Goal: Communication & Community: Answer question/provide support

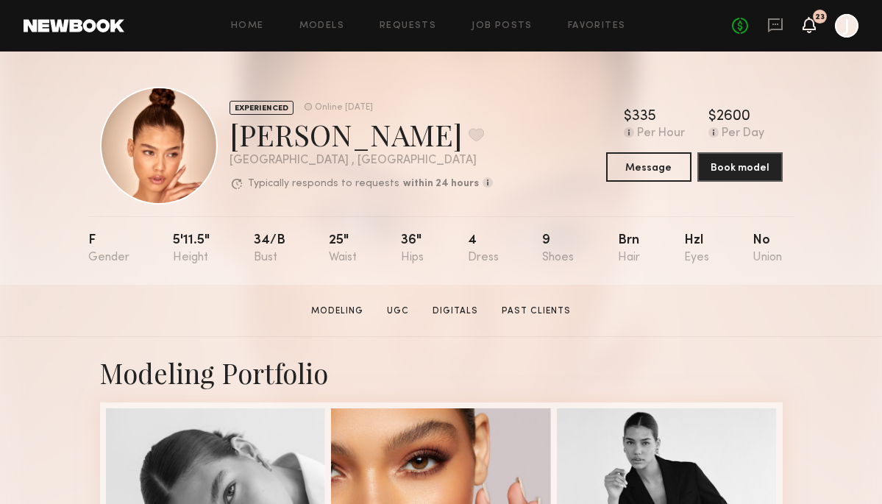
click at [813, 28] on icon at bounding box center [810, 24] width 12 height 10
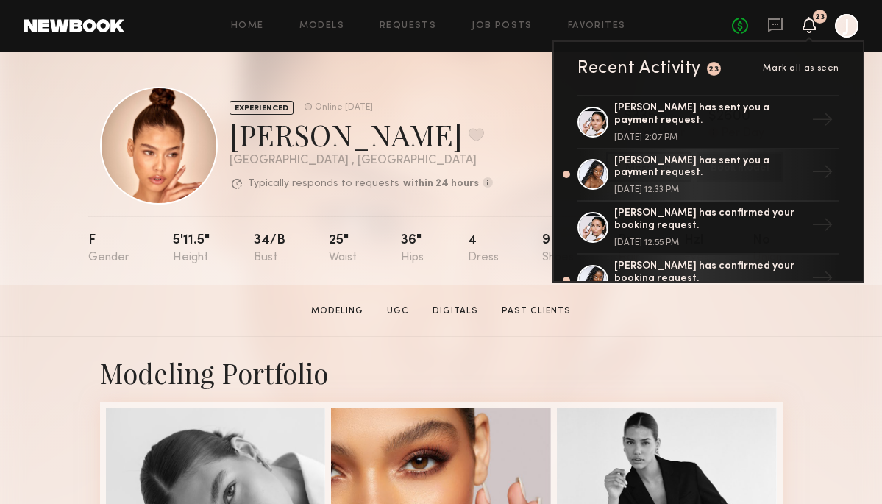
click at [785, 26] on div "No fees up to $5,000 23 Recent Activity 23 Mark all as seen Cheyenne G. has sen…" at bounding box center [795, 26] width 127 height 24
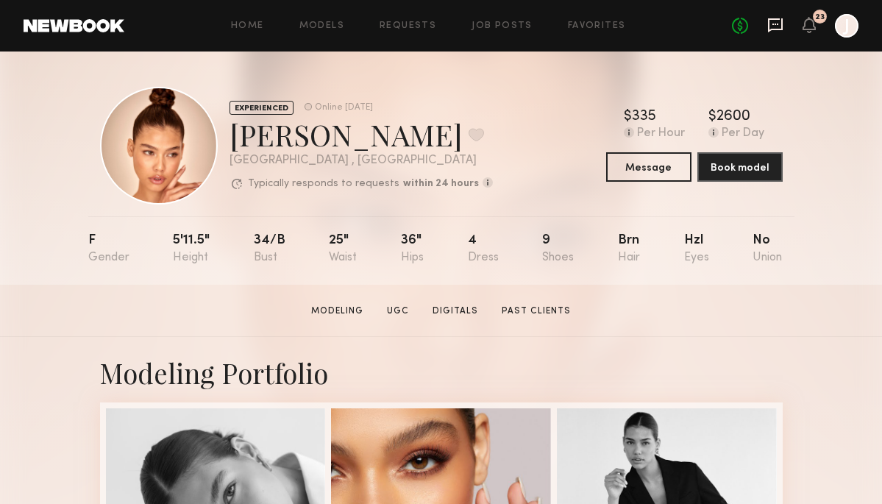
click at [773, 25] on icon at bounding box center [776, 25] width 16 height 16
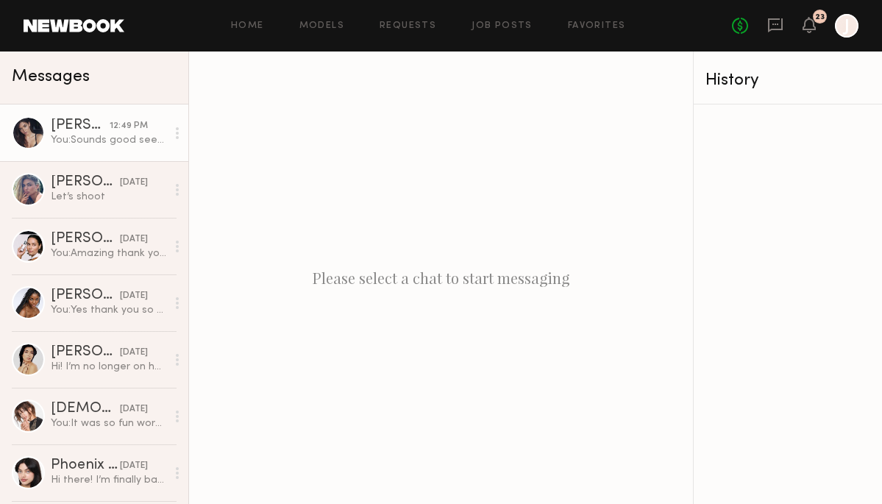
click at [81, 150] on link "Aarika W. 12:49 PM You: Sounds good see you then! 122 E.7th St. #700 Los Angele…" at bounding box center [94, 133] width 188 height 57
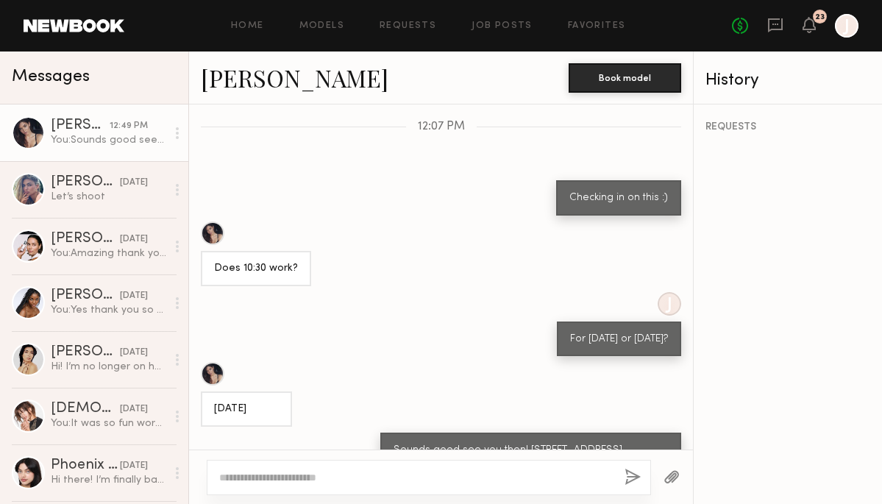
scroll to position [726, 0]
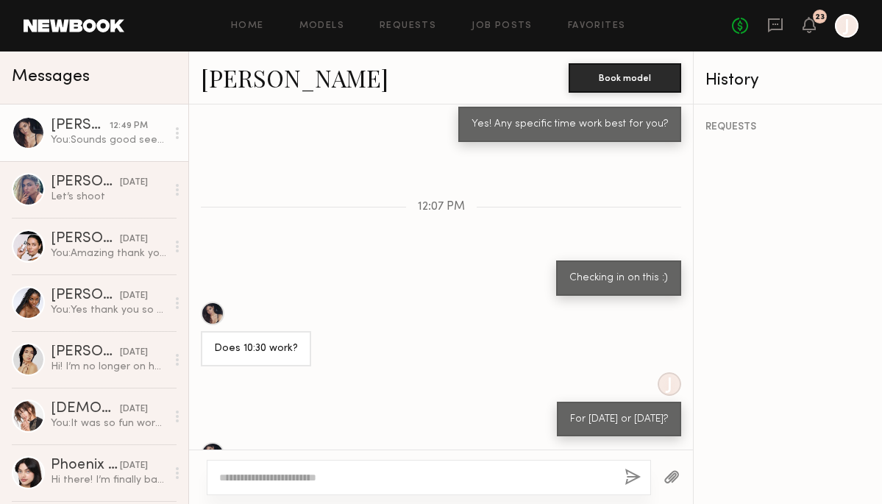
click at [244, 77] on link "Aarika W." at bounding box center [295, 78] width 188 height 32
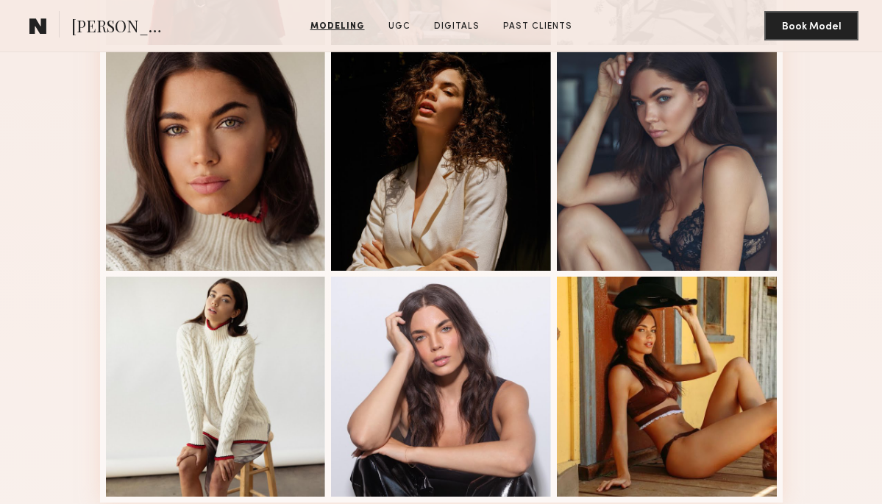
scroll to position [804, 0]
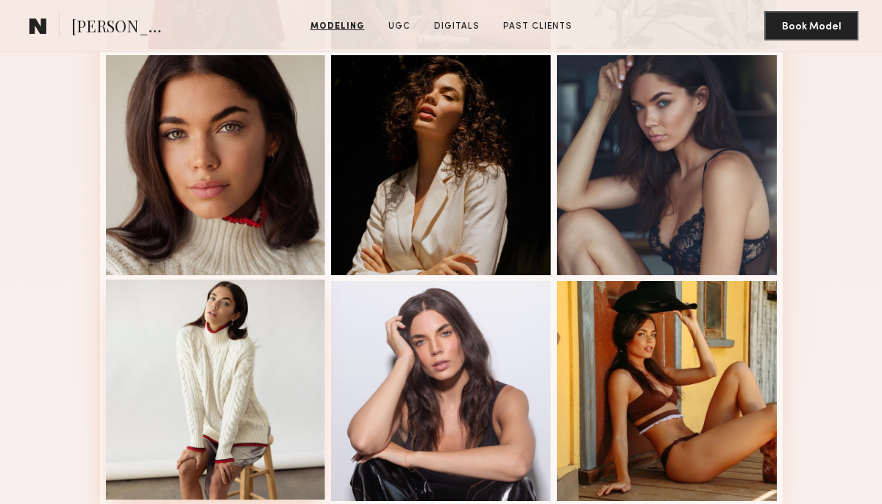
click at [254, 356] on div at bounding box center [216, 390] width 220 height 220
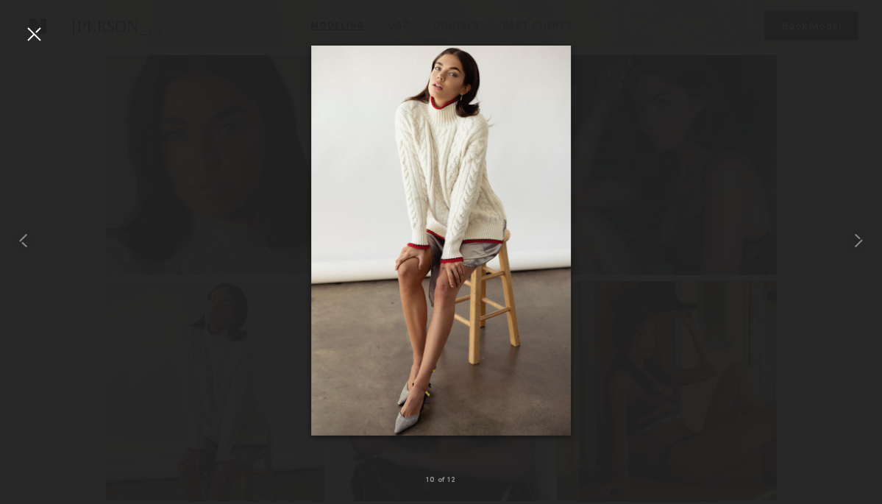
click at [36, 43] on div at bounding box center [34, 34] width 24 height 24
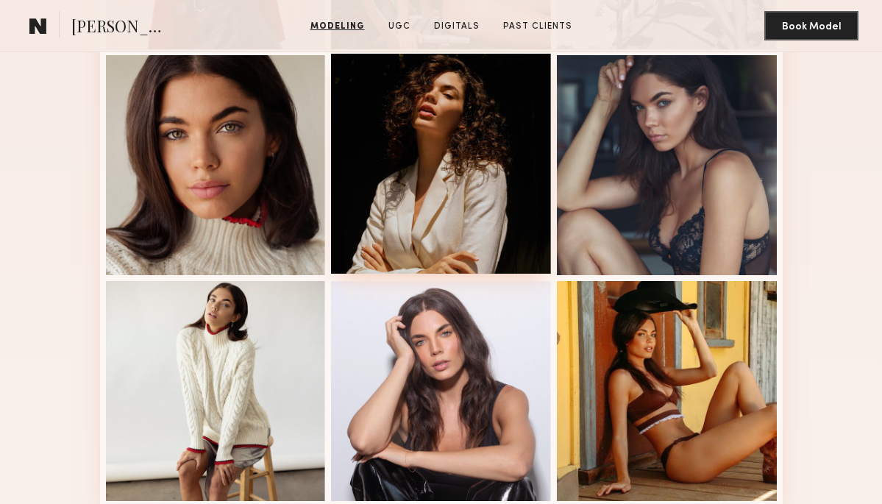
scroll to position [0, 0]
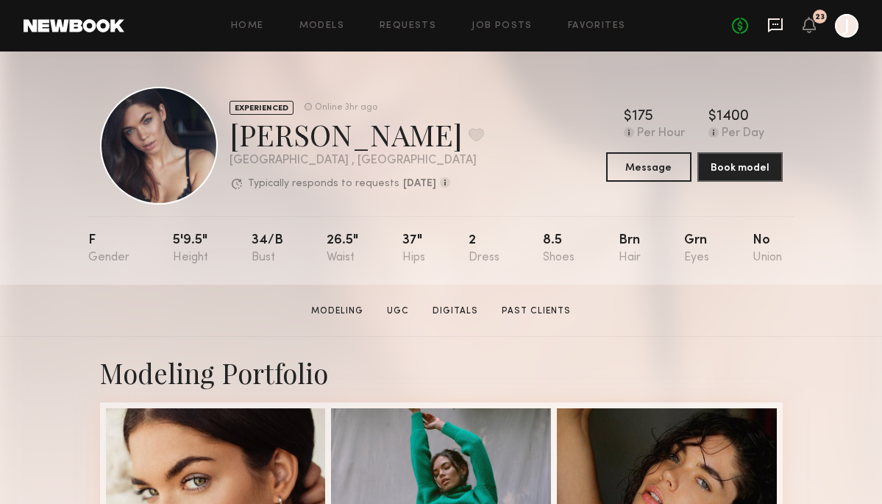
click at [776, 29] on icon at bounding box center [775, 25] width 15 height 14
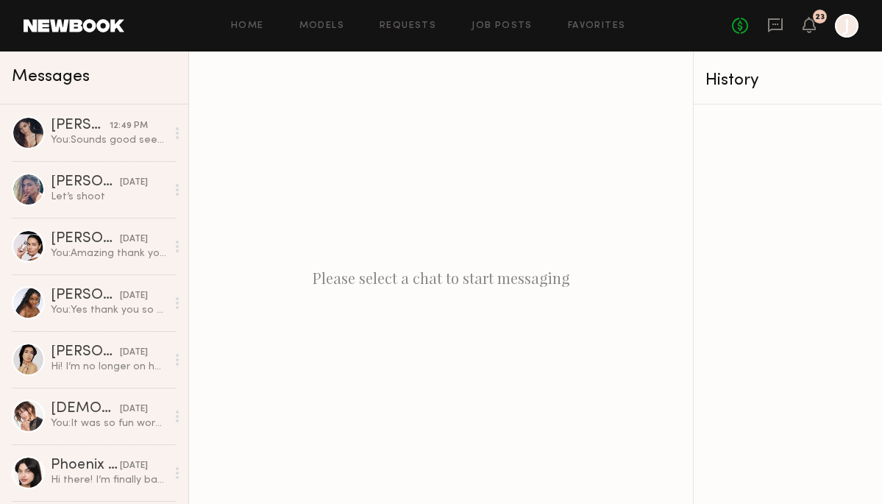
click at [439, 24] on div "Home Models Requests Job Posts Favorites Sign Out" at bounding box center [428, 26] width 608 height 10
click at [404, 25] on link "Requests" at bounding box center [408, 26] width 57 height 10
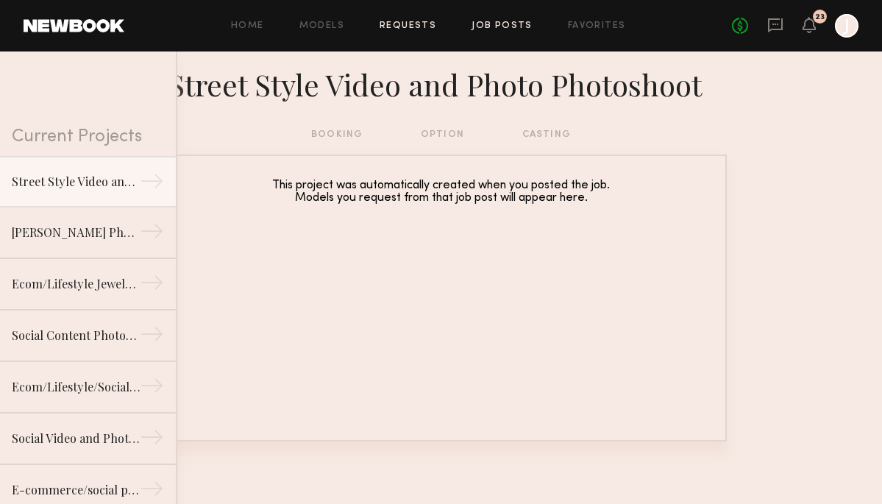
click at [495, 23] on link "Job Posts" at bounding box center [502, 26] width 61 height 10
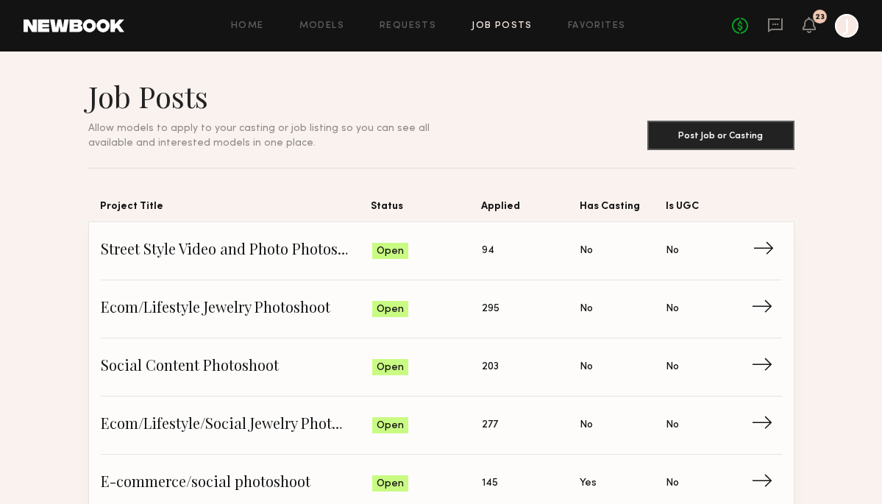
click at [267, 251] on span "Street Style Video and Photo Photoshoot" at bounding box center [237, 251] width 272 height 22
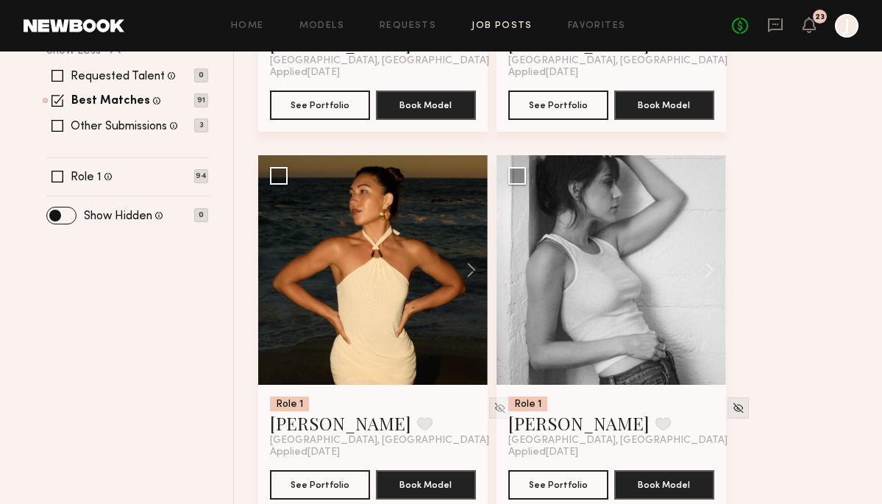
scroll to position [492, 0]
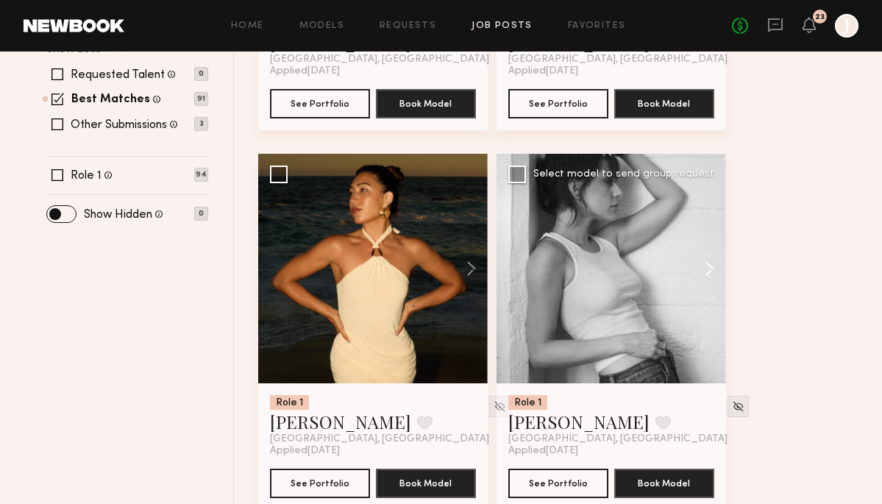
click at [702, 264] on button at bounding box center [702, 269] width 47 height 230
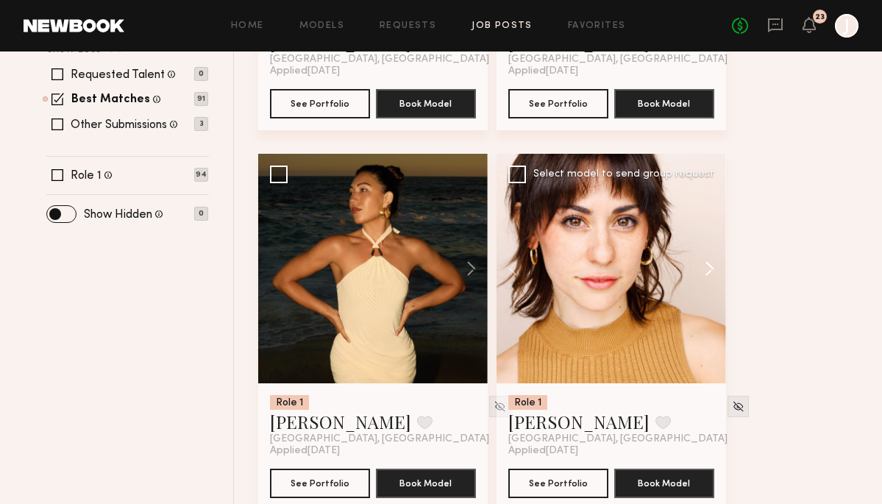
click at [702, 264] on button at bounding box center [702, 269] width 47 height 230
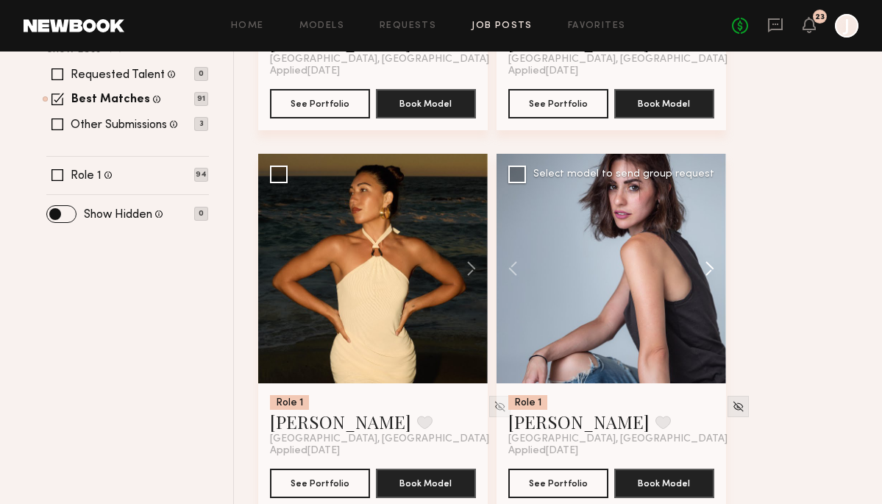
click at [702, 264] on button at bounding box center [702, 269] width 47 height 230
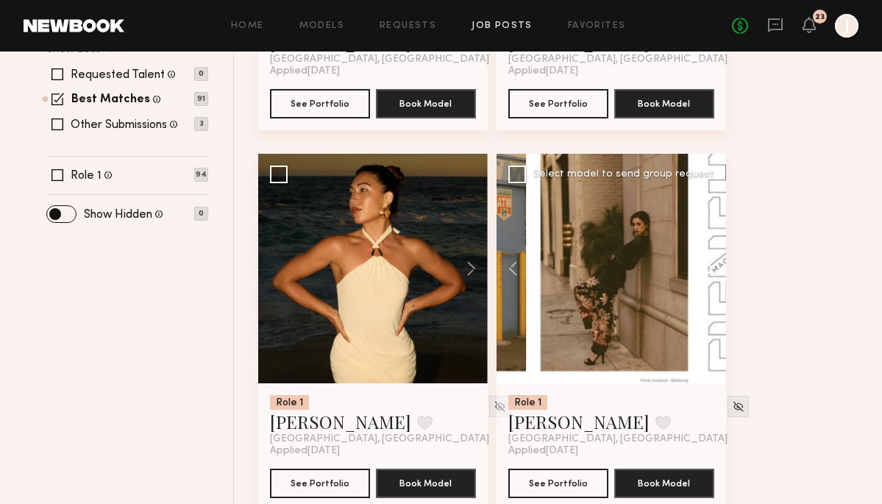
click at [703, 266] on button at bounding box center [702, 269] width 47 height 230
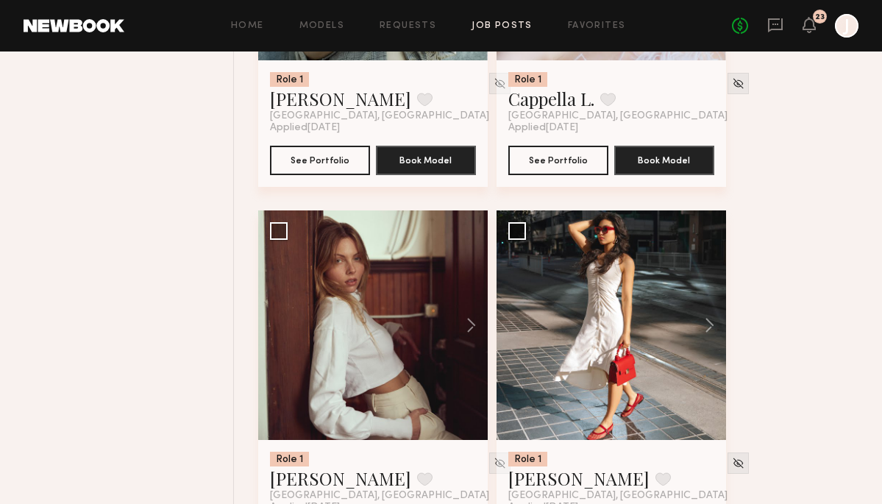
scroll to position [1192, 0]
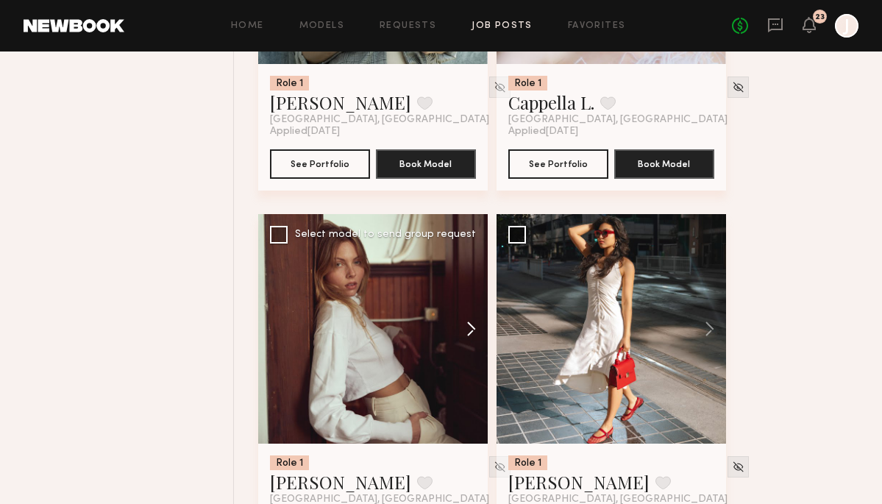
click at [474, 329] on button at bounding box center [464, 329] width 47 height 230
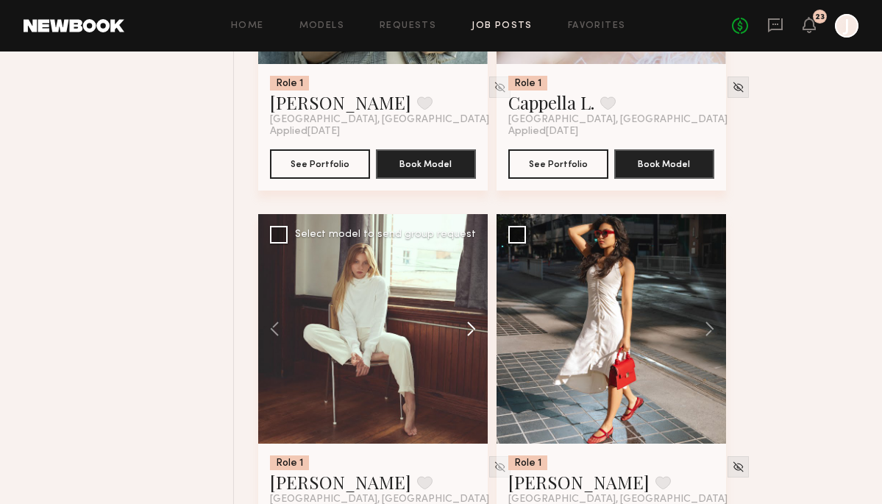
click at [474, 329] on button at bounding box center [464, 329] width 47 height 230
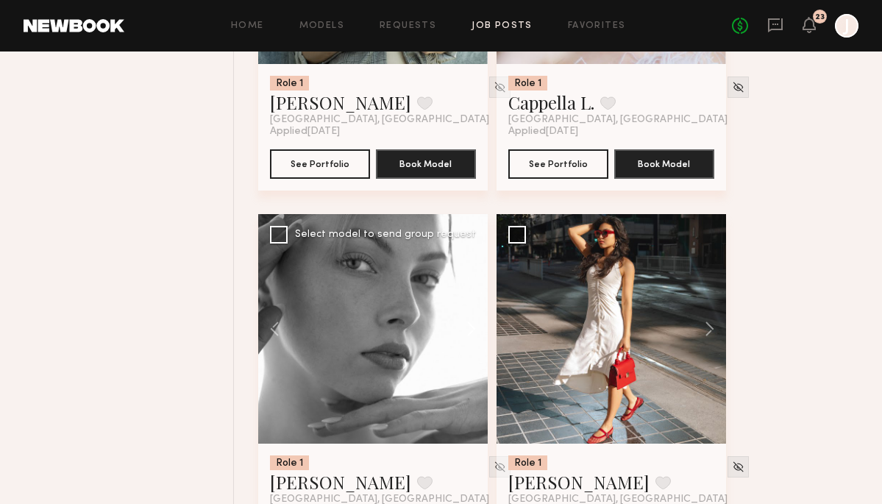
click at [474, 329] on button at bounding box center [464, 329] width 47 height 230
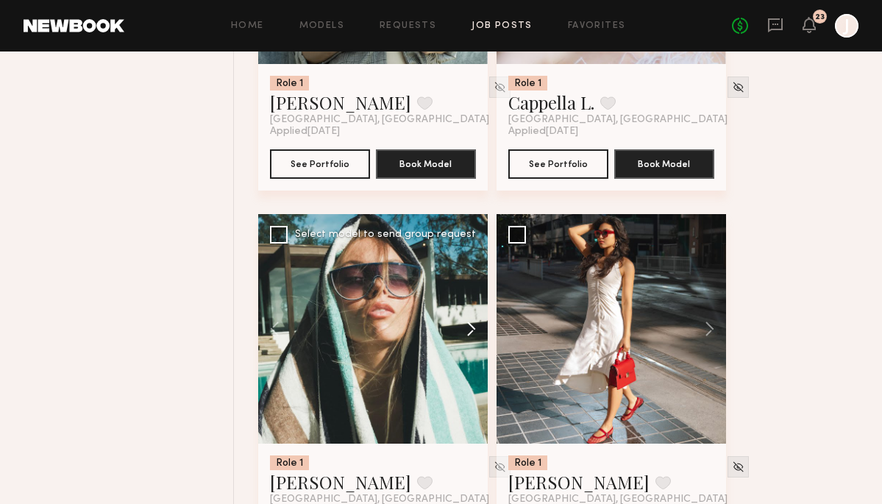
click at [474, 329] on button at bounding box center [464, 329] width 47 height 230
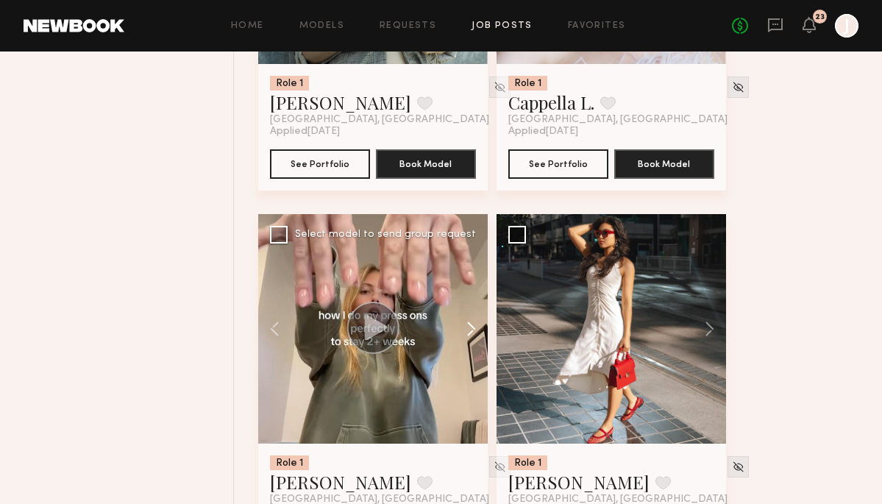
click at [474, 327] on button at bounding box center [464, 329] width 47 height 230
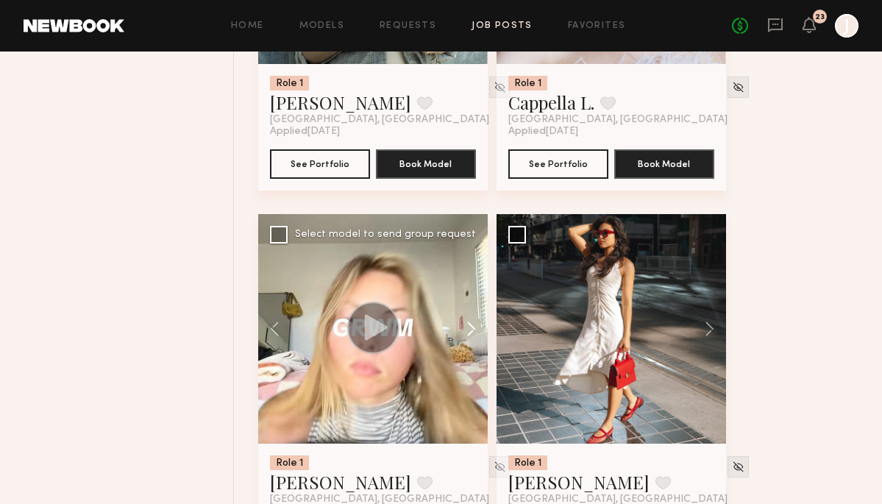
click at [474, 327] on button at bounding box center [464, 329] width 47 height 230
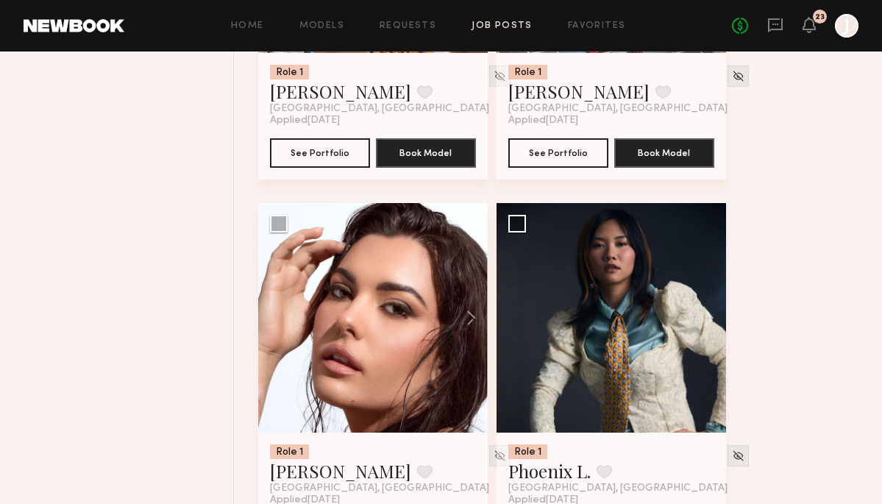
scroll to position [1590, 0]
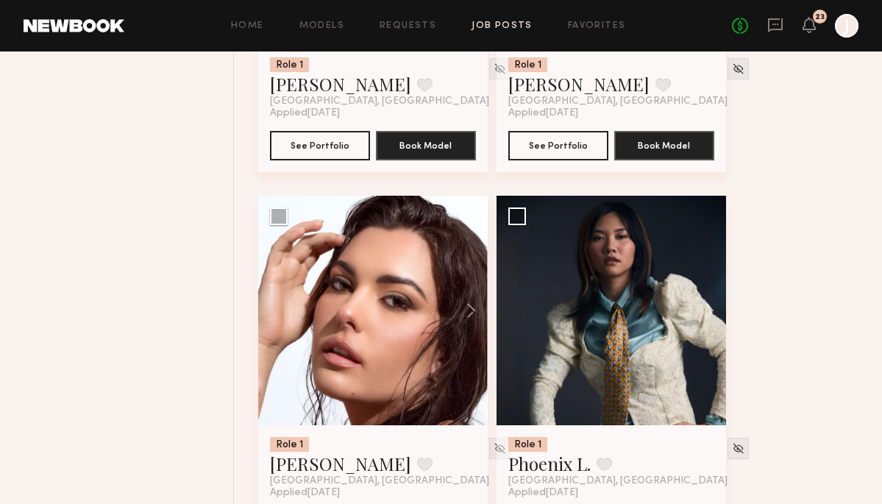
click at [474, 327] on button at bounding box center [464, 311] width 47 height 230
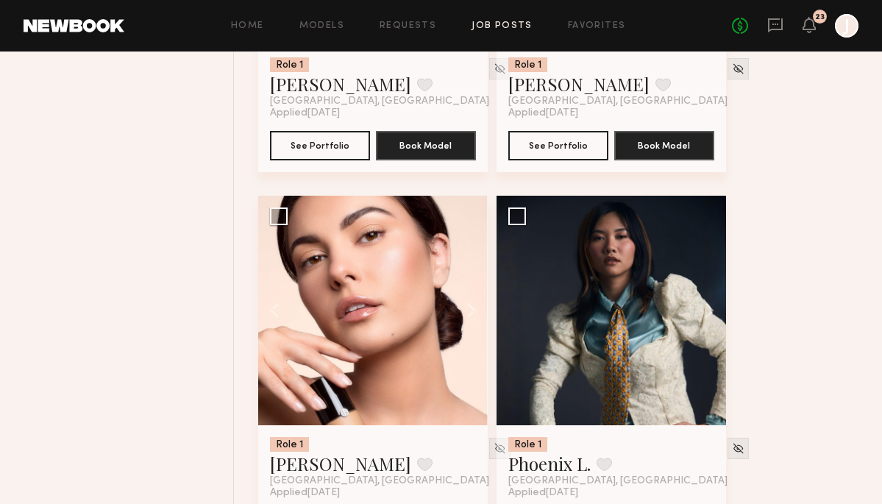
click at [474, 327] on button at bounding box center [464, 311] width 47 height 230
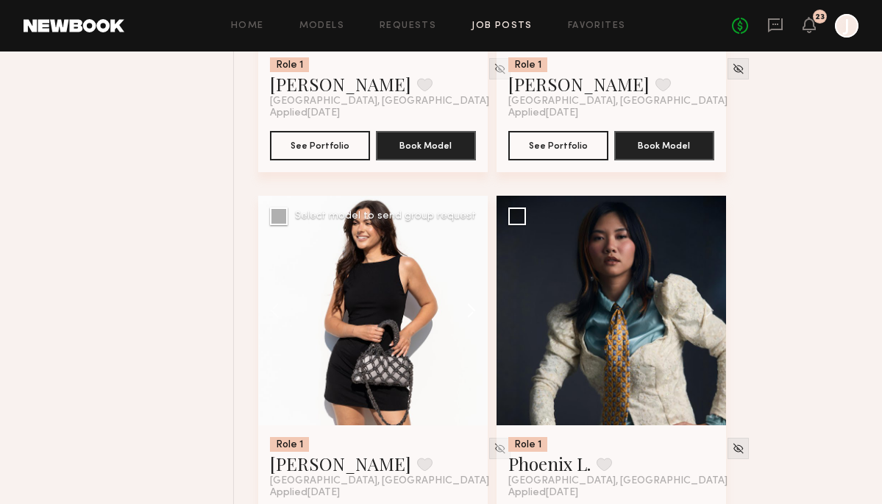
click at [474, 326] on button at bounding box center [464, 311] width 47 height 230
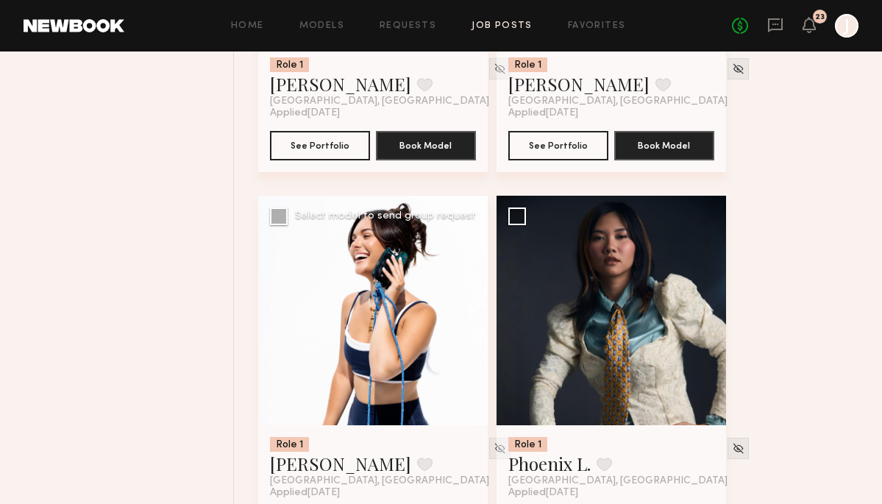
click at [474, 326] on button at bounding box center [464, 311] width 47 height 230
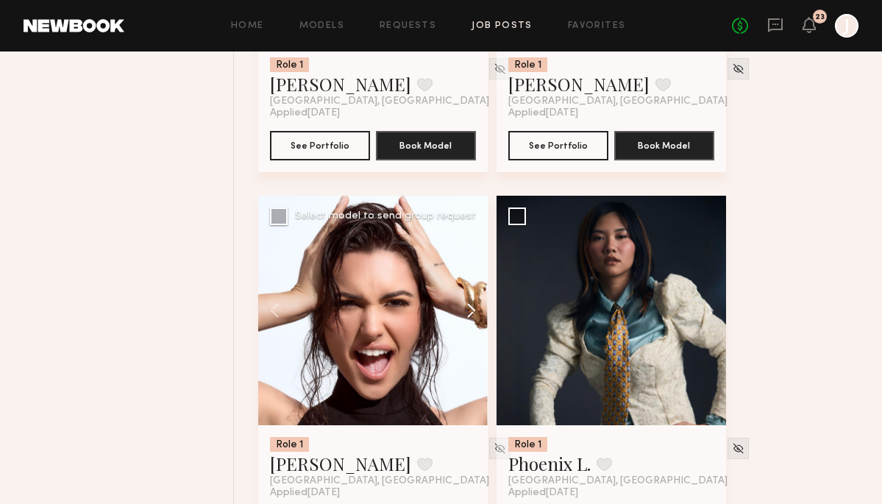
click at [474, 326] on button at bounding box center [464, 311] width 47 height 230
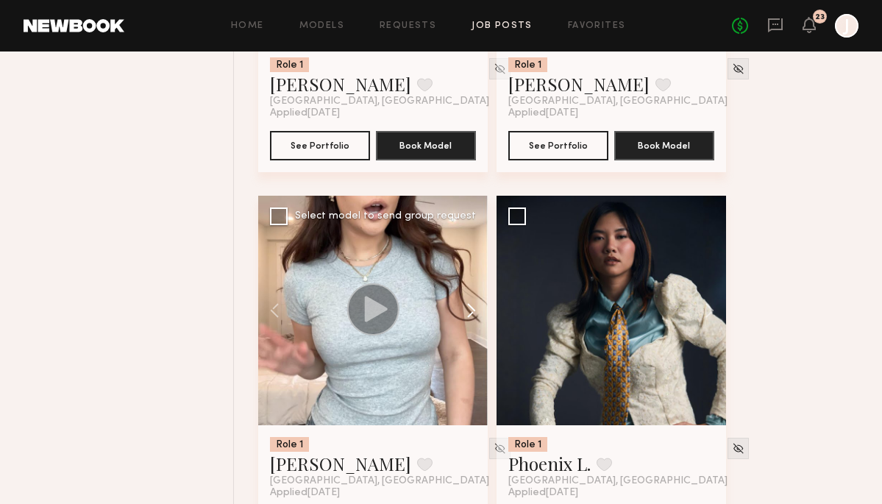
click at [474, 326] on button at bounding box center [464, 311] width 47 height 230
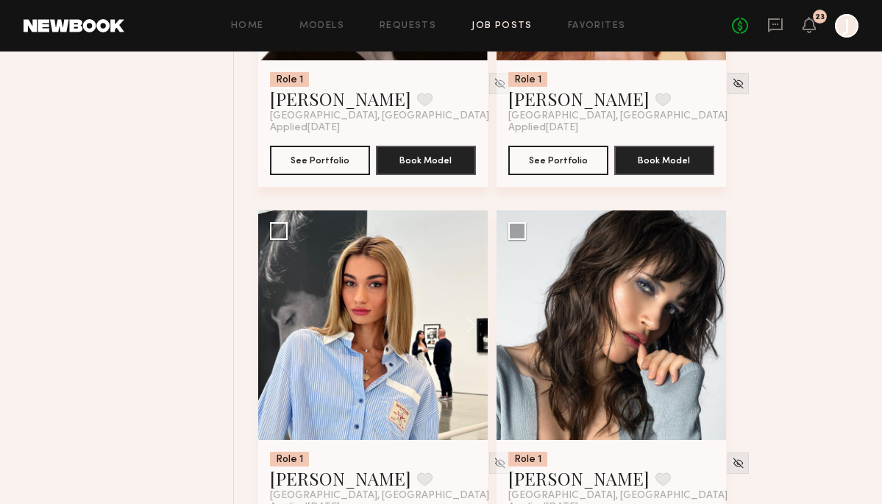
scroll to position [3093, 0]
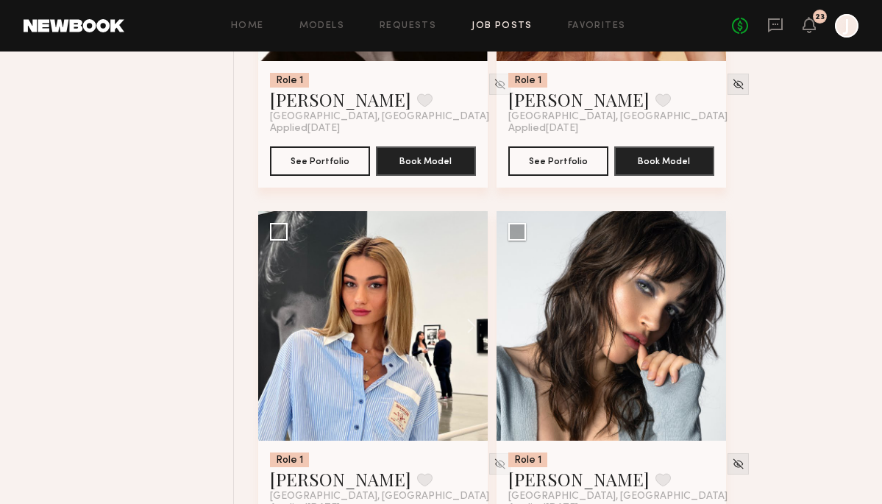
click at [474, 326] on button at bounding box center [464, 326] width 47 height 230
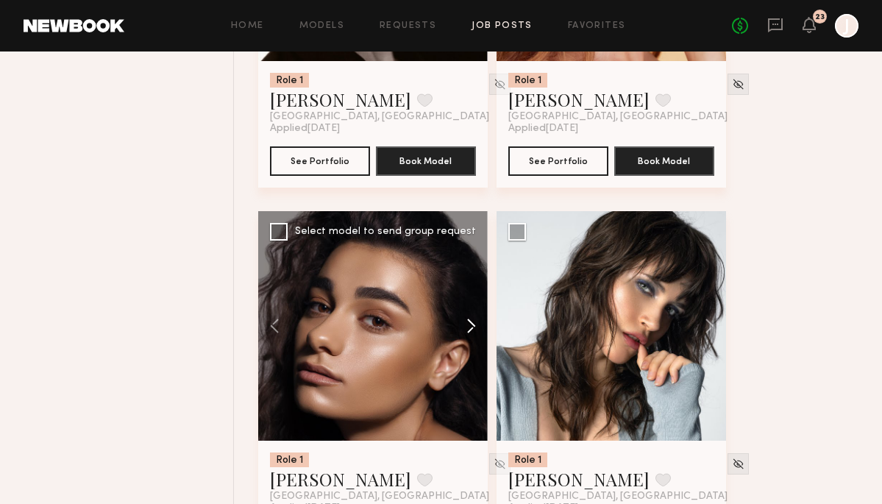
click at [474, 325] on button at bounding box center [464, 326] width 47 height 230
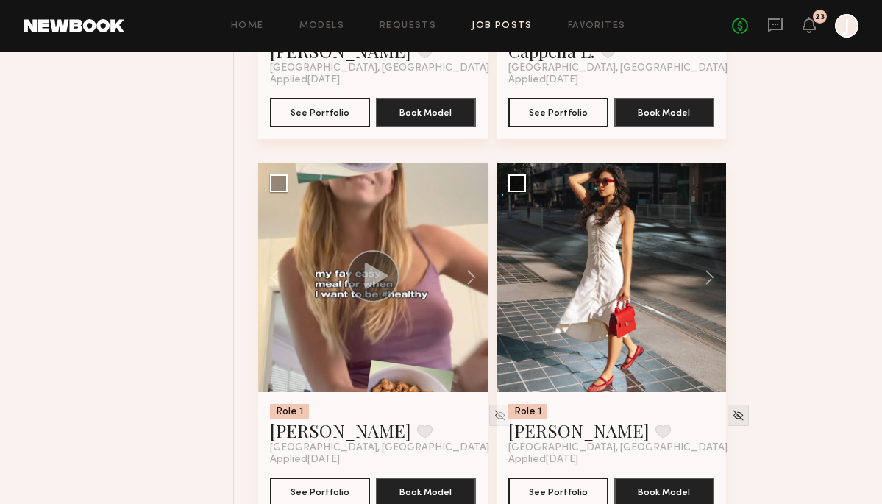
scroll to position [1254, 0]
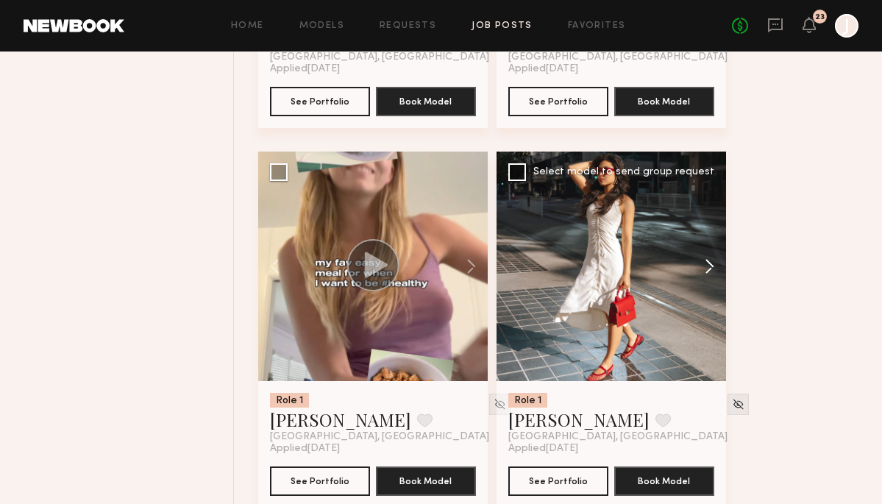
click at [710, 268] on button at bounding box center [702, 267] width 47 height 230
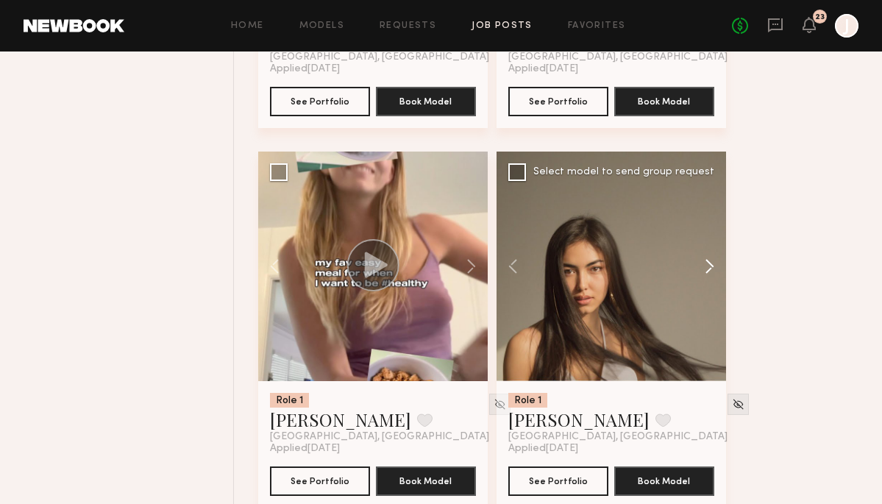
click at [710, 268] on button at bounding box center [702, 267] width 47 height 230
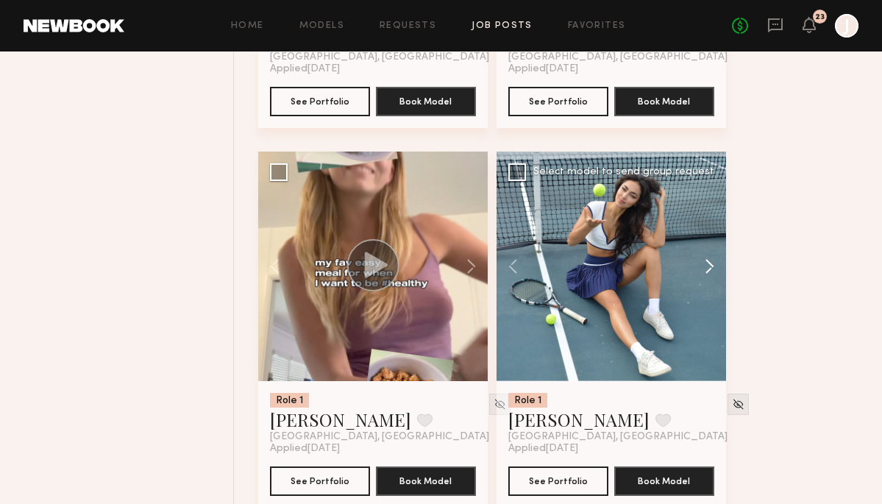
click at [710, 268] on button at bounding box center [702, 267] width 47 height 230
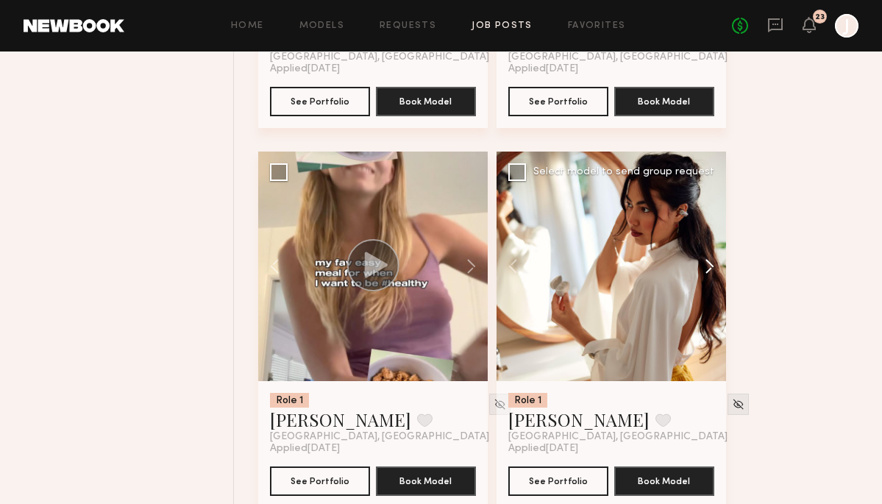
click at [710, 268] on button at bounding box center [702, 267] width 47 height 230
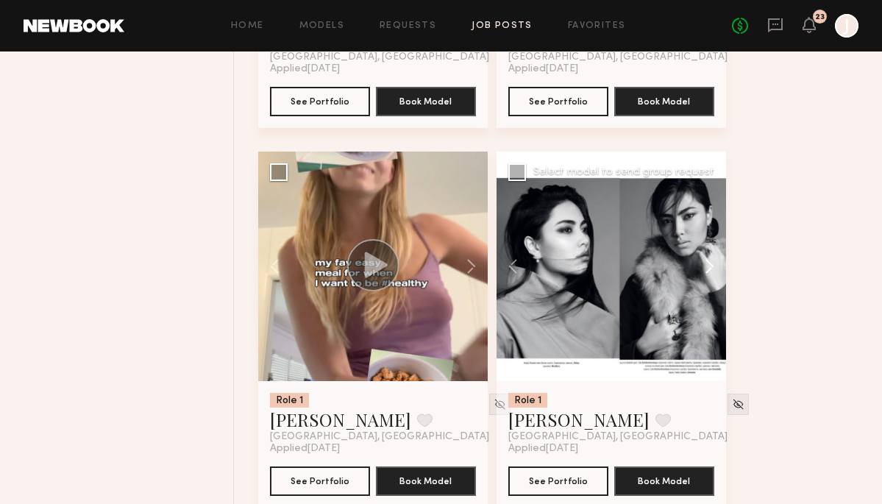
click at [710, 268] on button at bounding box center [702, 267] width 47 height 230
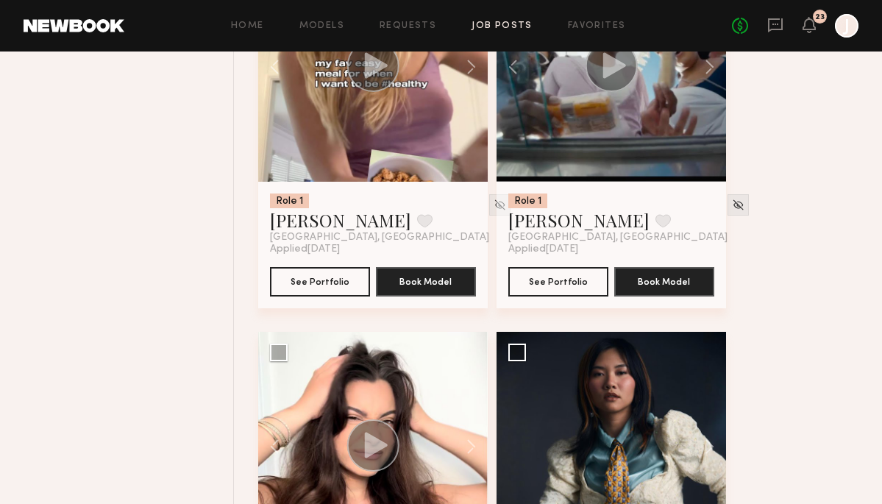
scroll to position [1575, 0]
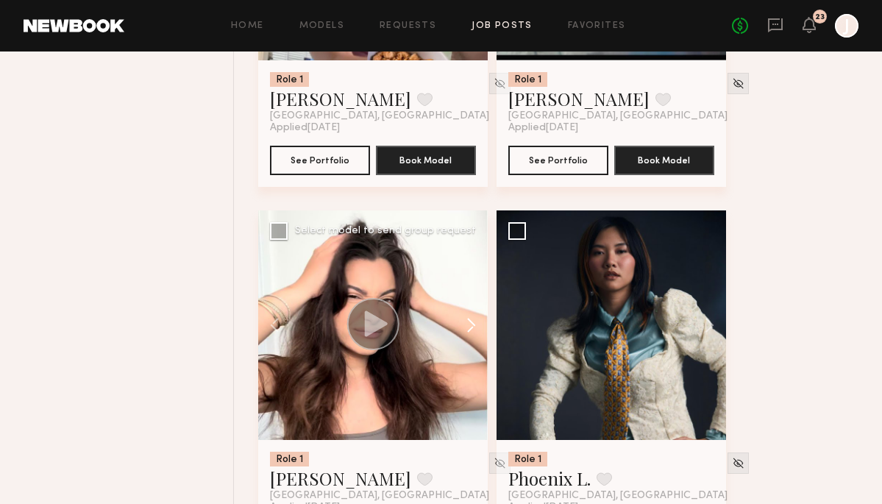
click at [464, 323] on button at bounding box center [464, 325] width 47 height 230
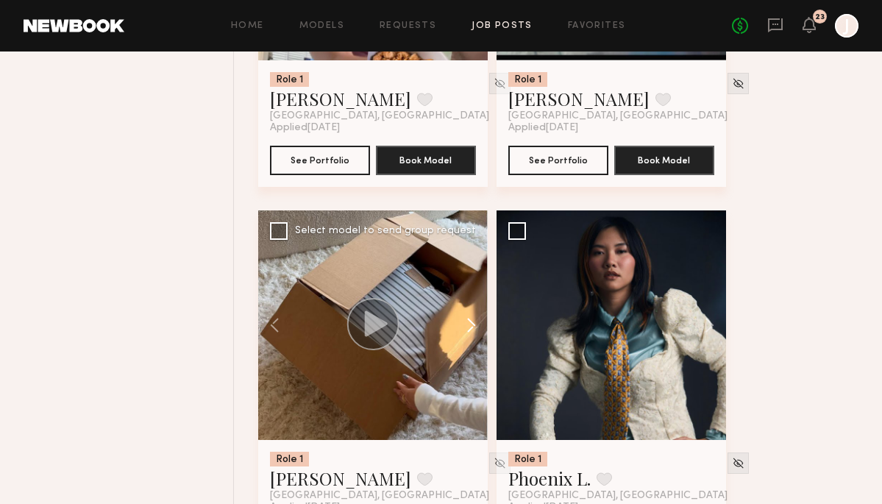
click at [464, 323] on button at bounding box center [464, 325] width 47 height 230
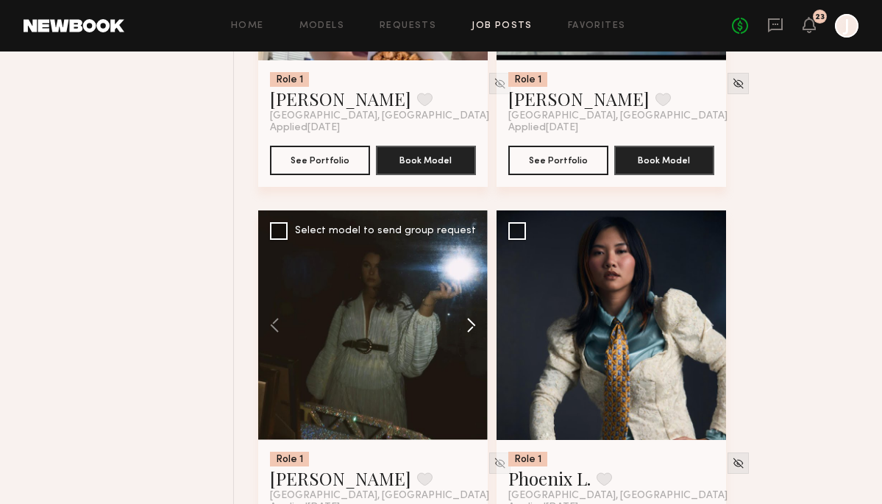
click at [464, 323] on button at bounding box center [464, 325] width 47 height 230
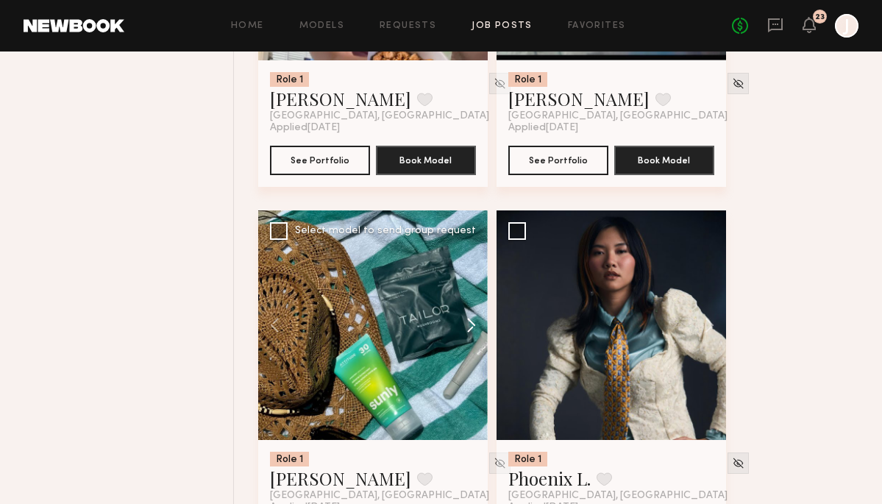
click at [464, 323] on button at bounding box center [464, 325] width 47 height 230
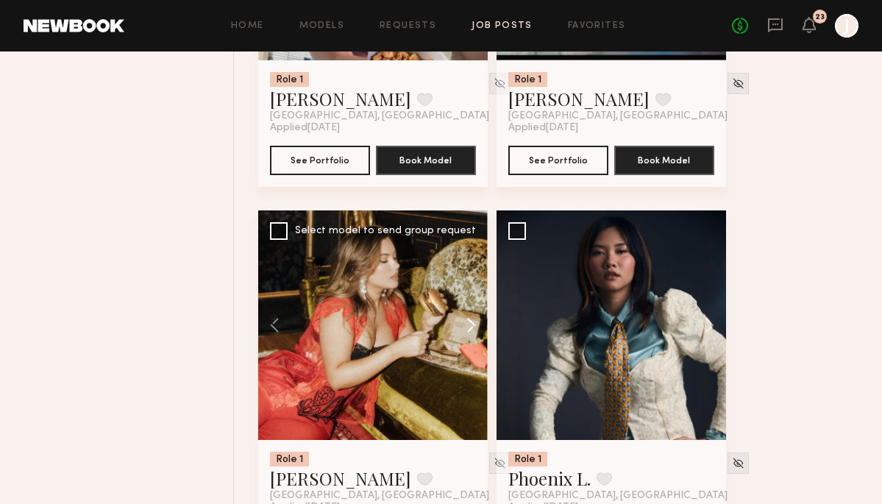
click at [464, 323] on button at bounding box center [464, 325] width 47 height 230
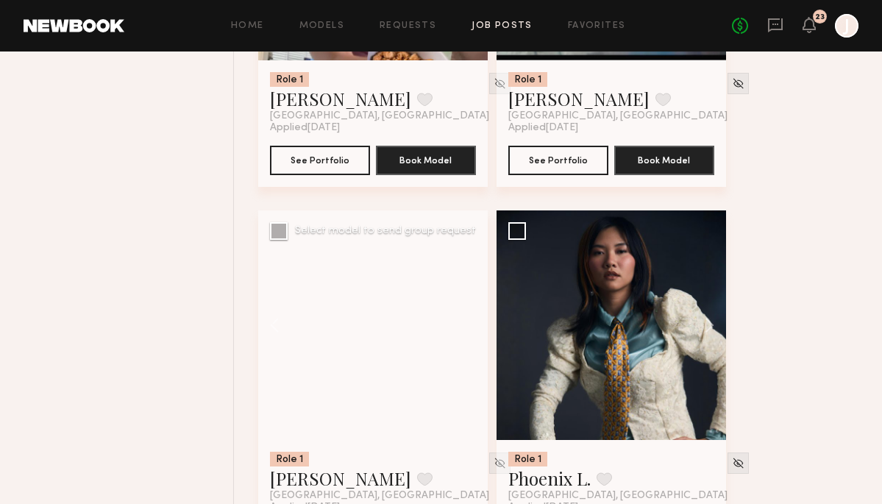
click at [464, 323] on div at bounding box center [373, 325] width 230 height 230
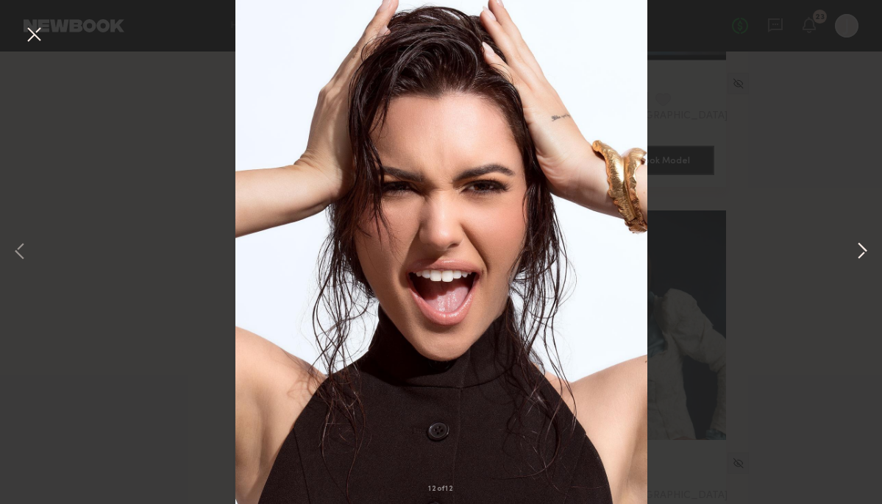
click at [865, 257] on button at bounding box center [863, 252] width 18 height 403
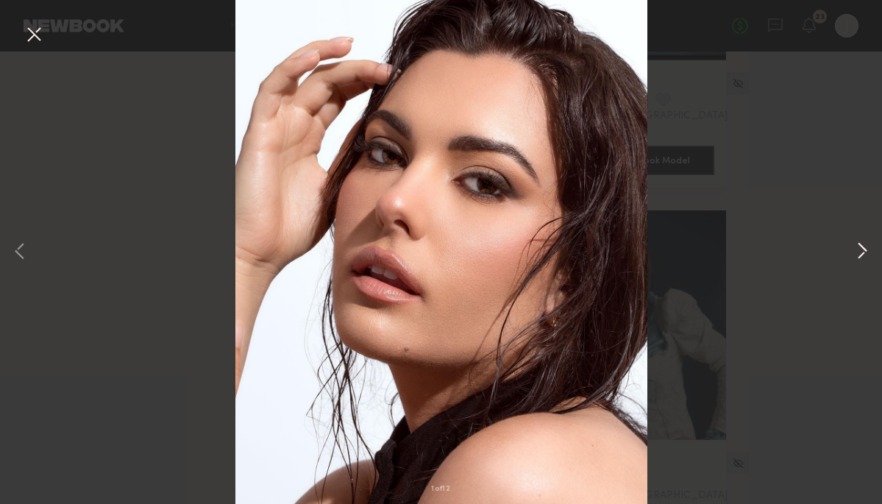
click at [865, 257] on button at bounding box center [863, 252] width 18 height 403
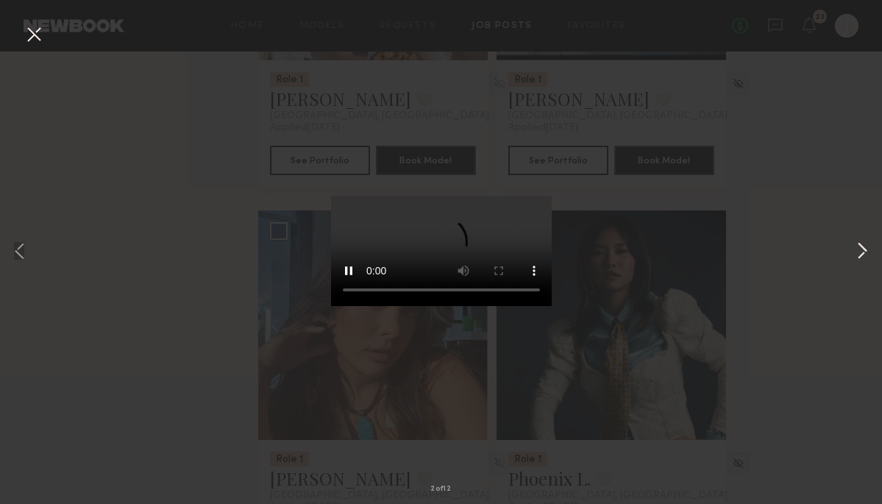
click at [865, 257] on button at bounding box center [863, 252] width 18 height 403
click at [825, 262] on div "4 of 12" at bounding box center [441, 252] width 882 height 504
click at [27, 40] on button at bounding box center [34, 35] width 24 height 26
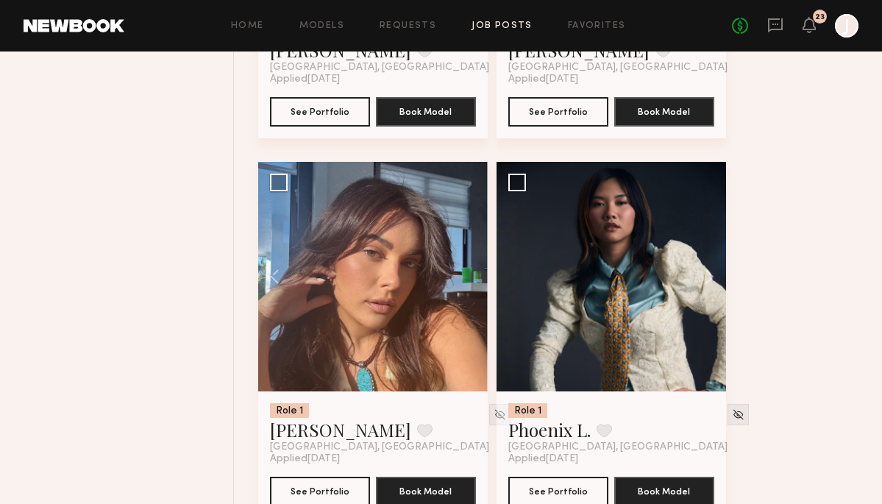
scroll to position [1623, 0]
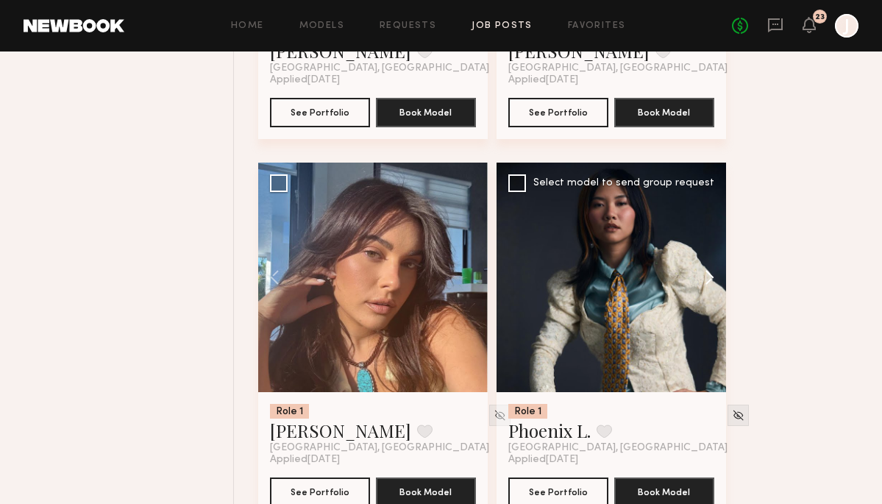
click at [716, 281] on button at bounding box center [702, 278] width 47 height 230
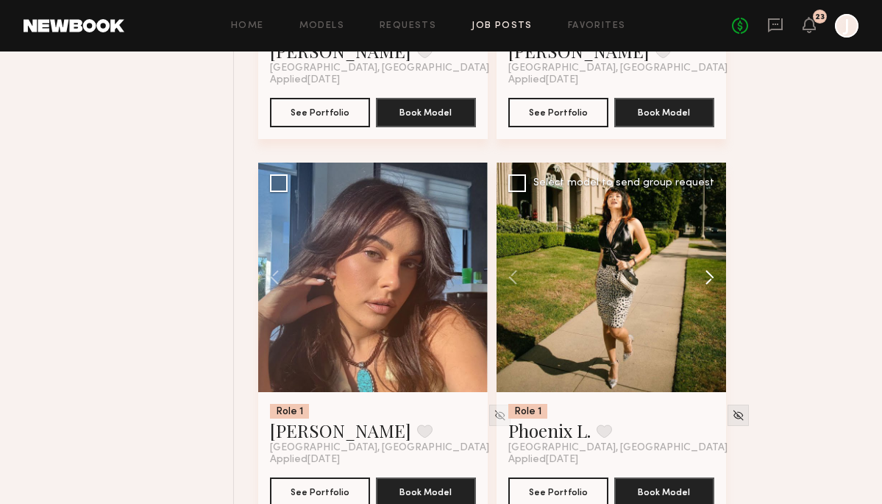
click at [716, 281] on button at bounding box center [702, 278] width 47 height 230
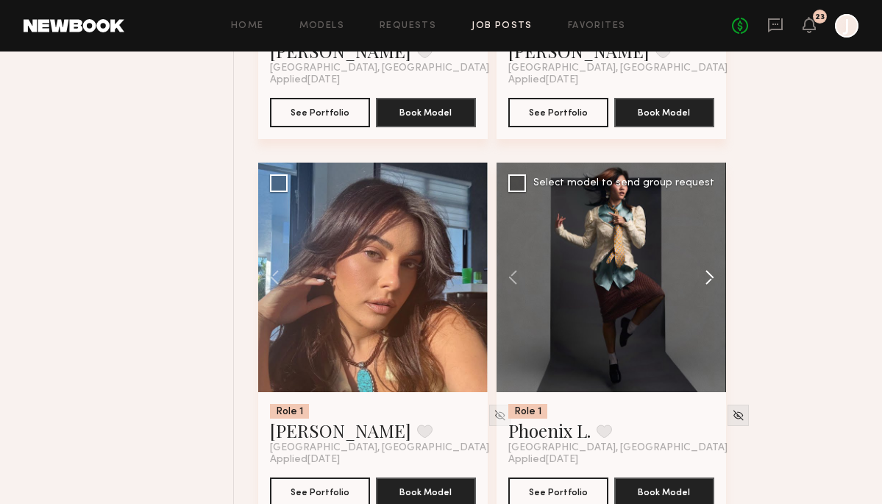
click at [715, 281] on button at bounding box center [702, 278] width 47 height 230
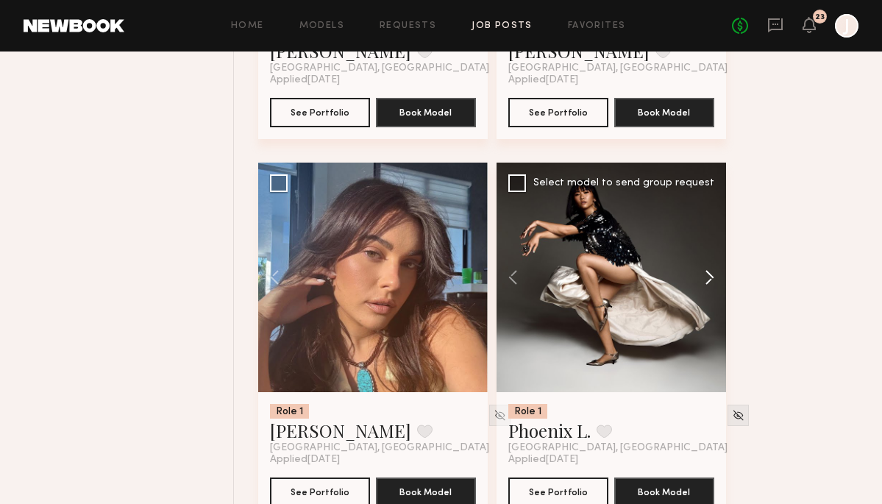
click at [715, 281] on button at bounding box center [702, 278] width 47 height 230
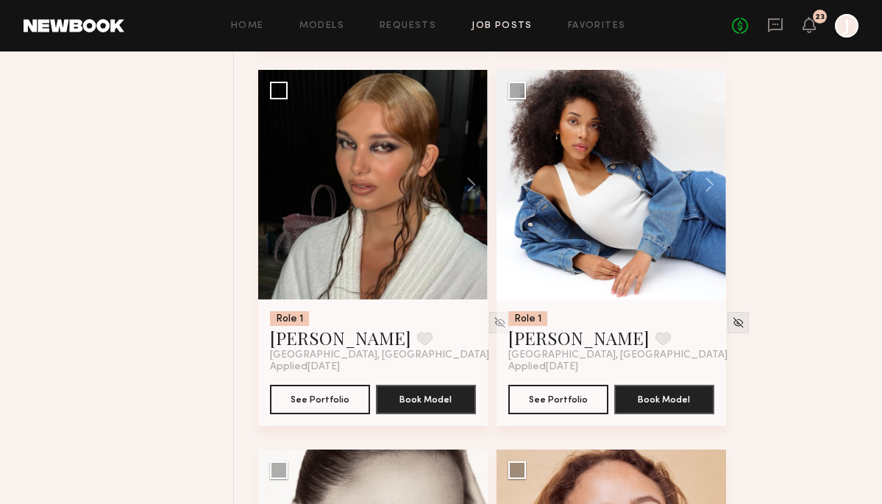
scroll to position [2474, 0]
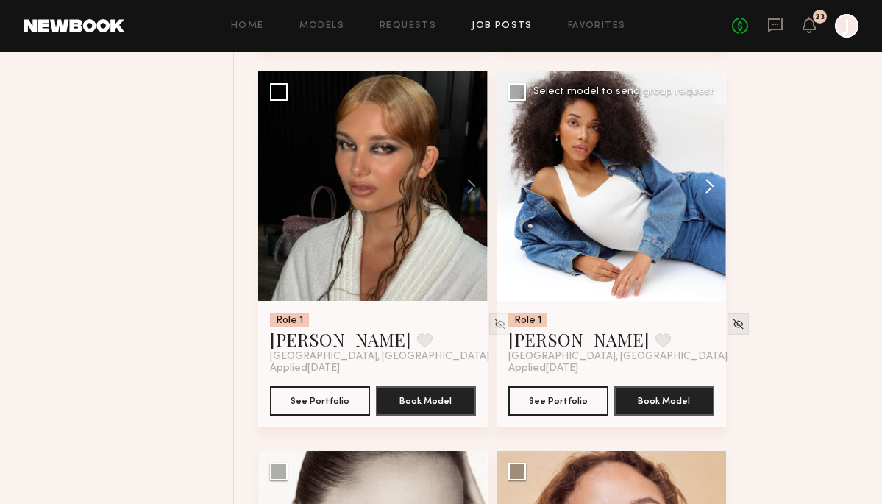
click at [711, 194] on button at bounding box center [702, 186] width 47 height 230
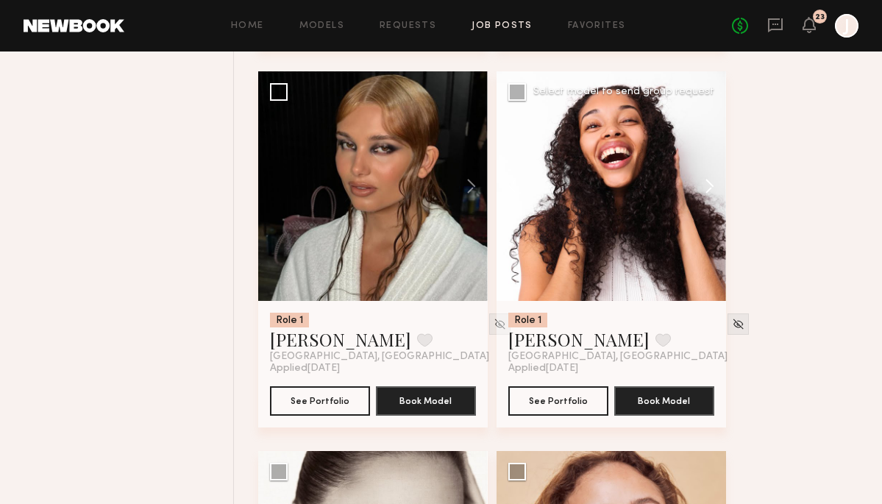
click at [711, 194] on button at bounding box center [702, 186] width 47 height 230
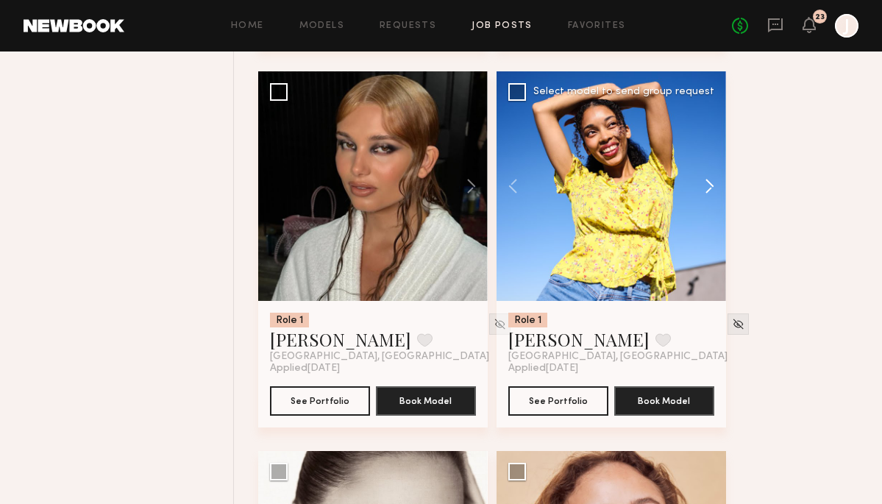
click at [711, 194] on button at bounding box center [702, 186] width 47 height 230
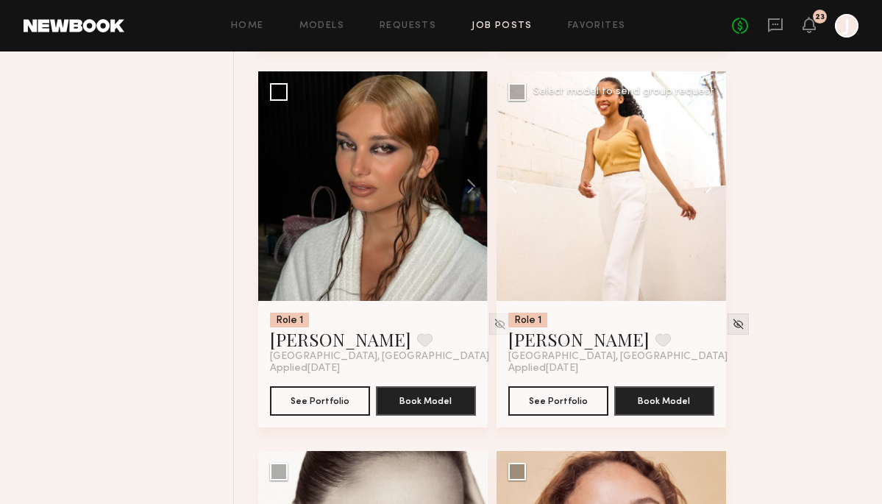
click at [711, 194] on button at bounding box center [702, 186] width 47 height 230
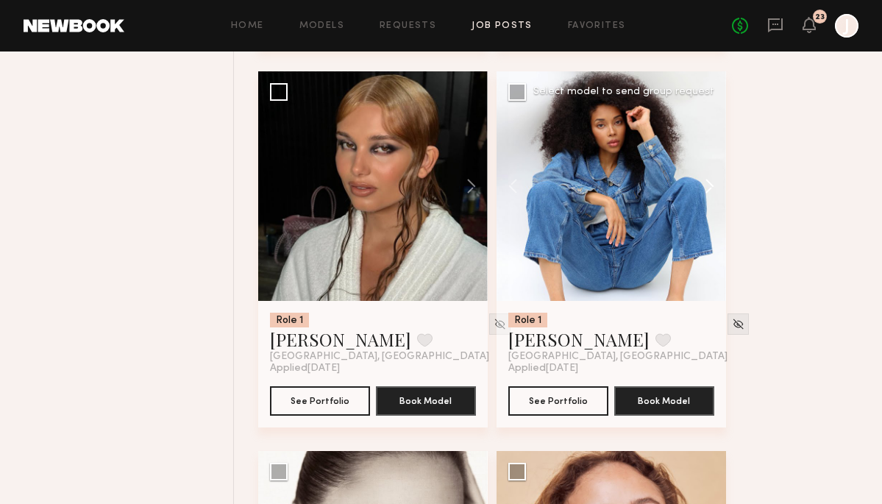
click at [711, 194] on button at bounding box center [702, 186] width 47 height 230
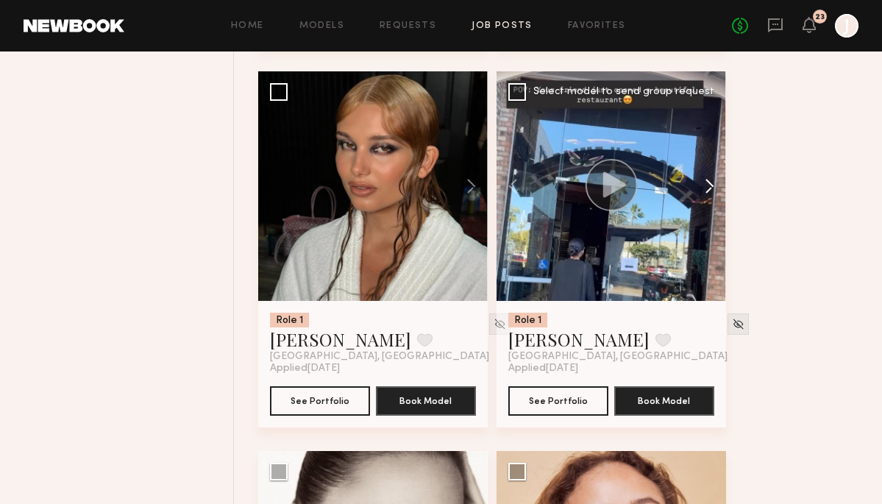
click at [711, 194] on button at bounding box center [702, 186] width 47 height 230
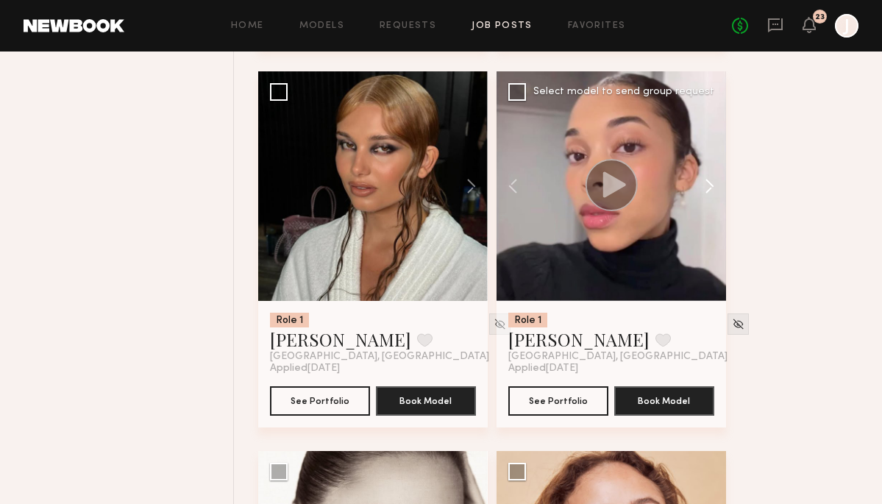
click at [711, 194] on button at bounding box center [702, 186] width 47 height 230
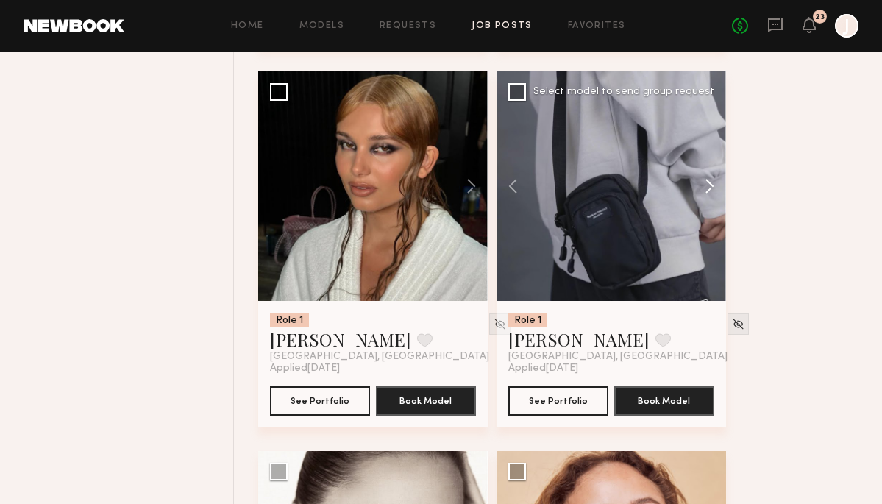
click at [711, 194] on button at bounding box center [702, 186] width 47 height 230
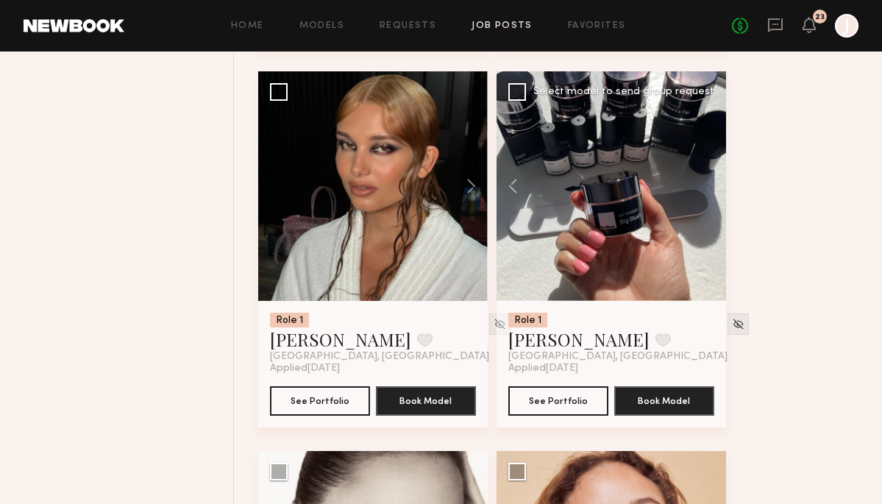
click at [710, 194] on div at bounding box center [612, 186] width 230 height 230
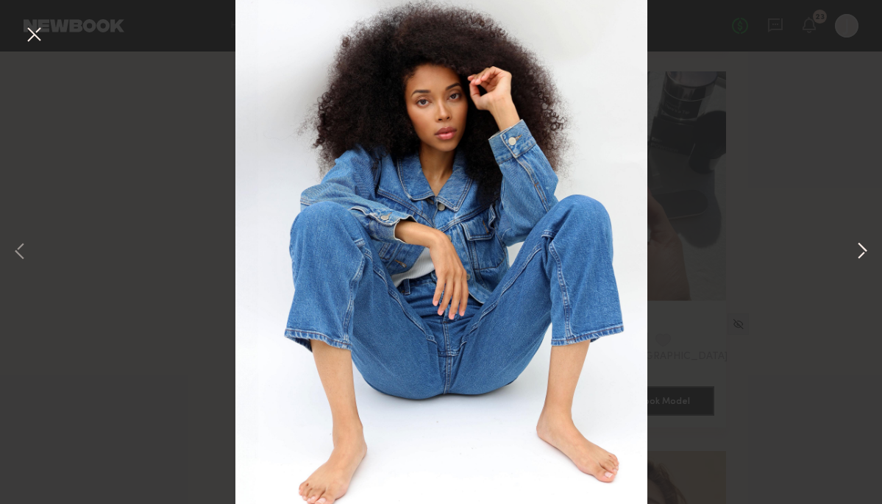
click at [855, 266] on button at bounding box center [863, 252] width 18 height 403
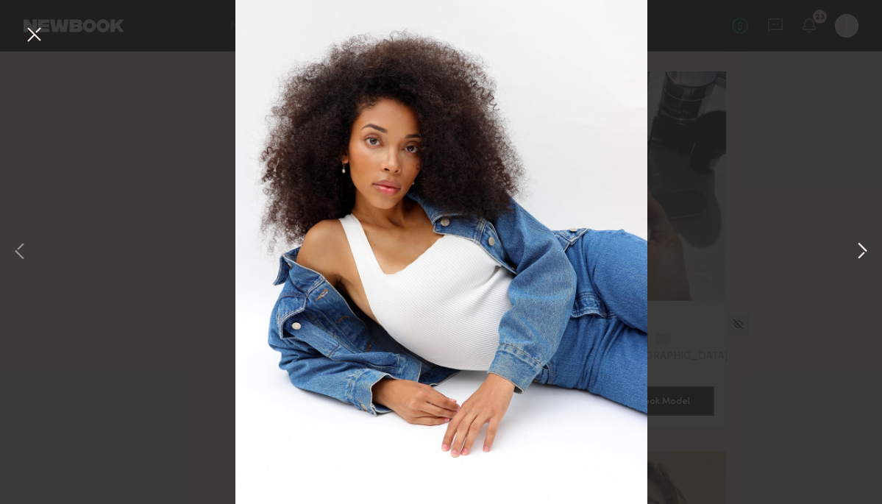
click at [860, 256] on button at bounding box center [863, 252] width 18 height 403
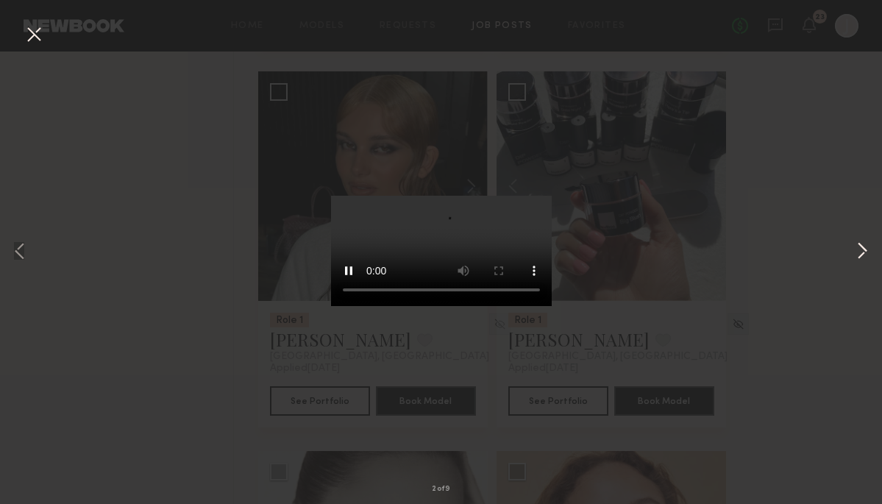
click at [860, 255] on button at bounding box center [863, 252] width 18 height 403
click at [785, 269] on div "3 of 9" at bounding box center [441, 252] width 882 height 504
click at [44, 38] on button at bounding box center [34, 35] width 24 height 26
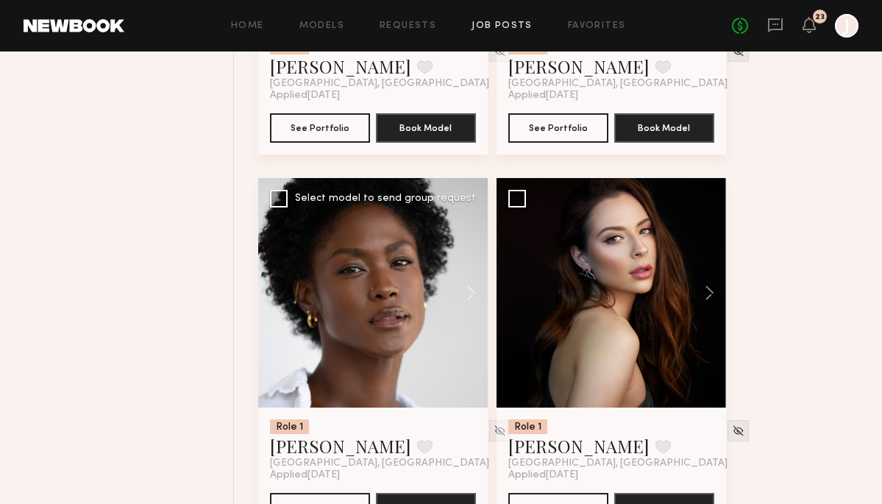
scroll to position [3508, 0]
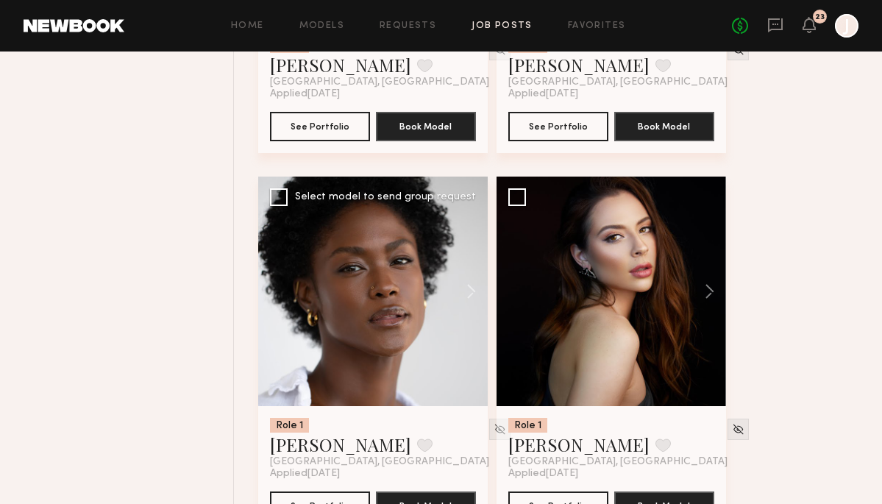
click at [365, 346] on div at bounding box center [373, 292] width 230 height 230
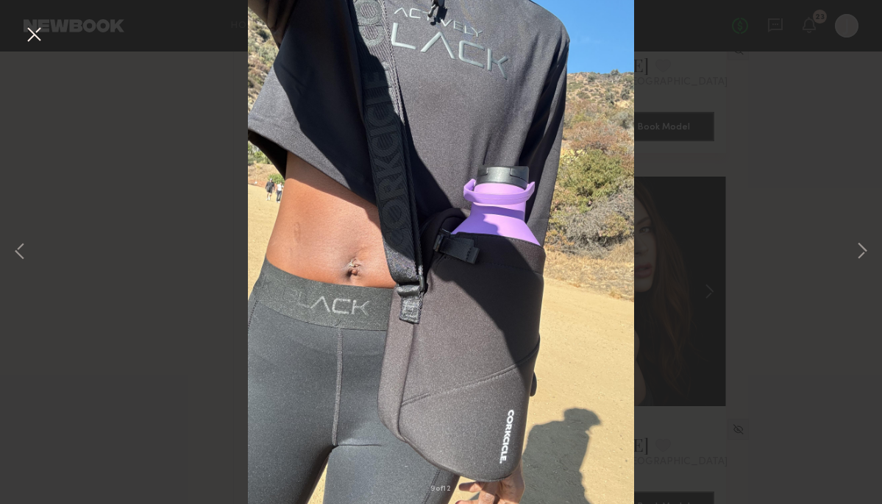
click at [35, 37] on button at bounding box center [34, 35] width 24 height 26
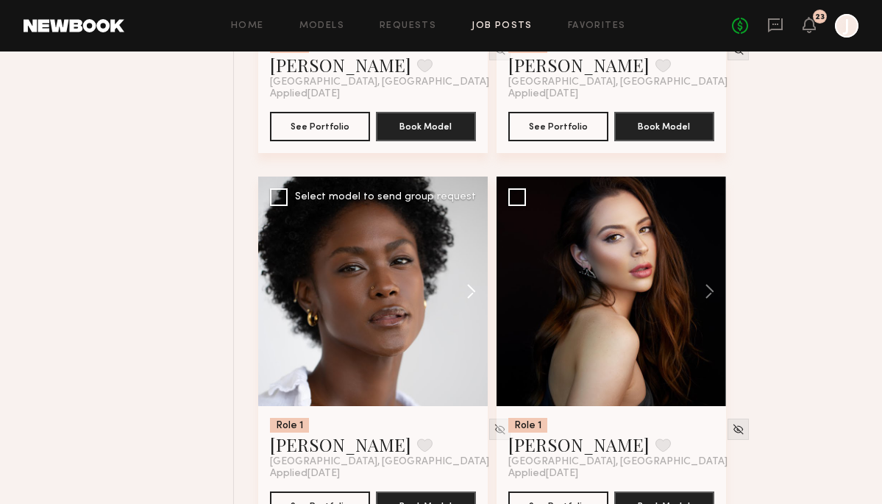
click at [474, 306] on button at bounding box center [464, 292] width 47 height 230
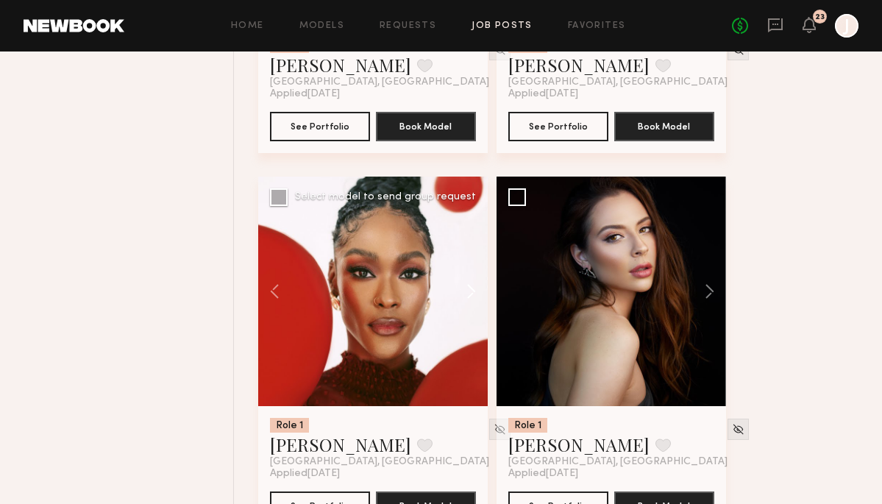
click at [474, 307] on button at bounding box center [464, 292] width 47 height 230
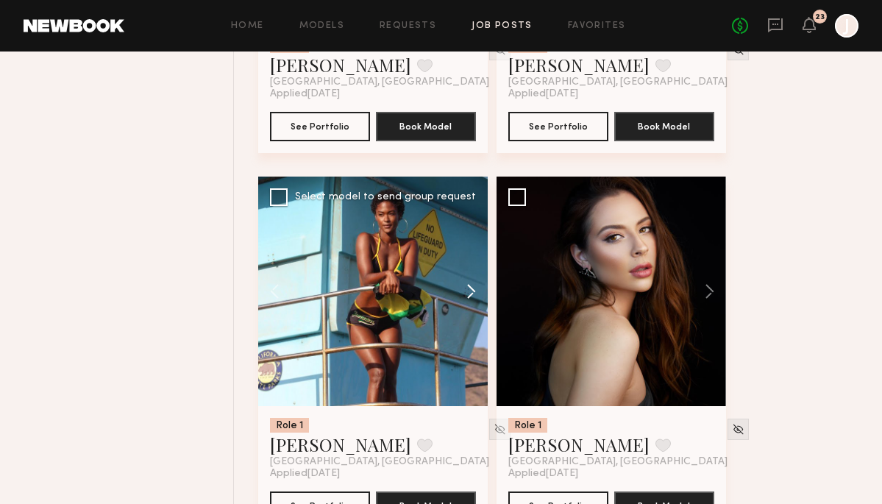
click at [474, 307] on button at bounding box center [464, 292] width 47 height 230
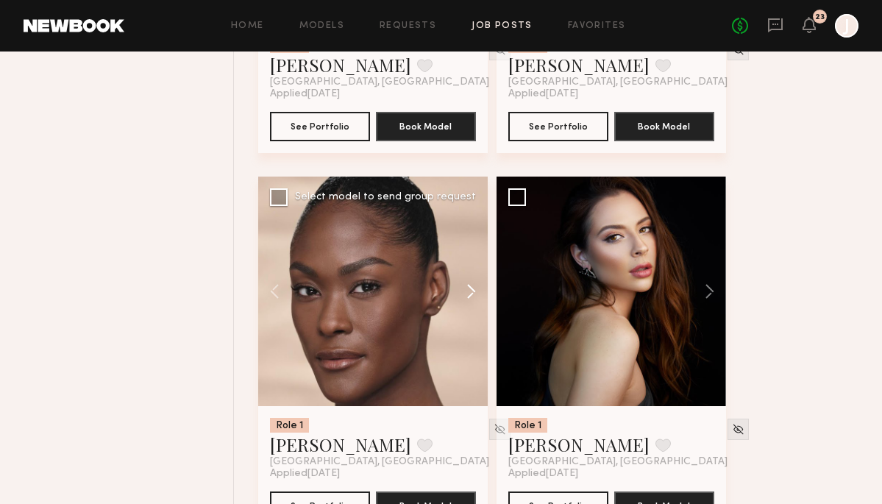
click at [474, 307] on button at bounding box center [464, 292] width 47 height 230
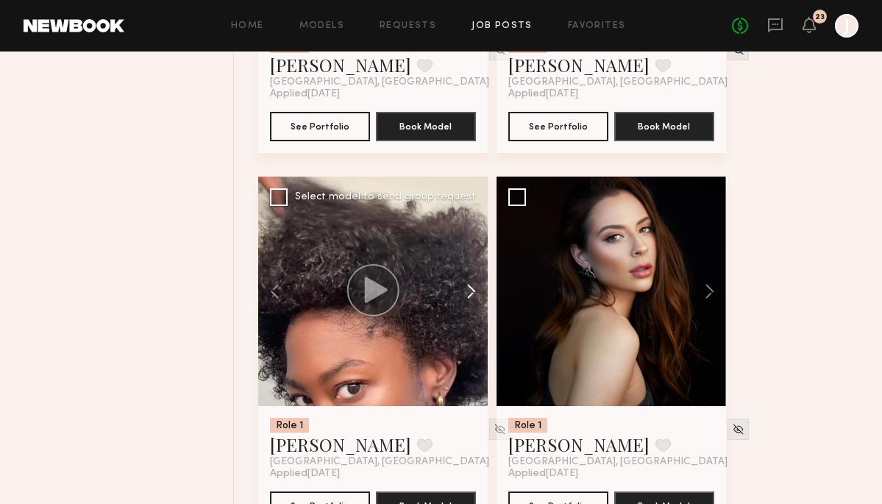
click at [474, 307] on button at bounding box center [464, 292] width 47 height 230
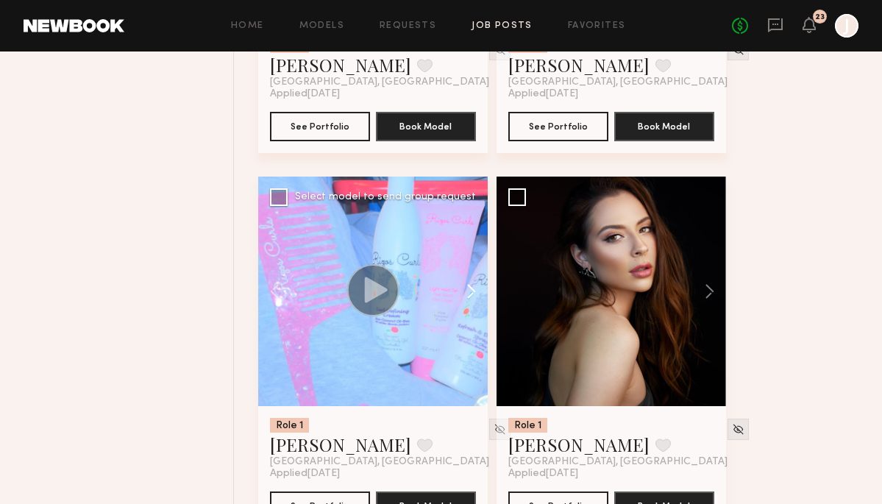
click at [474, 307] on button at bounding box center [464, 292] width 47 height 230
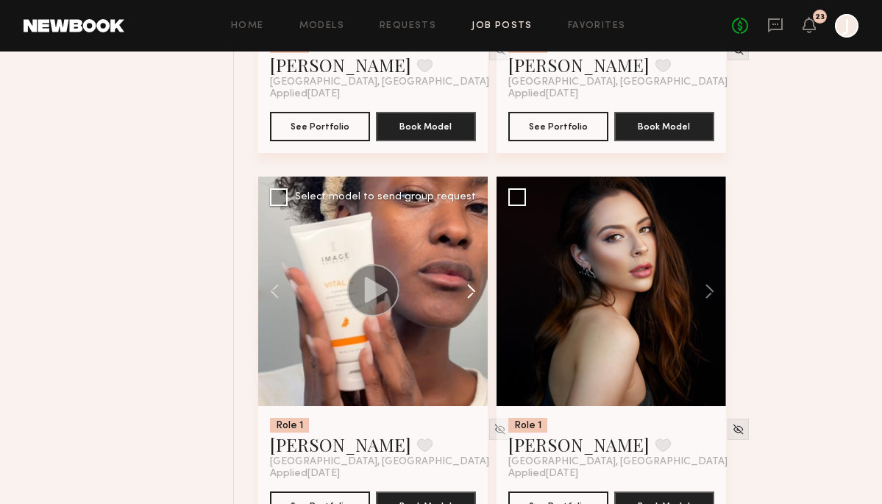
click at [474, 307] on button at bounding box center [464, 292] width 47 height 230
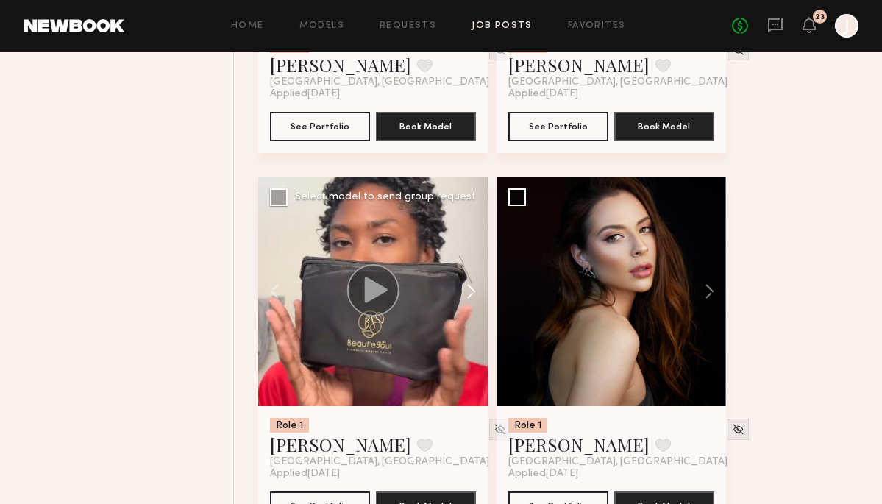
click at [474, 307] on button at bounding box center [464, 292] width 47 height 230
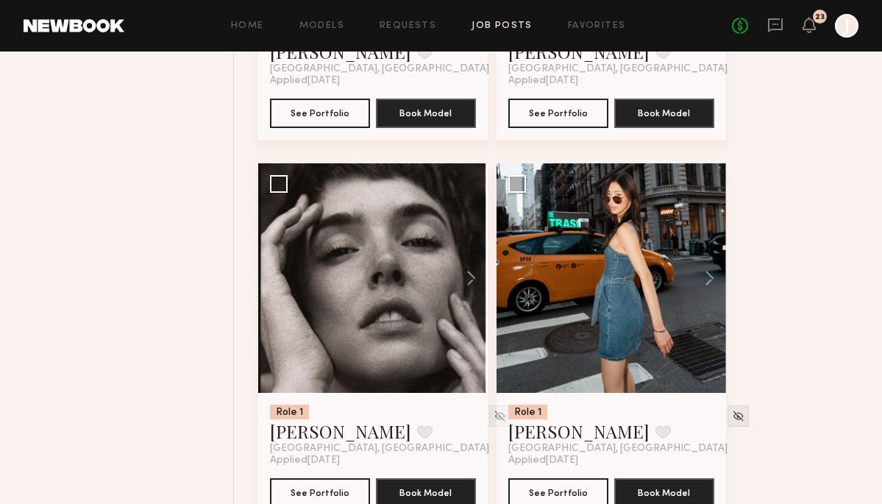
scroll to position [3901, 0]
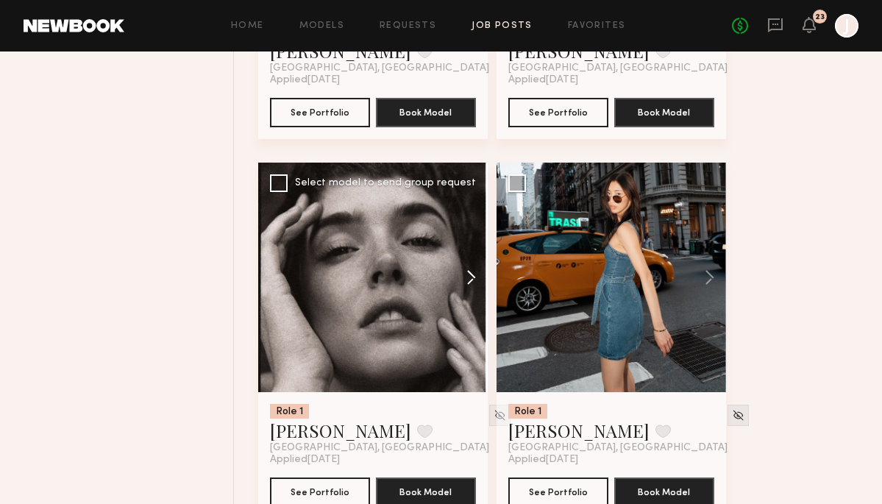
click at [473, 280] on button at bounding box center [464, 278] width 47 height 230
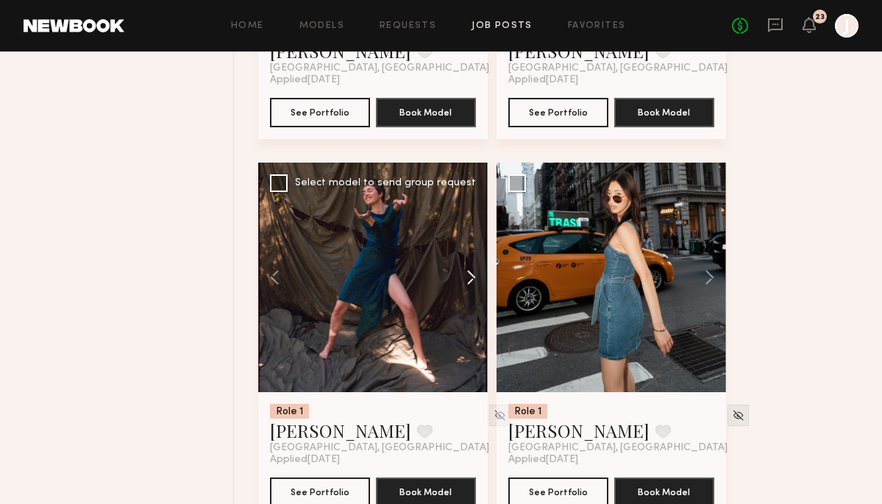
click at [473, 280] on button at bounding box center [464, 278] width 47 height 230
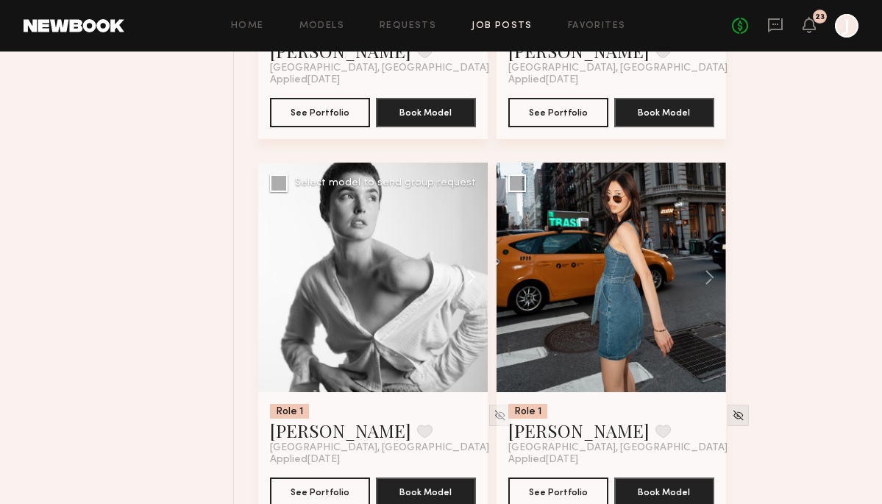
click at [473, 280] on button at bounding box center [464, 278] width 47 height 230
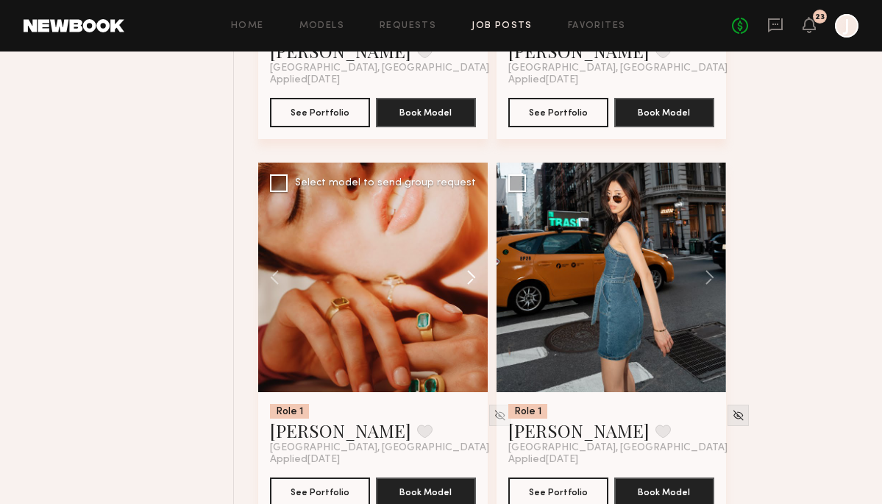
click at [473, 280] on button at bounding box center [464, 278] width 47 height 230
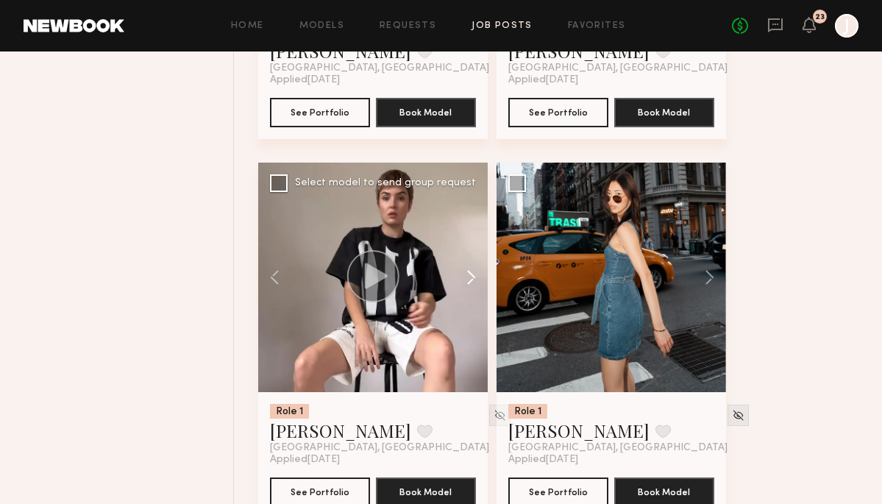
click at [473, 280] on button at bounding box center [464, 278] width 47 height 230
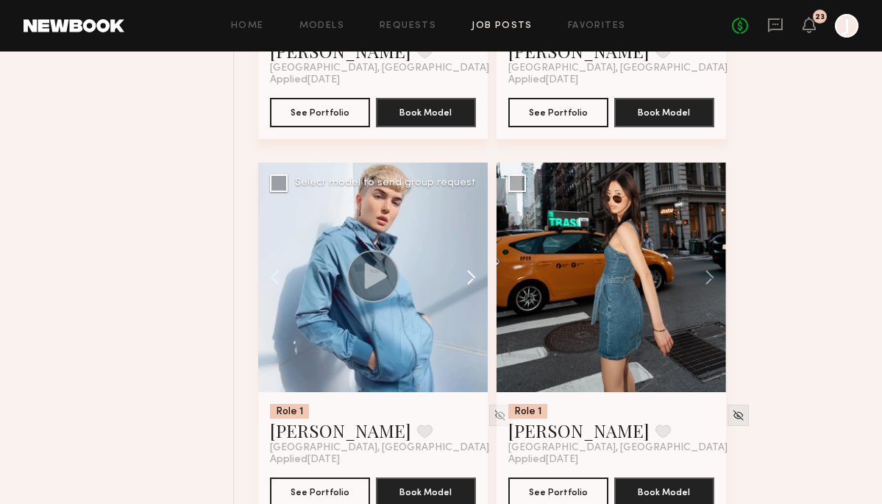
click at [473, 280] on button at bounding box center [464, 278] width 47 height 230
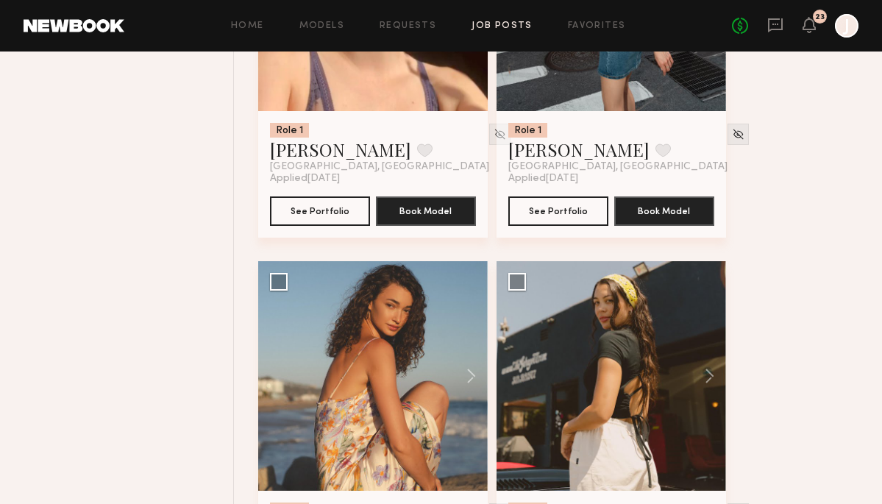
scroll to position [4267, 0]
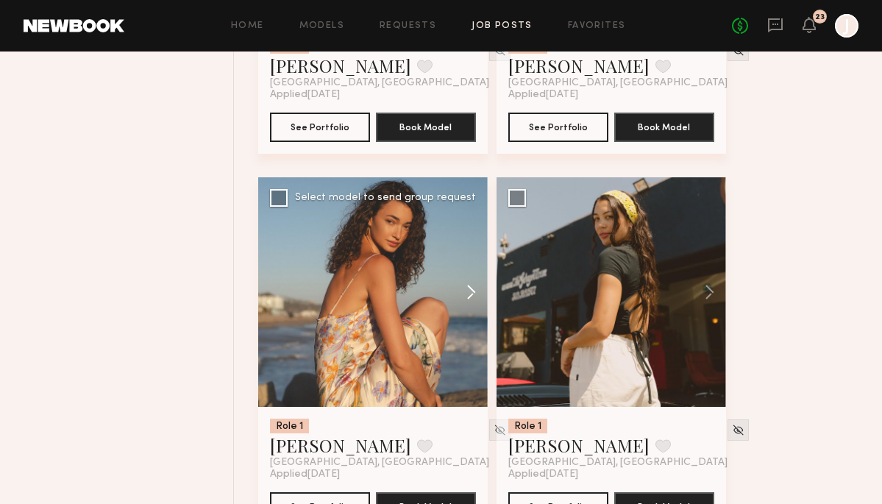
click at [468, 283] on button at bounding box center [464, 292] width 47 height 230
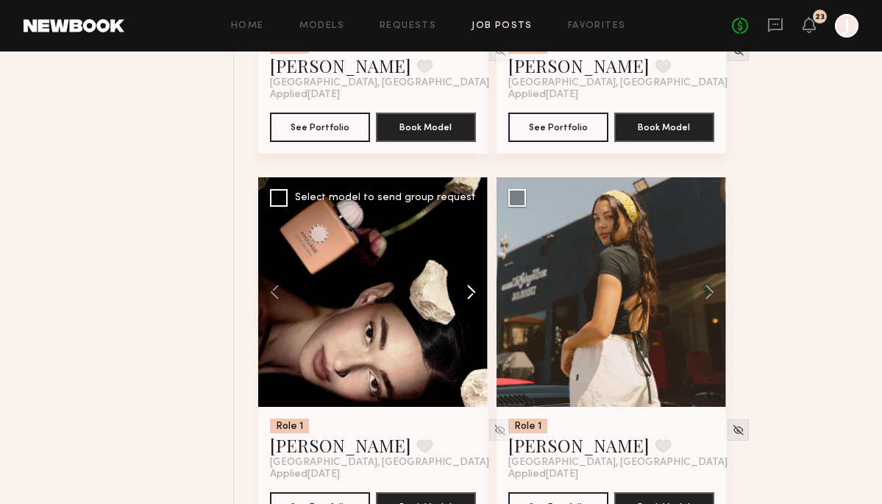
click at [468, 283] on button at bounding box center [464, 292] width 47 height 230
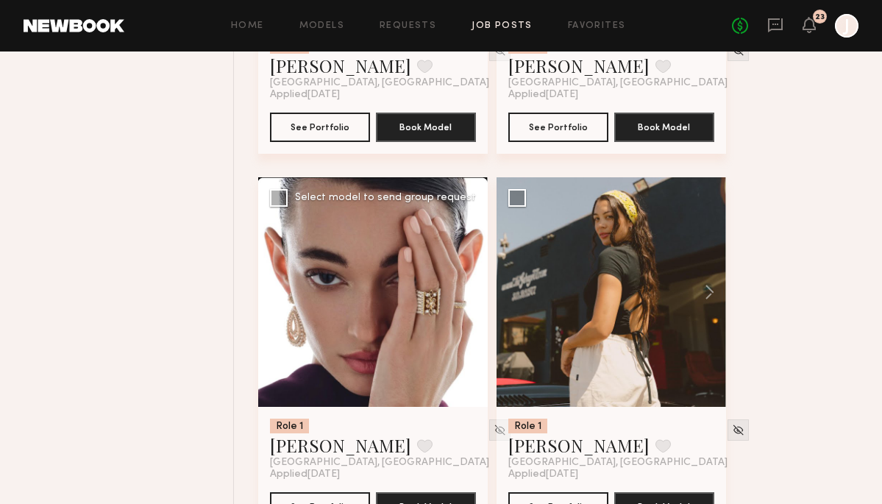
click at [468, 283] on button at bounding box center [464, 292] width 47 height 230
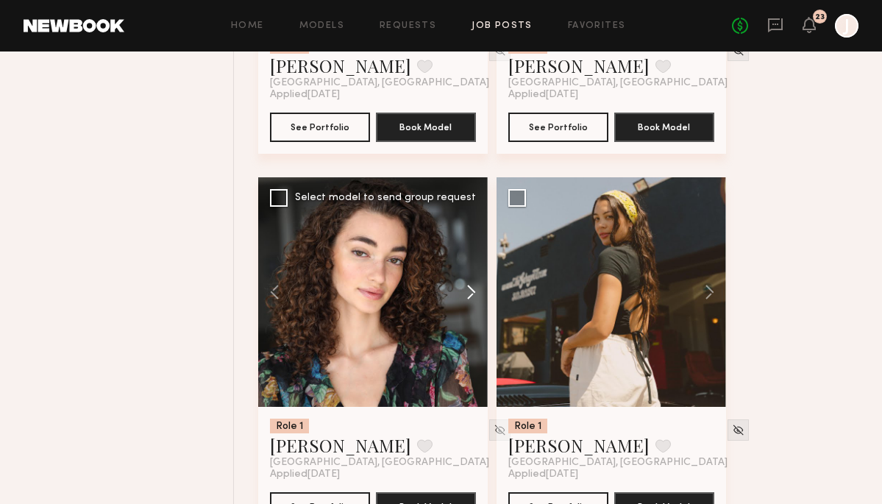
click at [468, 283] on button at bounding box center [464, 292] width 47 height 230
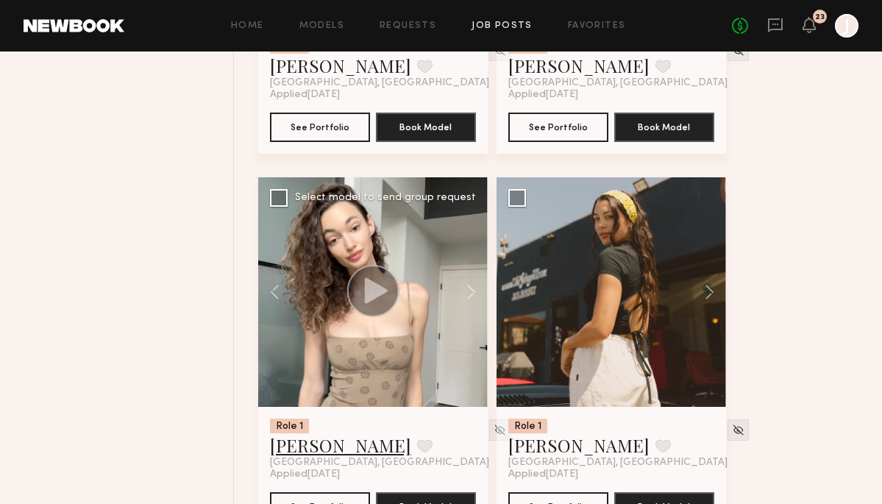
click at [297, 452] on link "[PERSON_NAME]" at bounding box center [340, 445] width 141 height 24
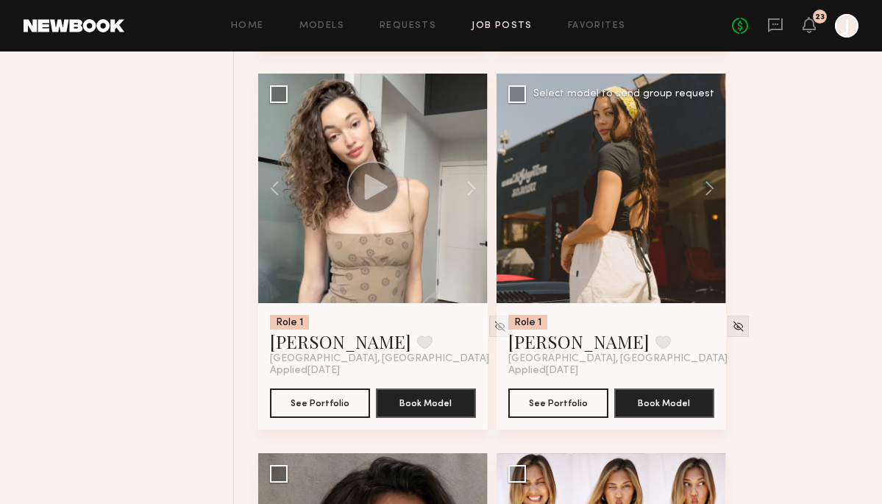
scroll to position [4364, 0]
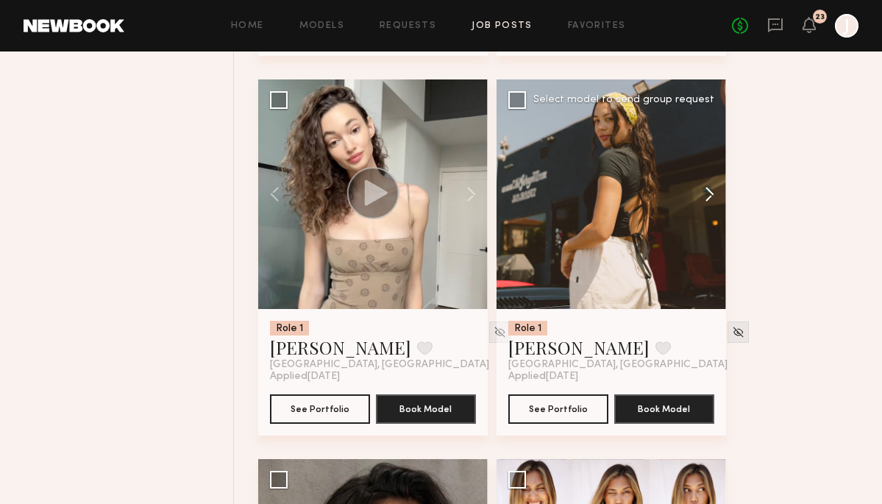
click at [705, 199] on button at bounding box center [702, 194] width 47 height 230
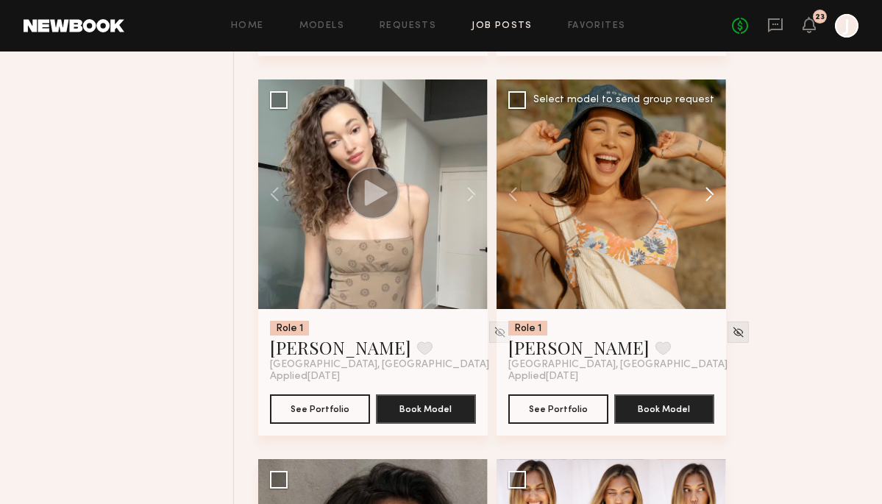
click at [705, 199] on button at bounding box center [702, 194] width 47 height 230
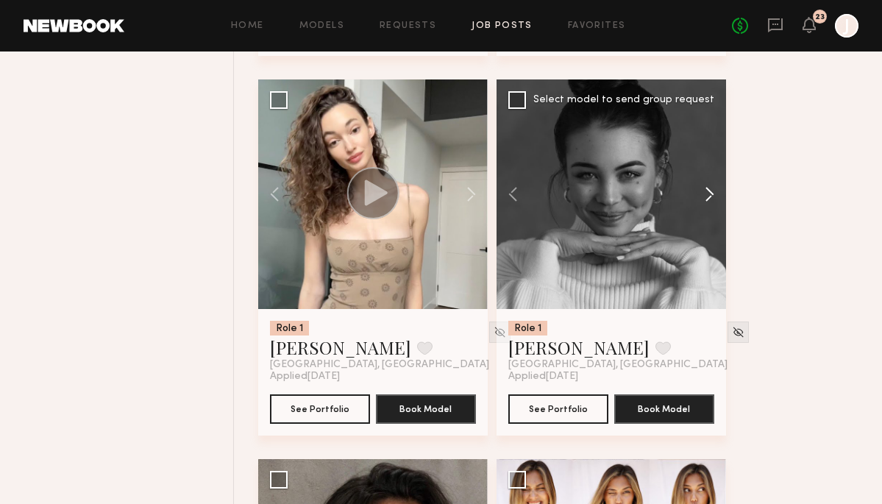
click at [705, 199] on button at bounding box center [702, 194] width 47 height 230
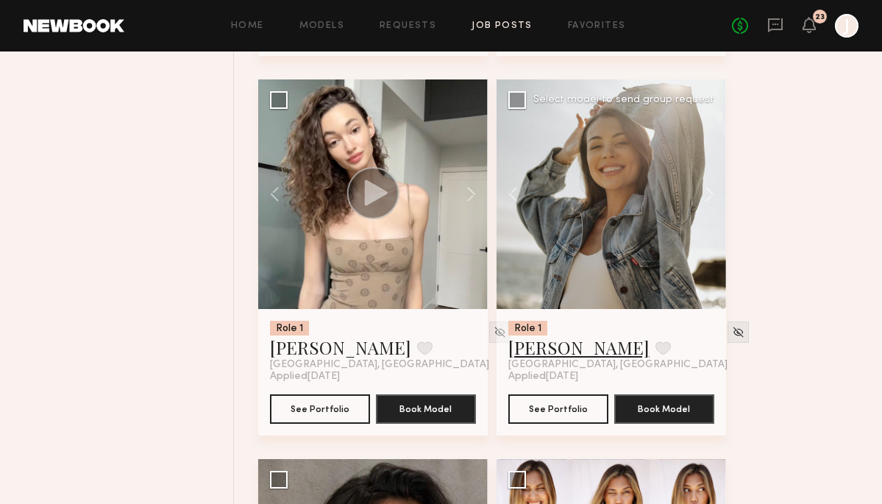
click at [528, 351] on link "[PERSON_NAME]" at bounding box center [579, 348] width 141 height 24
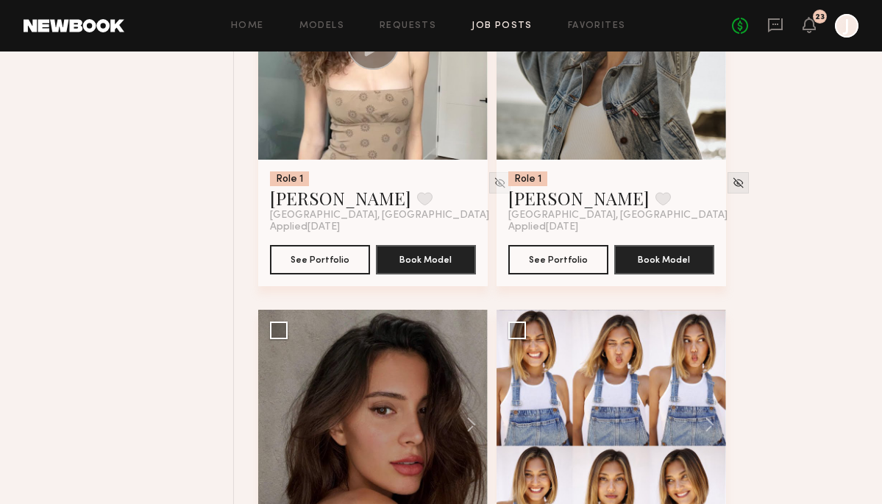
scroll to position [4634, 0]
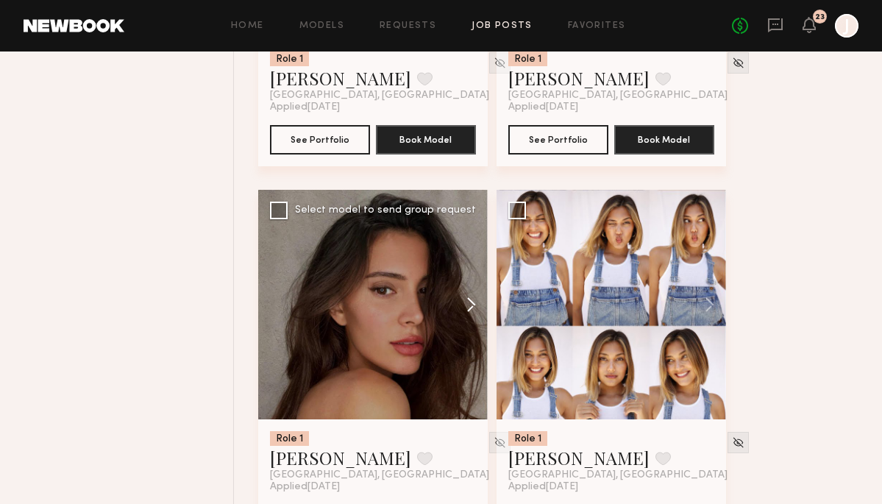
click at [470, 304] on button at bounding box center [464, 305] width 47 height 230
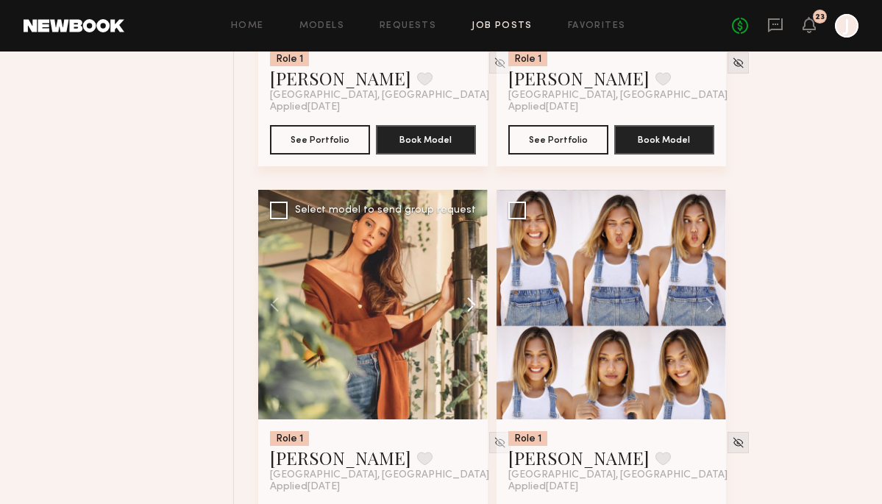
click at [470, 304] on button at bounding box center [464, 305] width 47 height 230
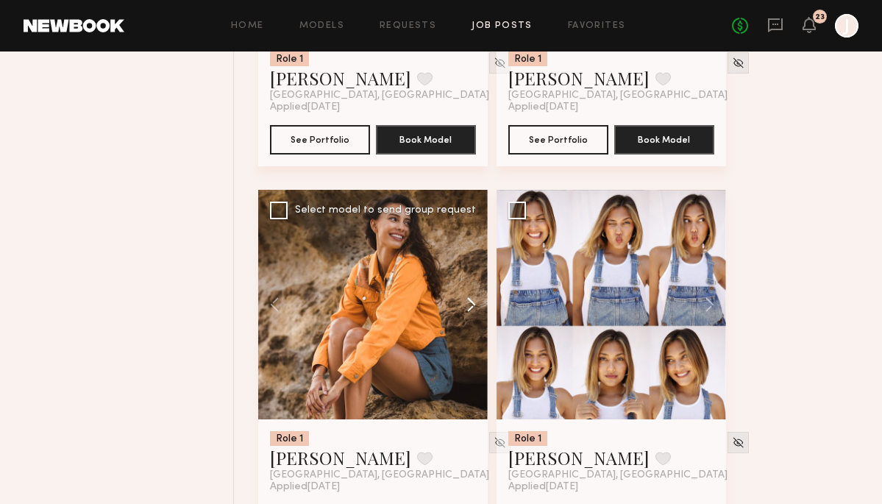
click at [470, 304] on button at bounding box center [464, 305] width 47 height 230
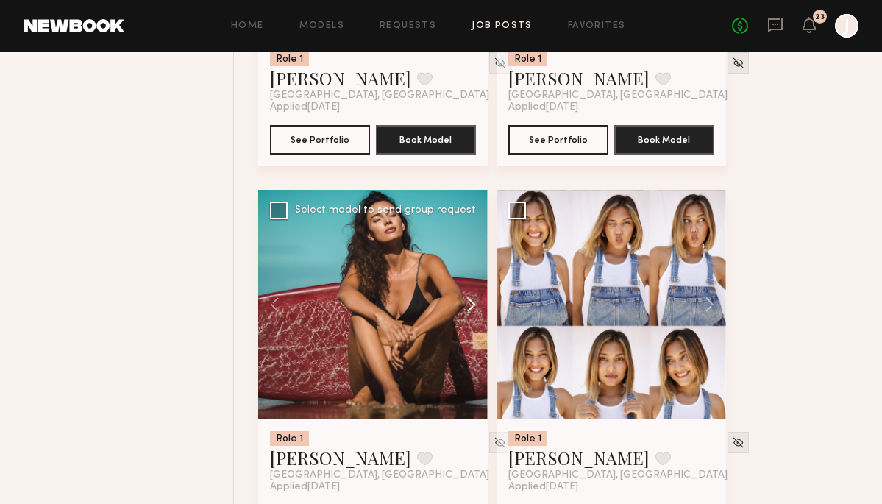
click at [470, 304] on button at bounding box center [464, 305] width 47 height 230
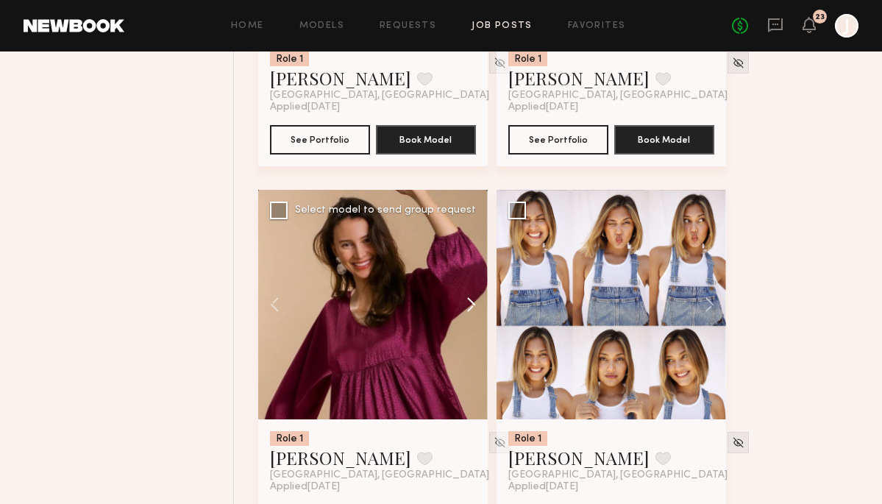
click at [470, 304] on button at bounding box center [464, 305] width 47 height 230
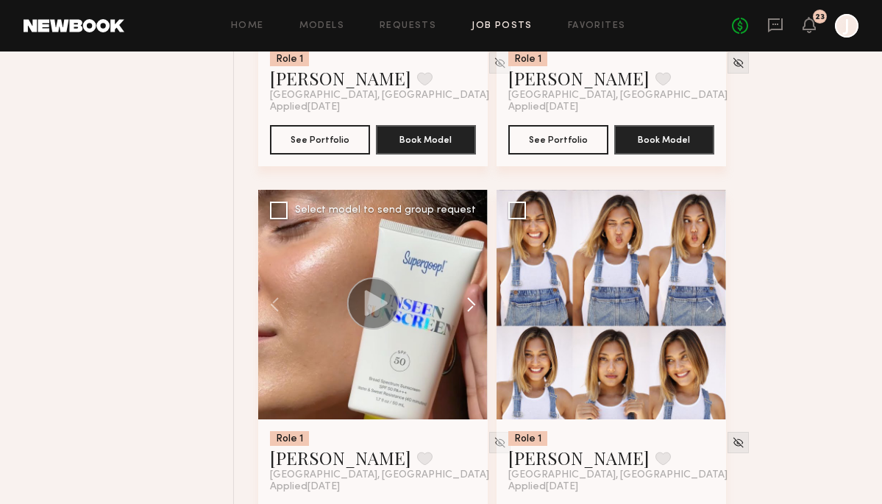
click at [469, 304] on button at bounding box center [464, 305] width 47 height 230
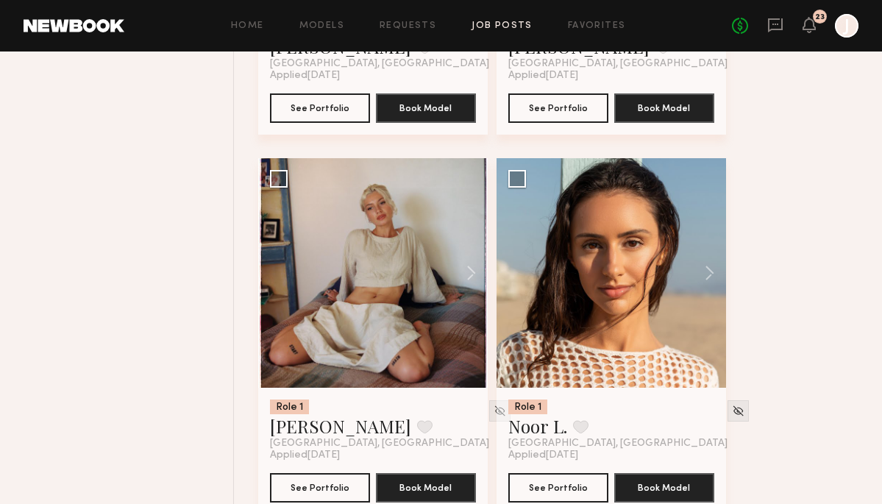
scroll to position [5458, 0]
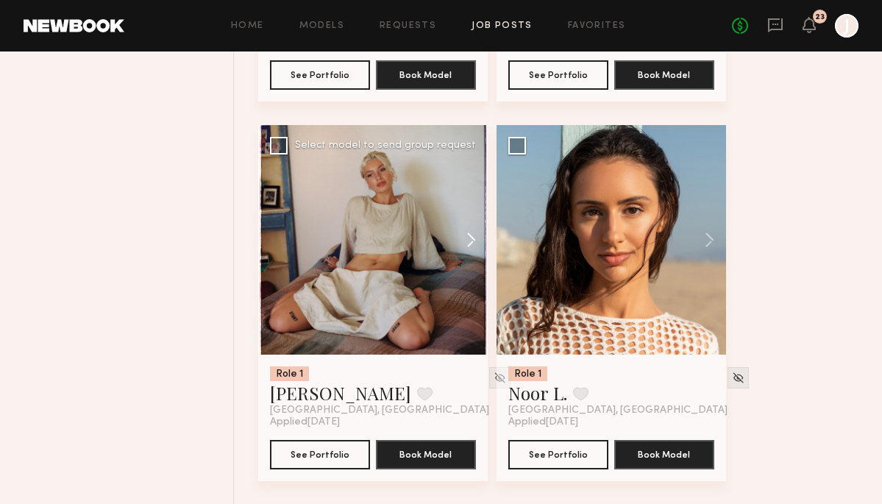
click at [473, 249] on button at bounding box center [464, 240] width 47 height 230
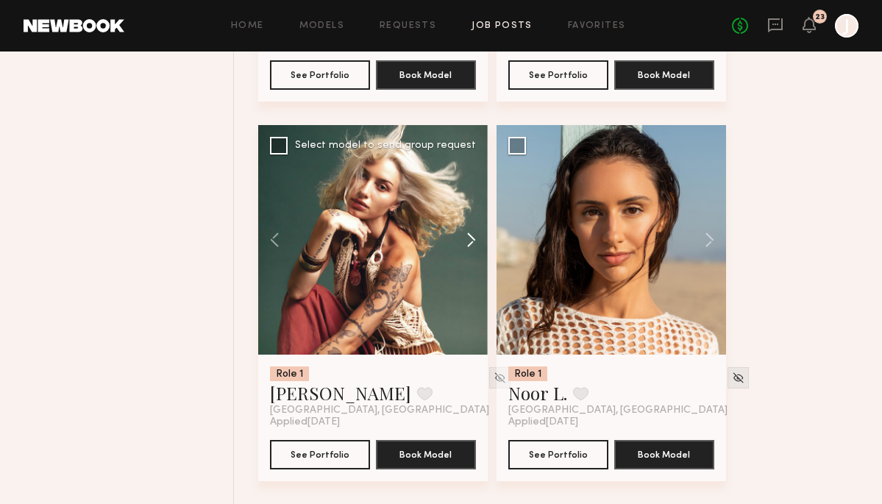
click at [473, 249] on button at bounding box center [464, 240] width 47 height 230
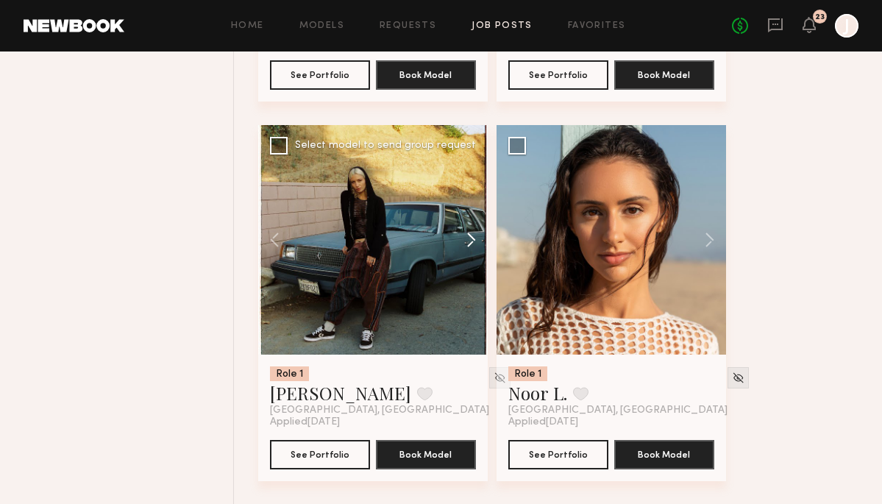
click at [473, 249] on button at bounding box center [464, 240] width 47 height 230
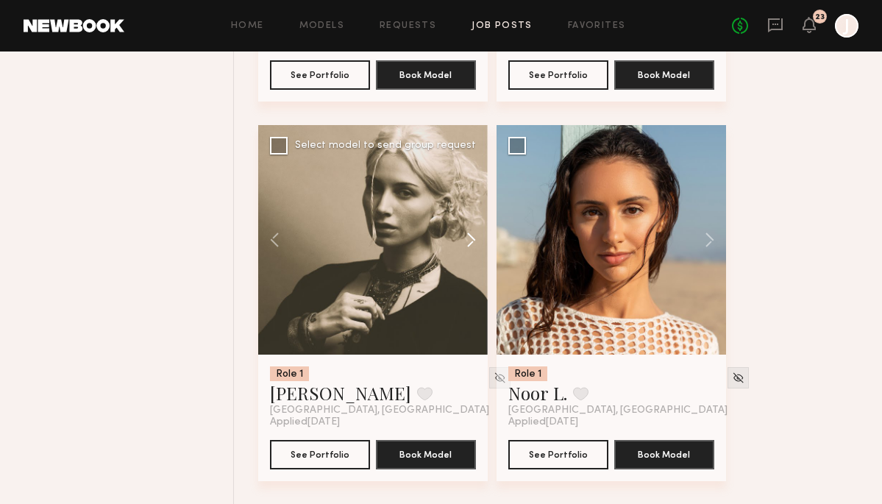
click at [473, 249] on button at bounding box center [464, 240] width 47 height 230
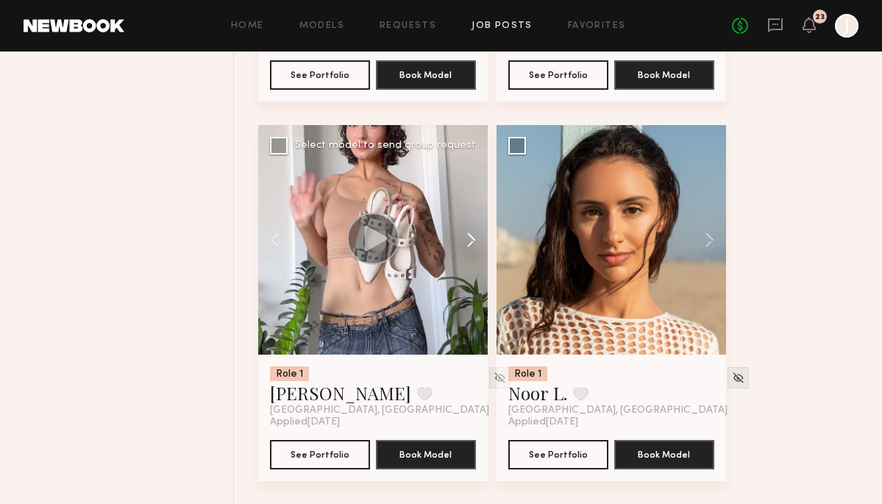
click at [473, 249] on button at bounding box center [464, 240] width 47 height 230
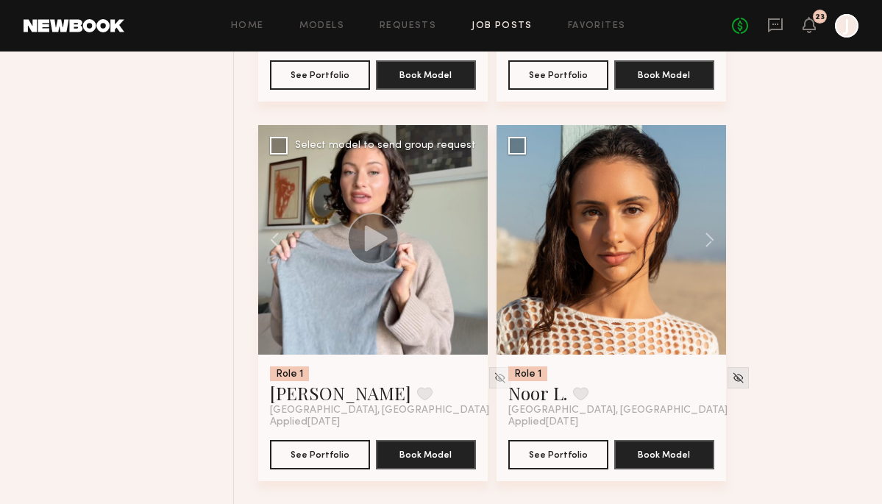
click at [473, 249] on div at bounding box center [373, 240] width 230 height 230
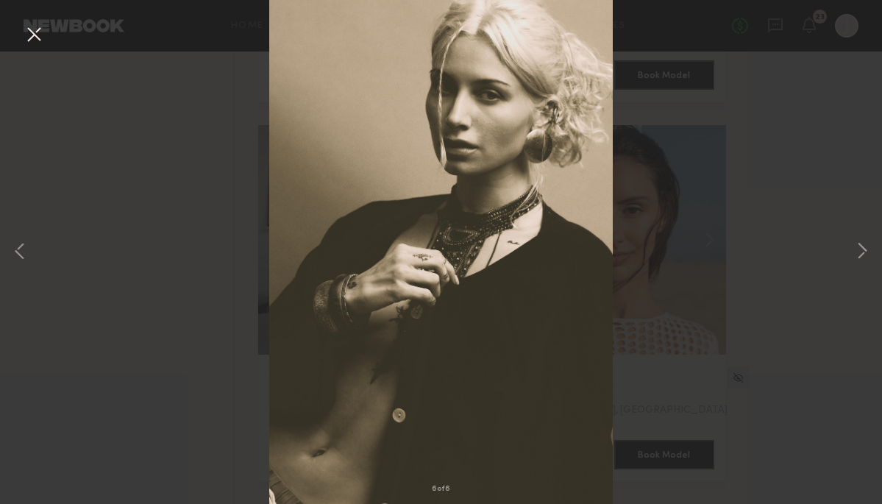
click at [35, 25] on button at bounding box center [34, 35] width 24 height 26
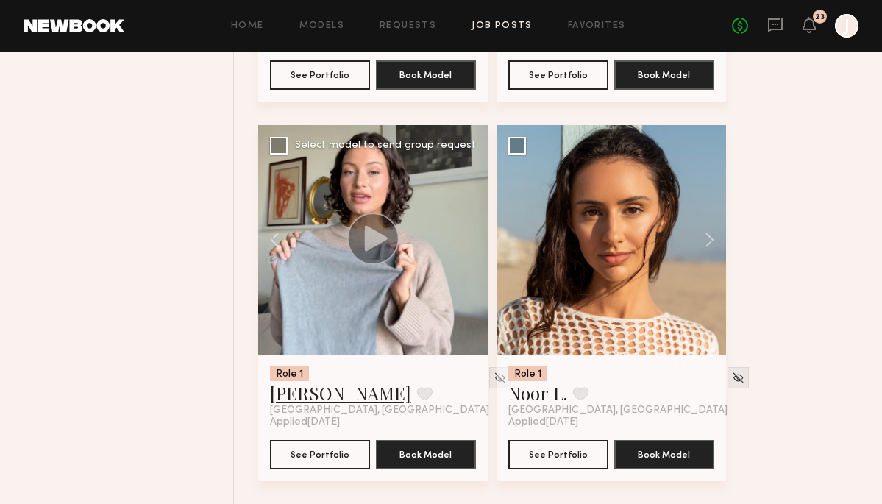
click at [304, 395] on link "[PERSON_NAME]" at bounding box center [340, 393] width 141 height 24
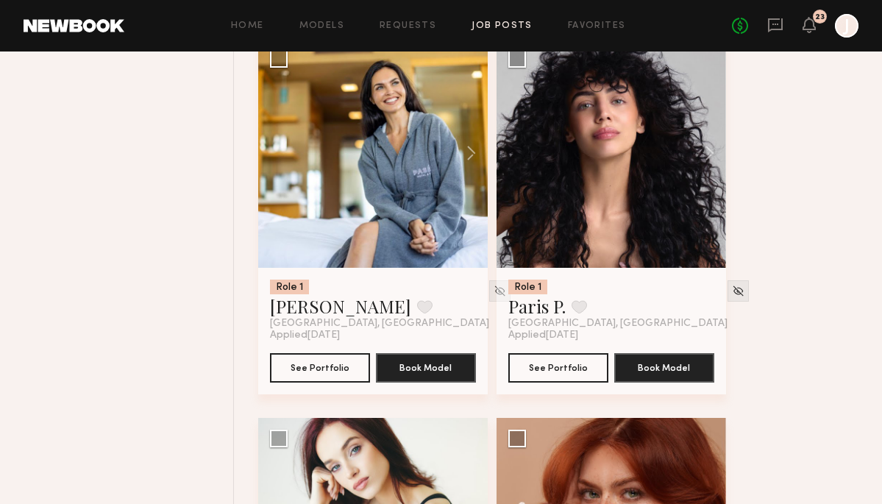
scroll to position [6680, 0]
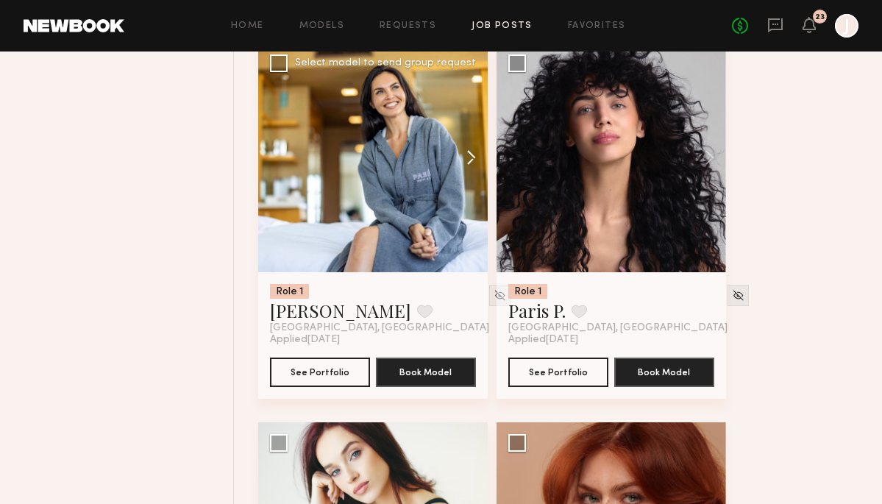
click at [470, 155] on button at bounding box center [464, 158] width 47 height 230
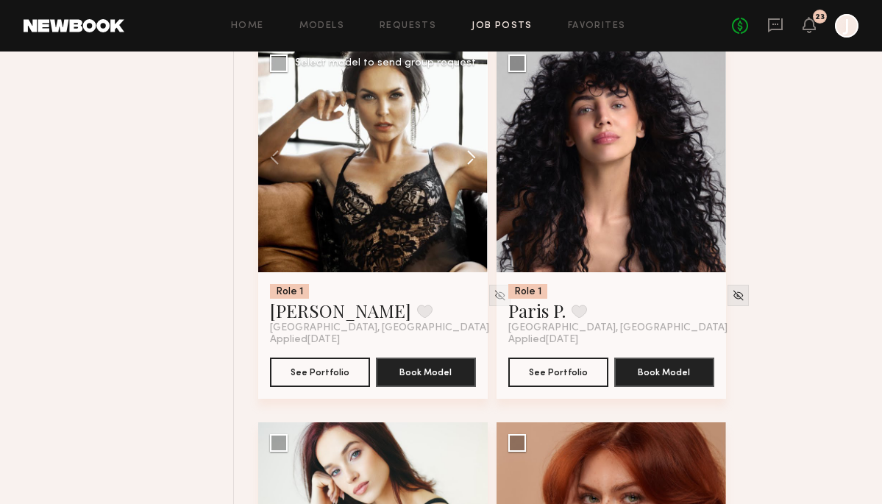
click at [470, 155] on button at bounding box center [464, 158] width 47 height 230
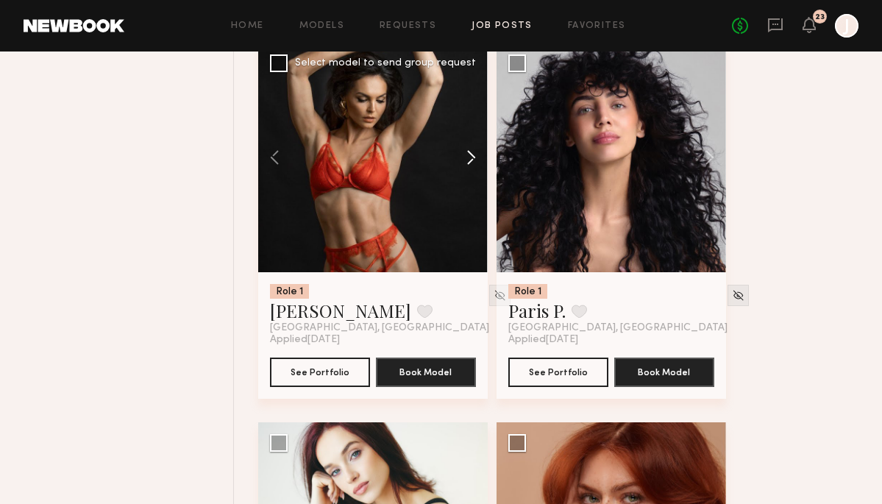
click at [470, 158] on button at bounding box center [464, 158] width 47 height 230
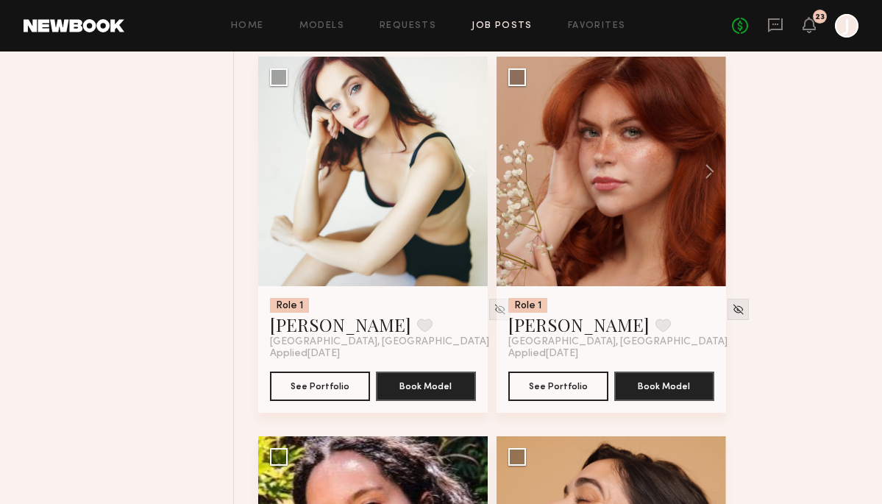
scroll to position [7046, 0]
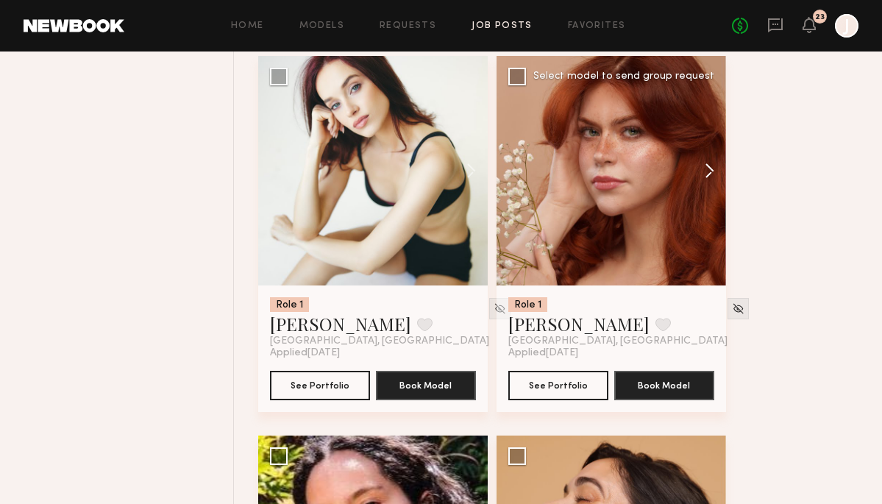
click at [710, 180] on button at bounding box center [702, 171] width 47 height 230
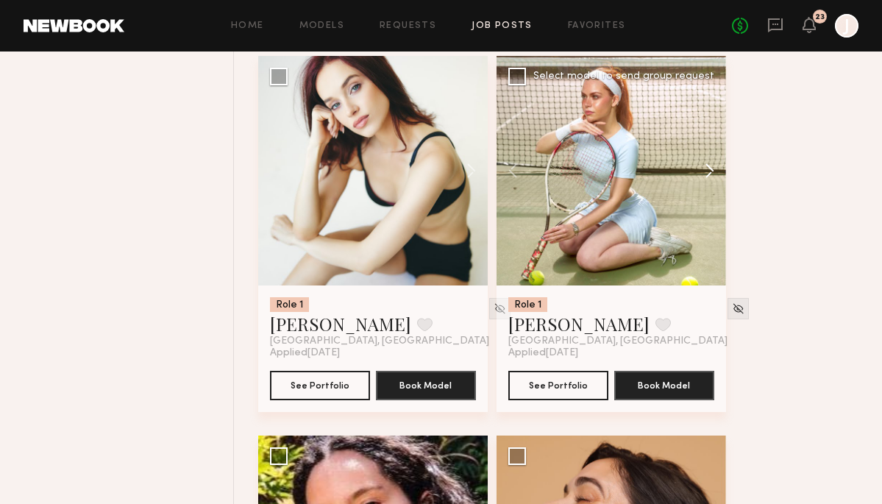
click at [710, 180] on button at bounding box center [702, 171] width 47 height 230
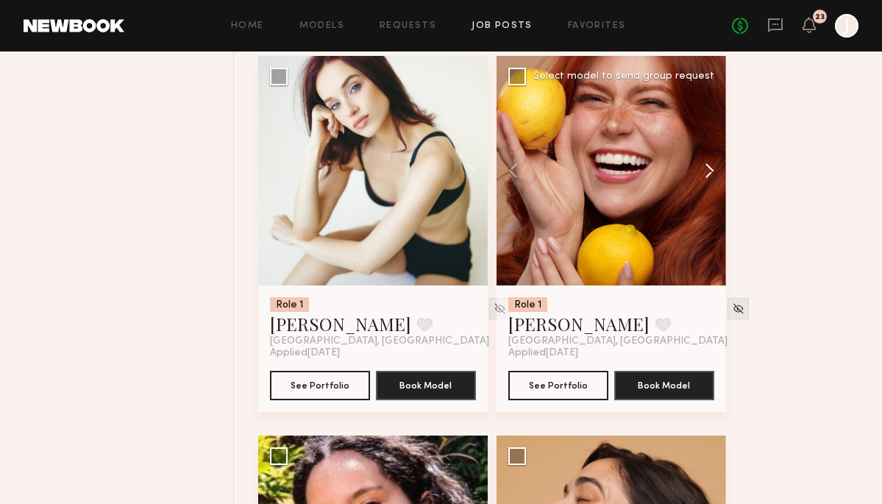
click at [710, 180] on button at bounding box center [702, 171] width 47 height 230
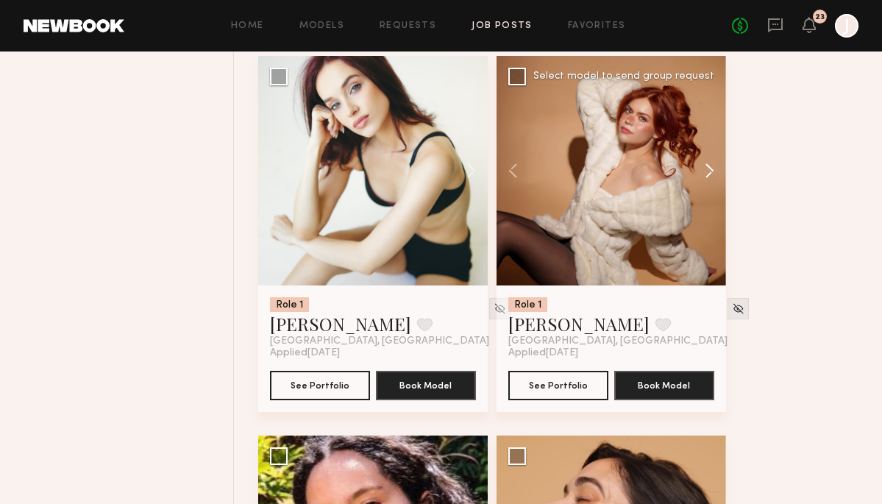
click at [710, 180] on button at bounding box center [702, 171] width 47 height 230
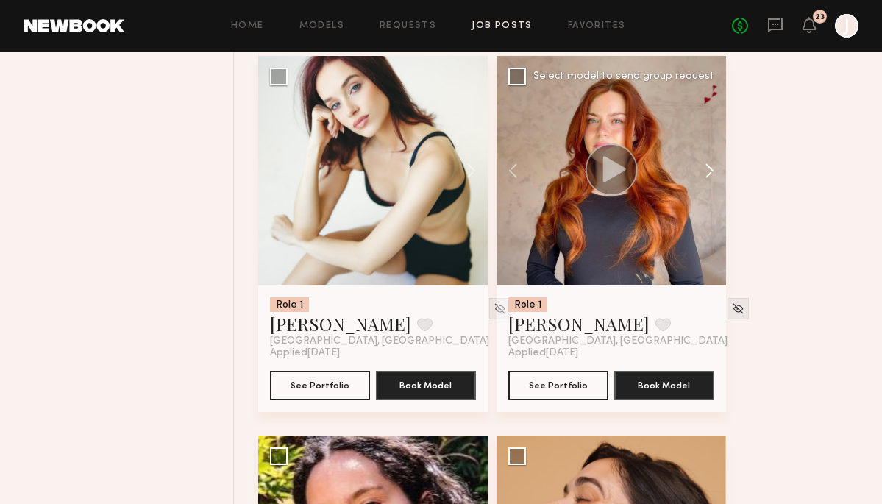
click at [710, 180] on button at bounding box center [702, 171] width 47 height 230
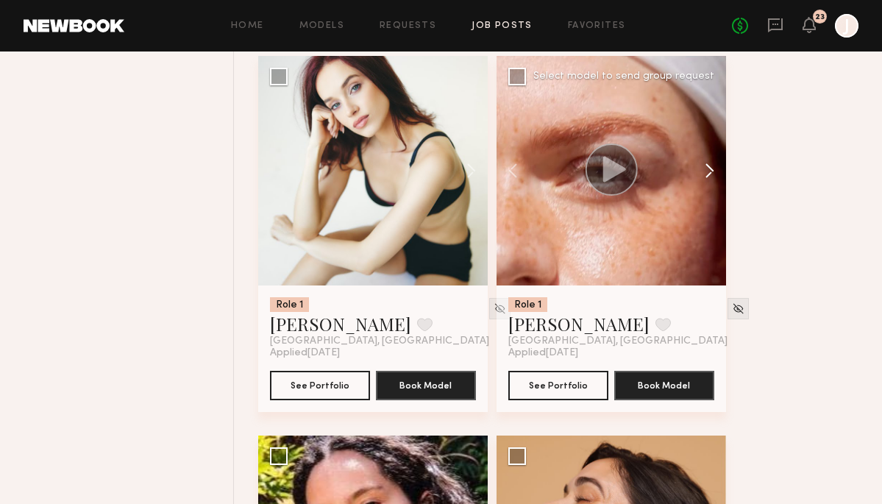
click at [710, 180] on button at bounding box center [702, 171] width 47 height 230
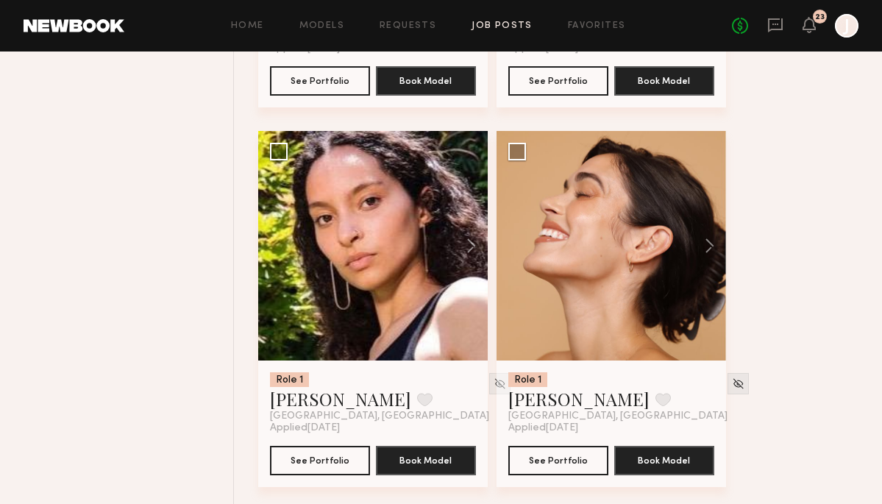
scroll to position [7353, 0]
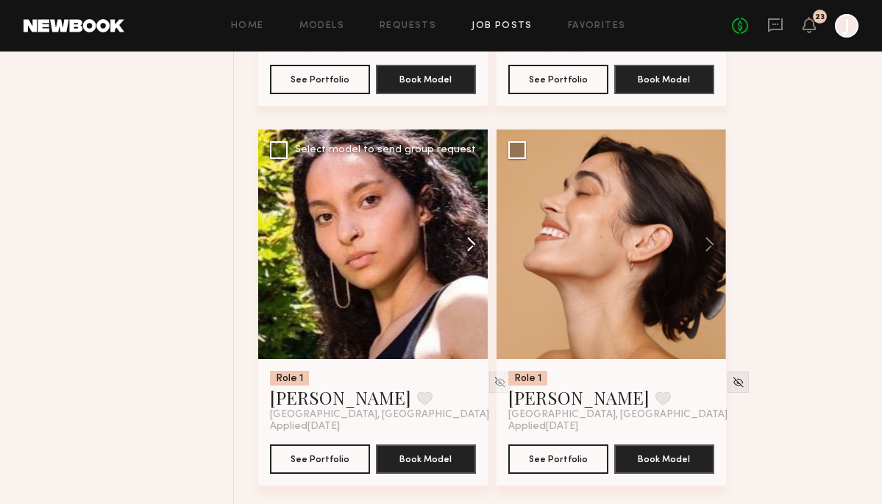
click at [459, 256] on button at bounding box center [464, 245] width 47 height 230
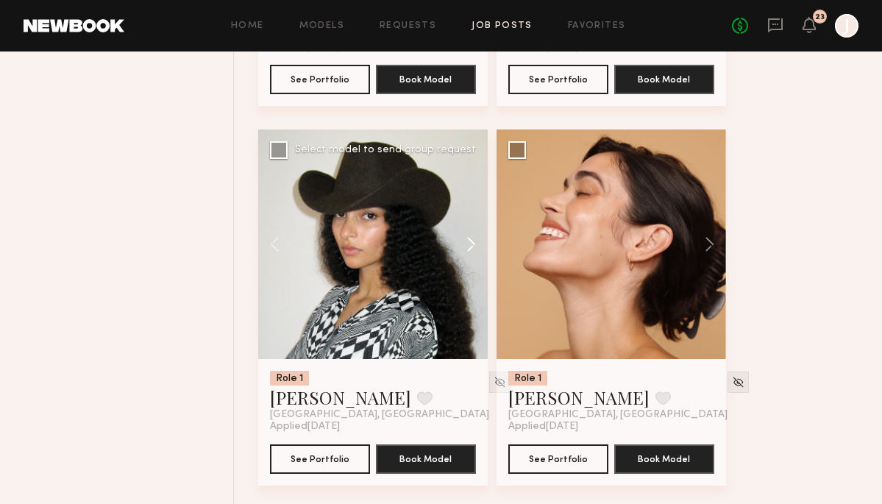
click at [459, 256] on button at bounding box center [464, 245] width 47 height 230
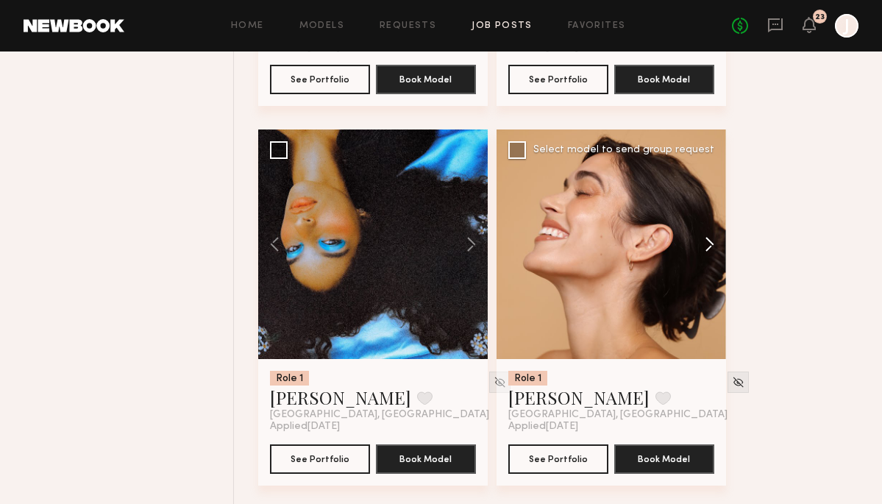
click at [703, 237] on button at bounding box center [702, 245] width 47 height 230
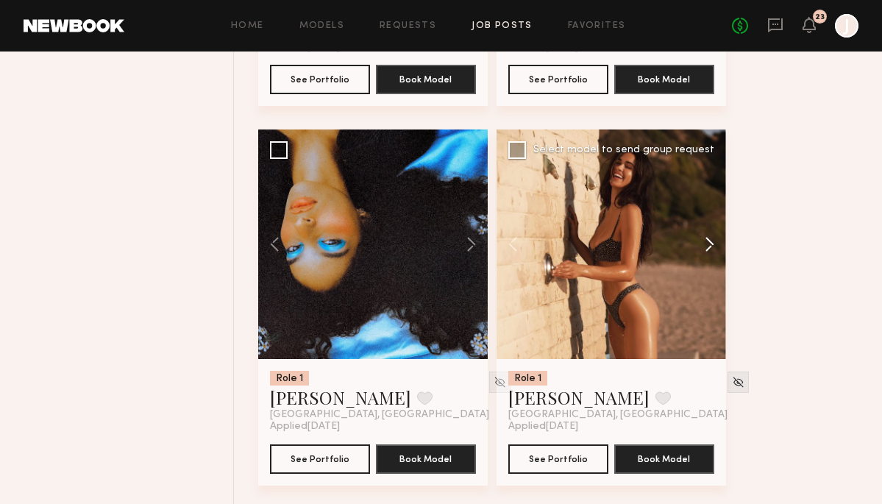
click at [703, 237] on button at bounding box center [702, 245] width 47 height 230
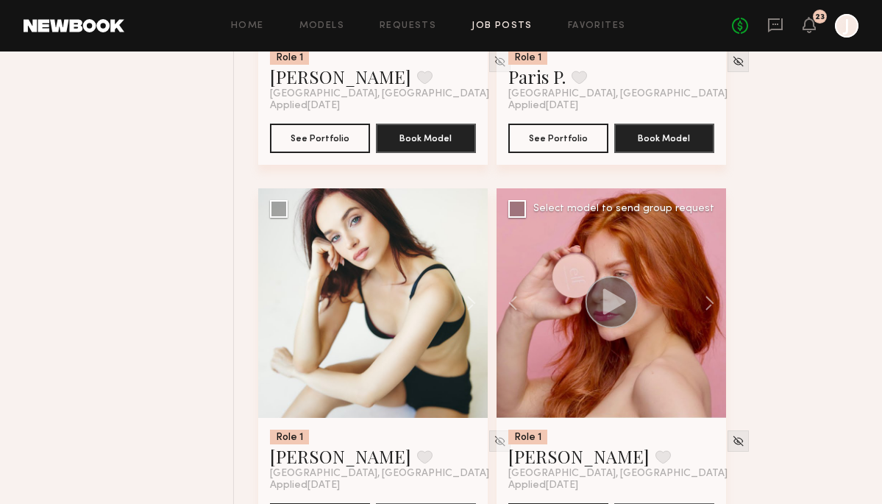
scroll to position [6799, 0]
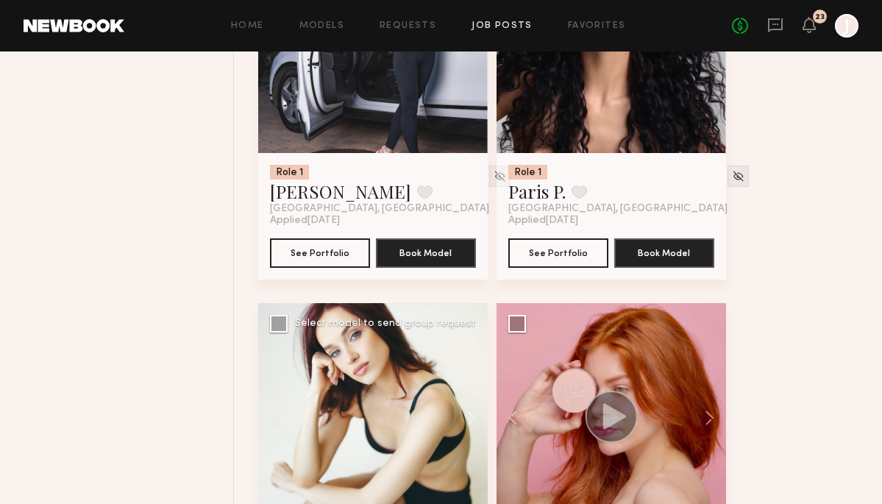
click at [385, 418] on div at bounding box center [373, 418] width 230 height 230
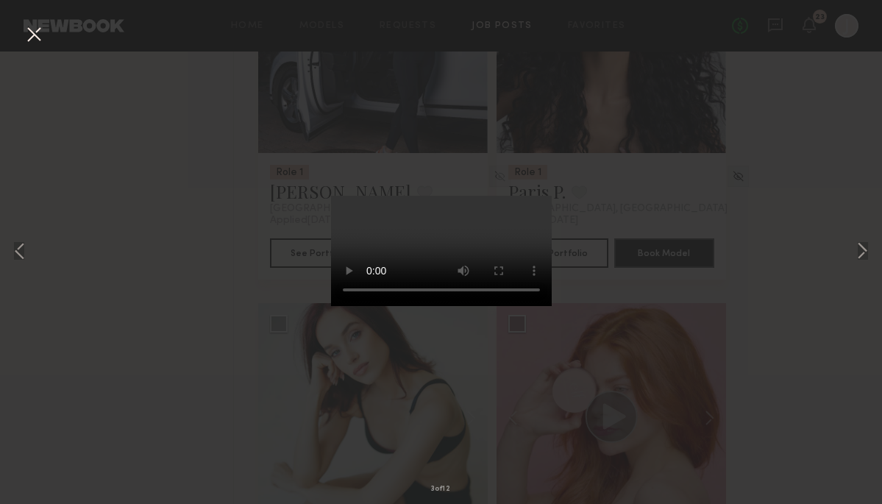
click at [655, 220] on div "3 of 12" at bounding box center [441, 252] width 882 height 504
click at [32, 32] on button at bounding box center [34, 35] width 24 height 26
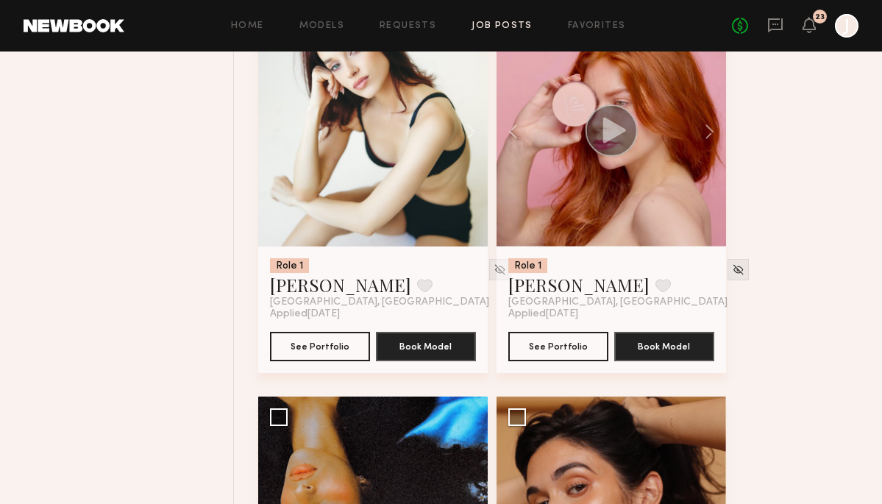
scroll to position [7086, 0]
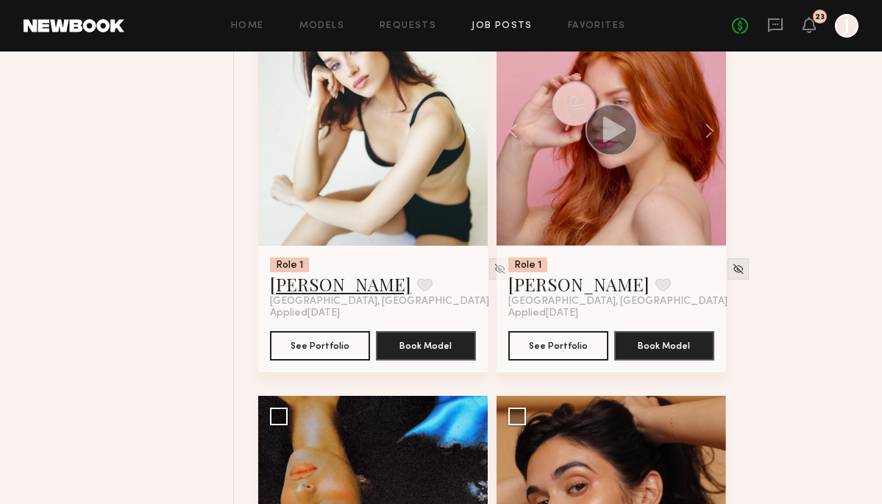
click at [300, 289] on link "[PERSON_NAME]" at bounding box center [340, 284] width 141 height 24
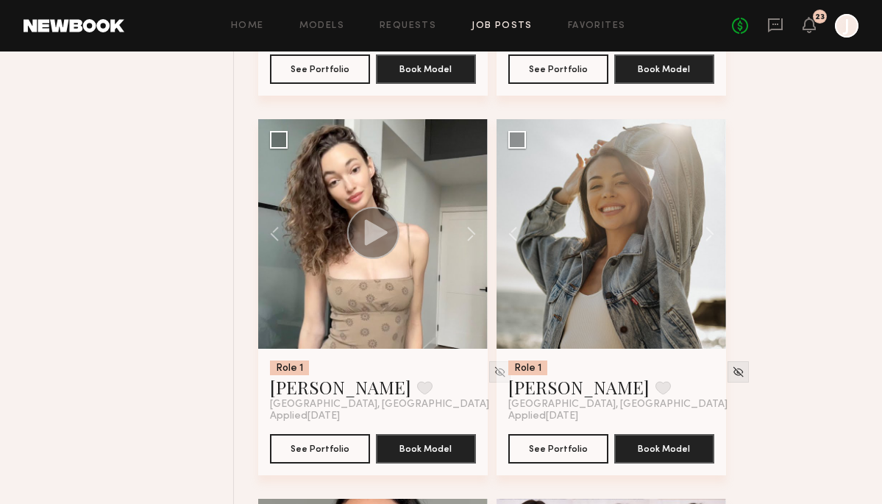
scroll to position [4351, 0]
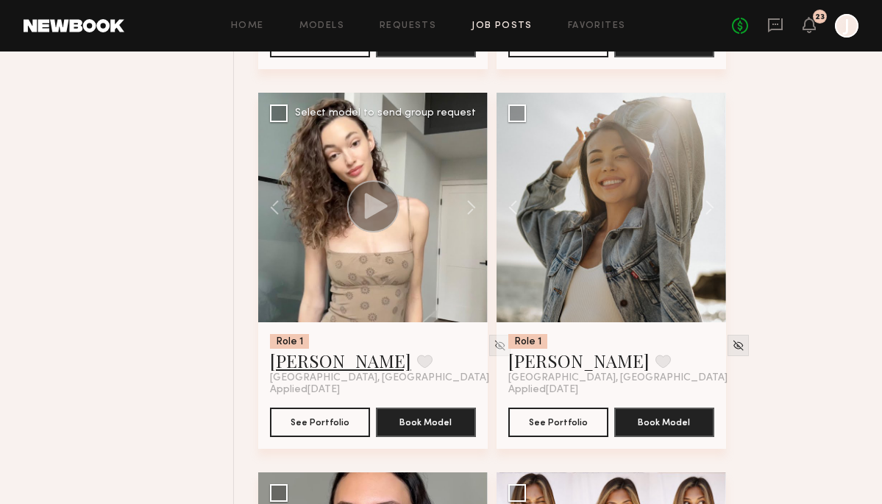
click at [299, 367] on link "[PERSON_NAME]" at bounding box center [340, 361] width 141 height 24
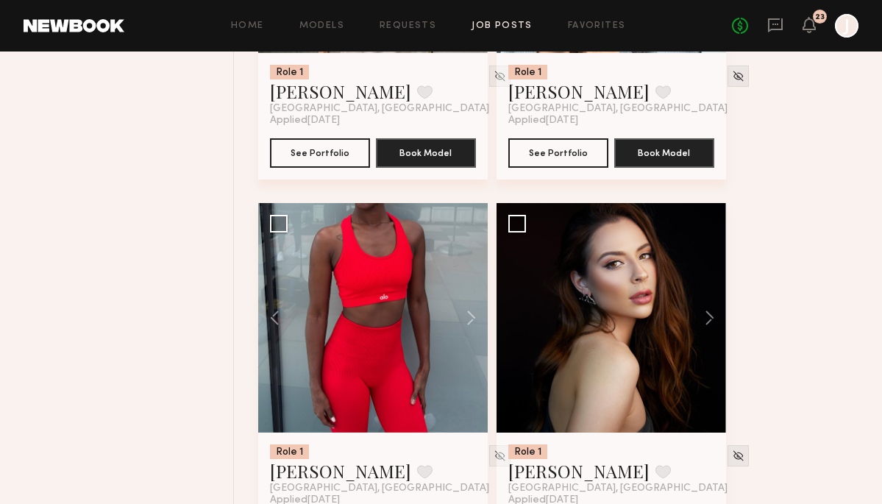
scroll to position [3481, 0]
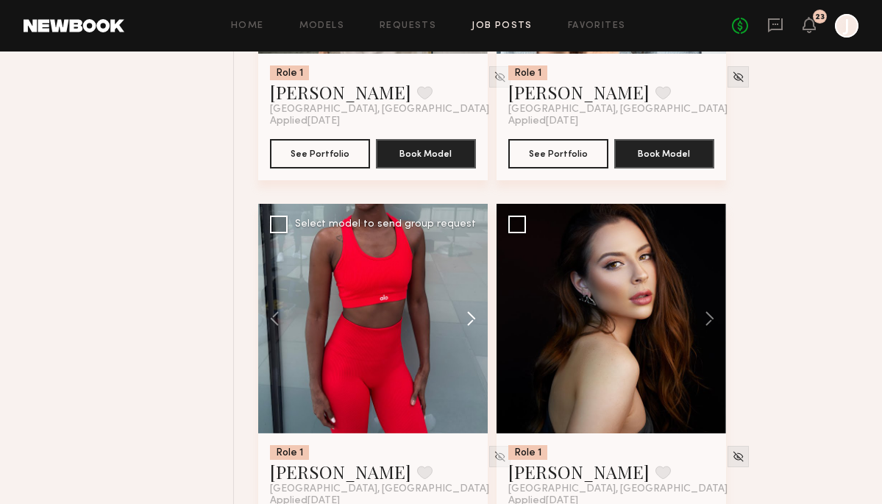
click at [466, 313] on button at bounding box center [464, 319] width 47 height 230
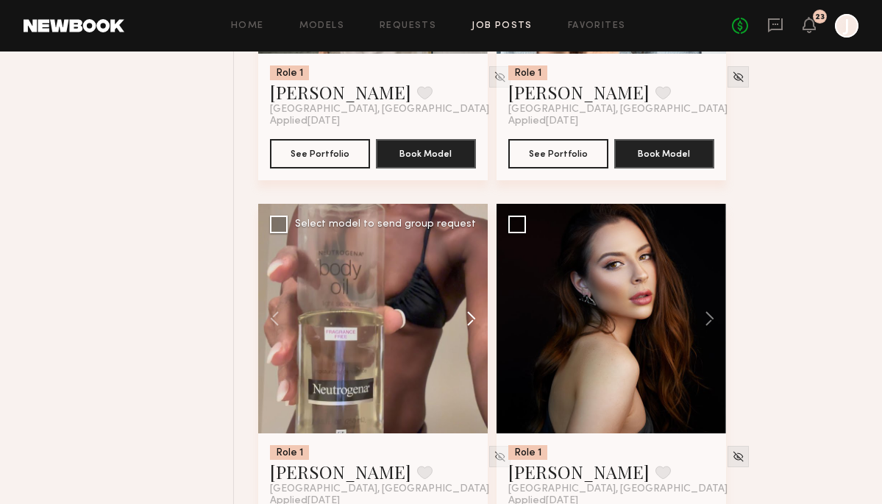
click at [466, 313] on button at bounding box center [464, 319] width 47 height 230
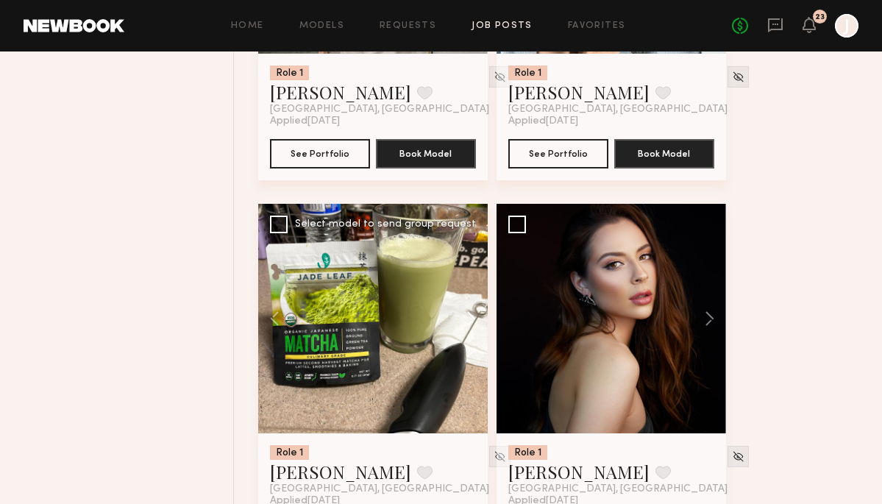
click at [466, 313] on button at bounding box center [464, 319] width 47 height 230
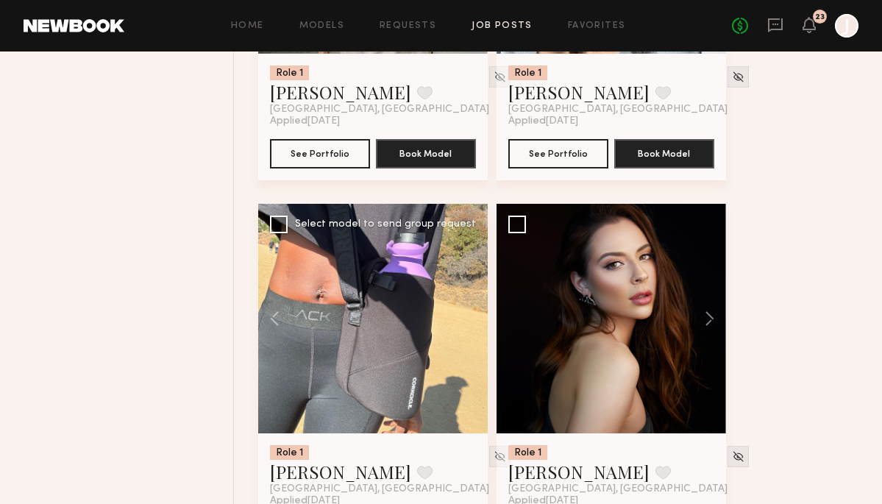
click at [466, 313] on div at bounding box center [373, 319] width 230 height 230
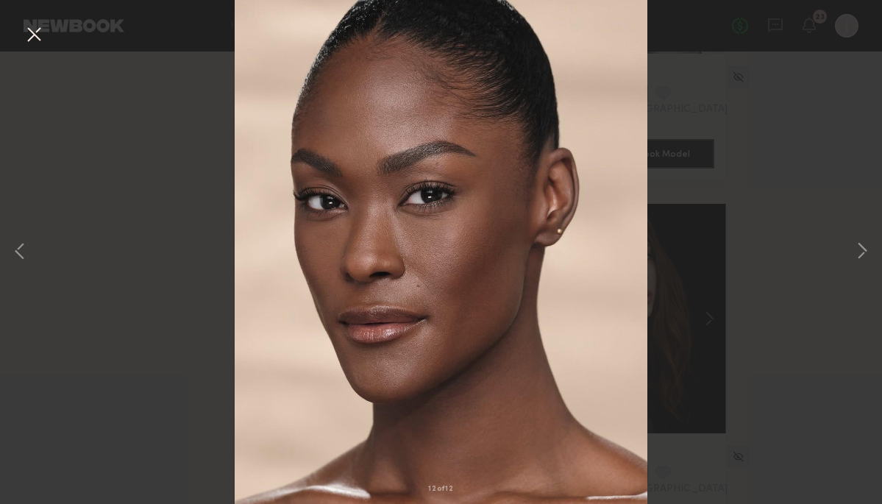
click at [27, 34] on button at bounding box center [34, 35] width 24 height 26
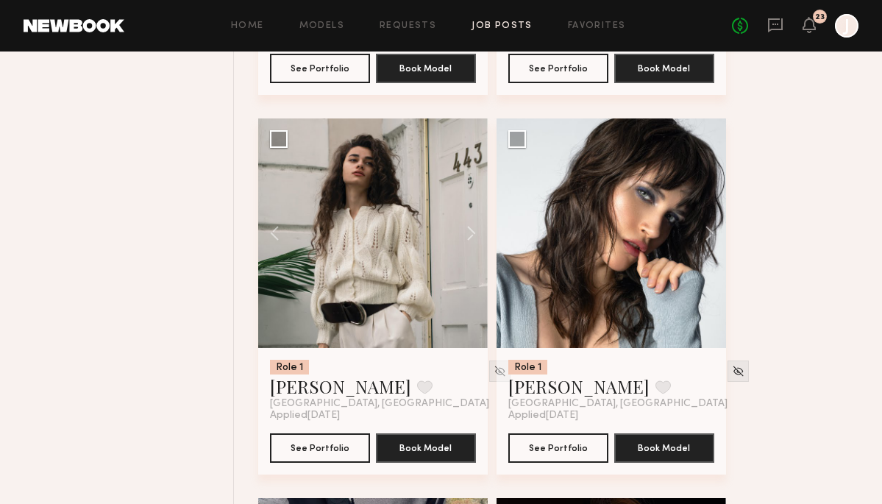
scroll to position [3181, 0]
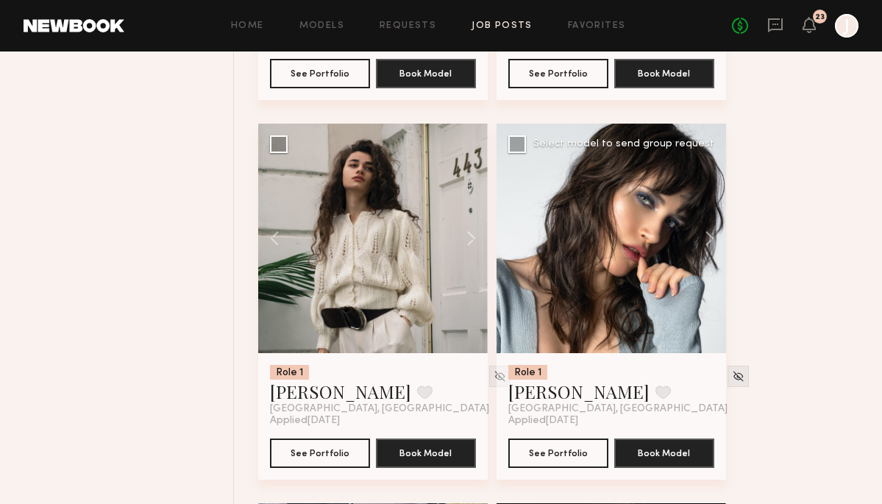
click at [537, 275] on div at bounding box center [612, 239] width 230 height 230
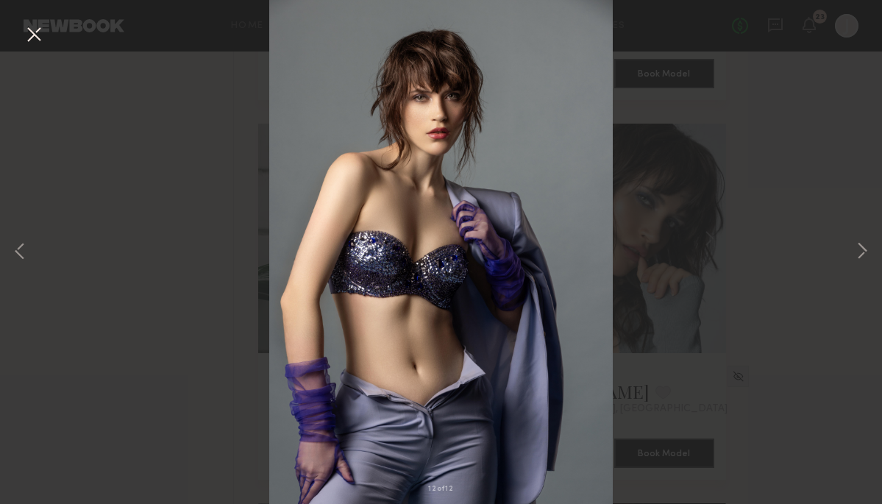
click at [34, 33] on button at bounding box center [34, 35] width 24 height 26
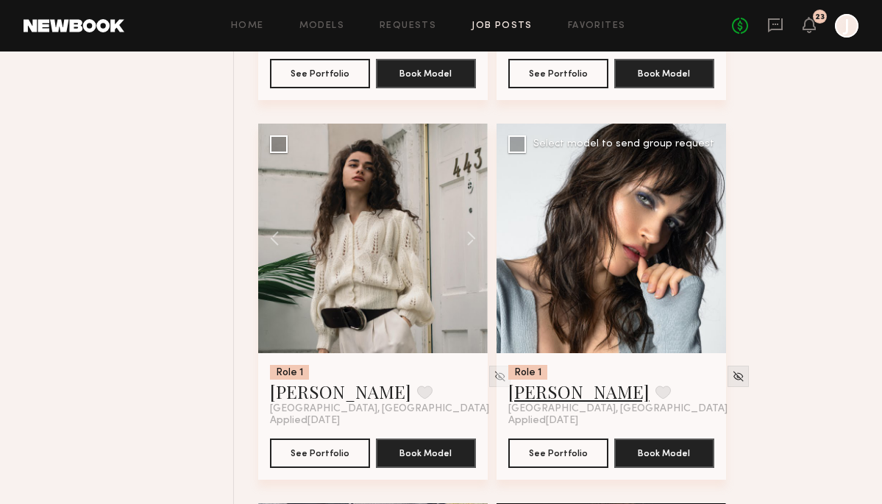
click at [535, 394] on link "[PERSON_NAME]" at bounding box center [579, 392] width 141 height 24
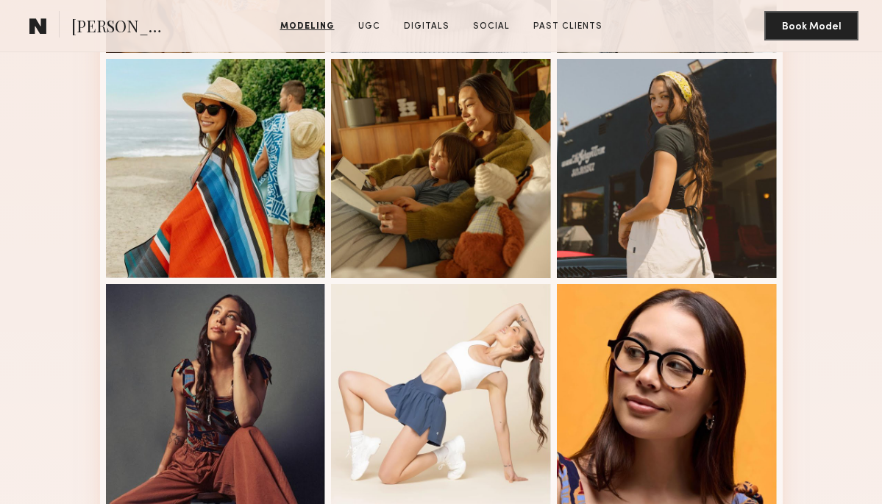
scroll to position [539, 0]
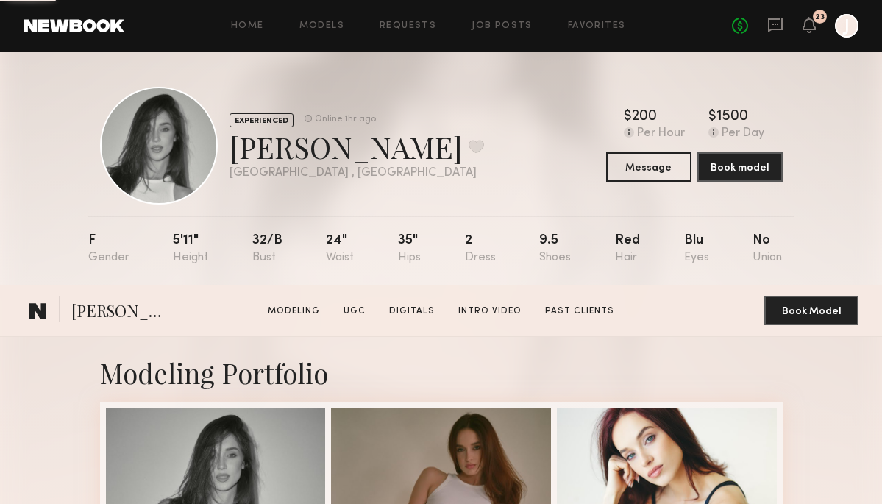
scroll to position [367, 0]
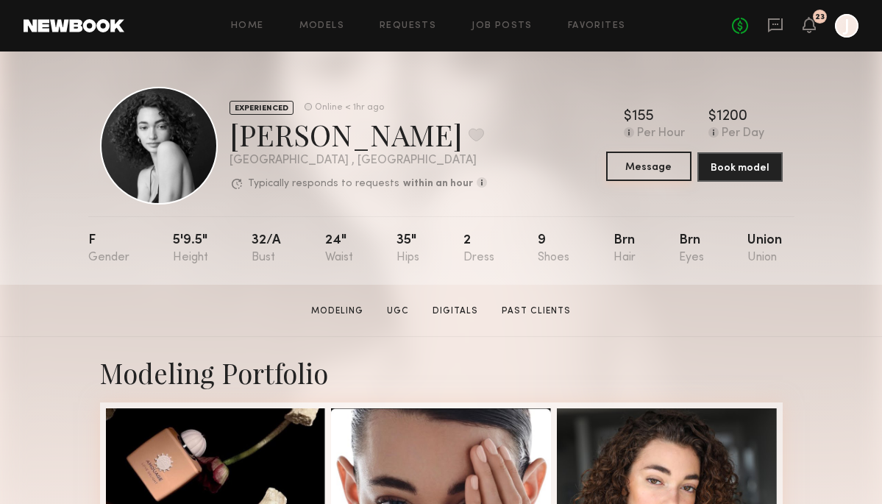
click at [659, 164] on button "Message" at bounding box center [648, 166] width 85 height 29
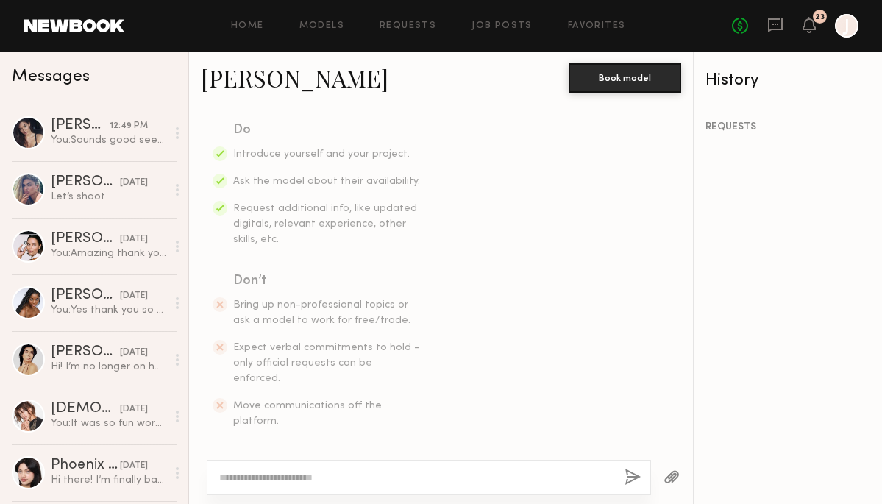
scroll to position [244, 0]
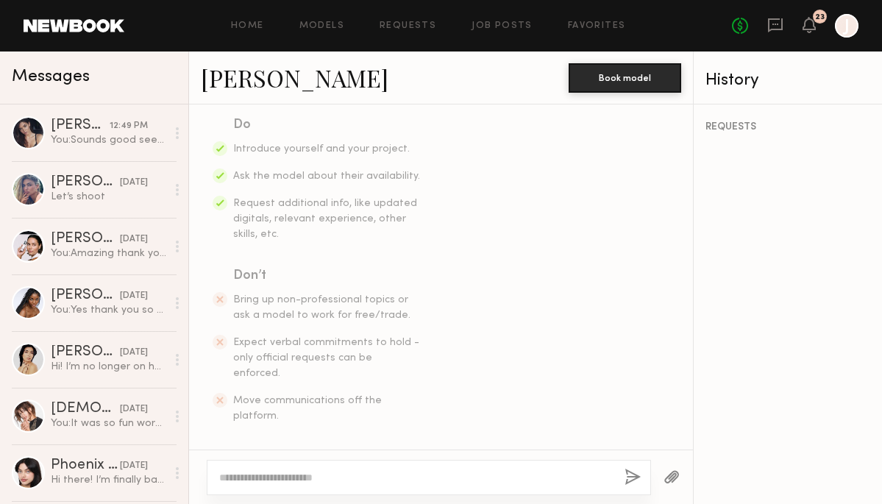
click at [359, 477] on textarea at bounding box center [416, 477] width 394 height 15
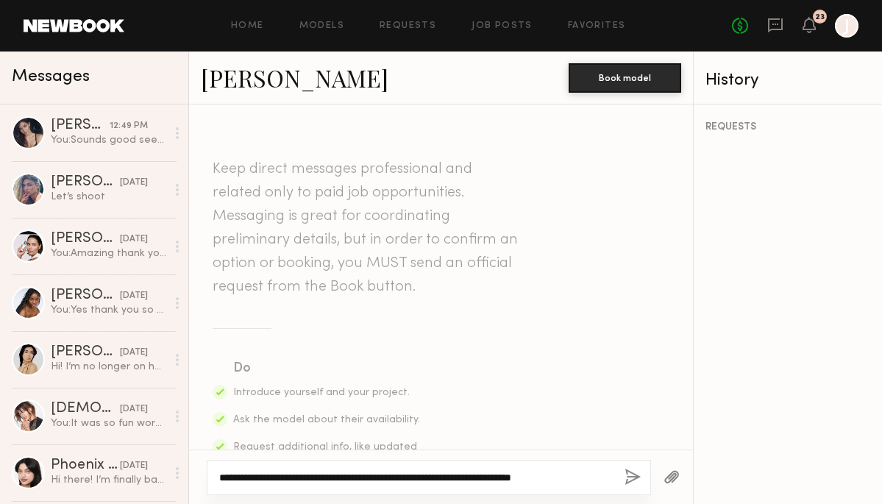
type textarea "**********"
click at [629, 475] on button "button" at bounding box center [633, 478] width 16 height 18
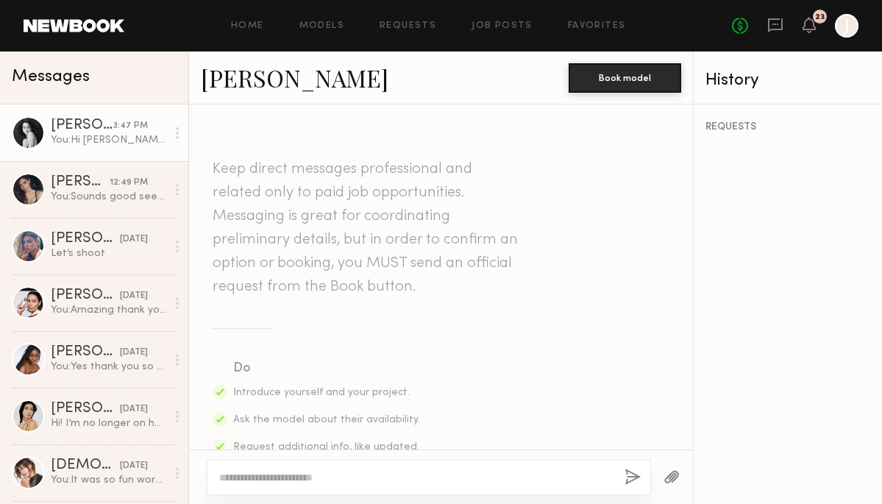
click at [227, 77] on link "Paige F." at bounding box center [295, 78] width 188 height 32
click at [238, 83] on link "Paige F." at bounding box center [295, 78] width 188 height 32
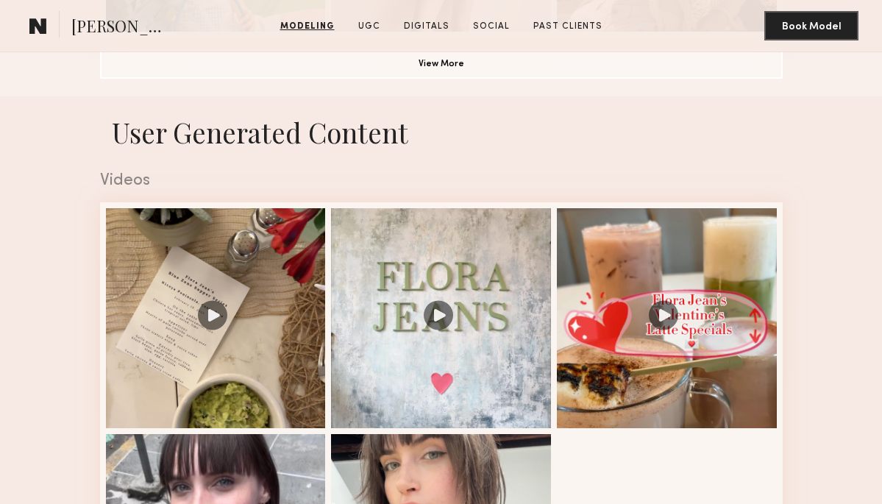
scroll to position [1273, 0]
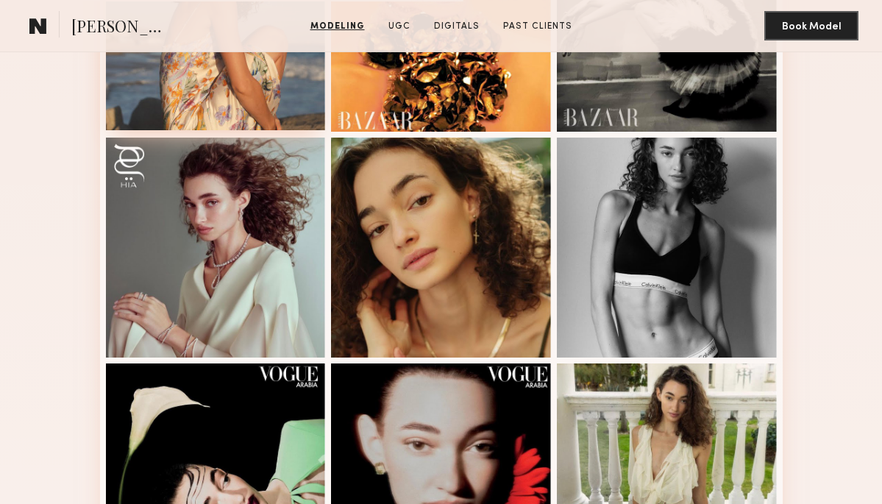
scroll to position [723, 0]
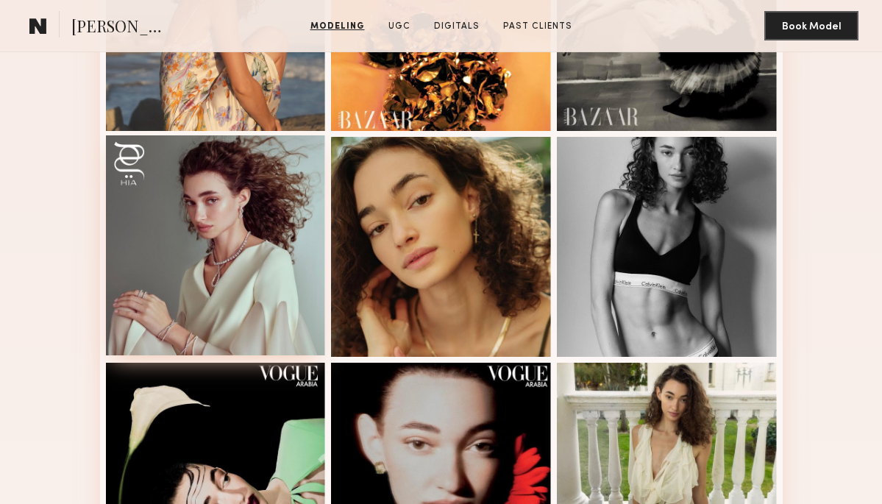
click at [262, 300] on div at bounding box center [216, 245] width 220 height 220
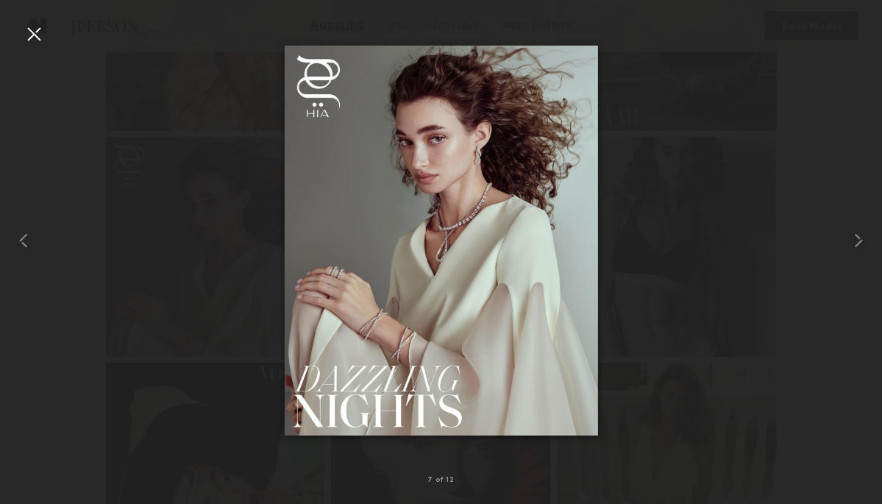
drag, startPoint x: 451, startPoint y: 272, endPoint x: 189, endPoint y: 1, distance: 376.8
click at [629, 169] on div at bounding box center [441, 240] width 882 height 433
click at [23, 30] on div at bounding box center [34, 34] width 24 height 24
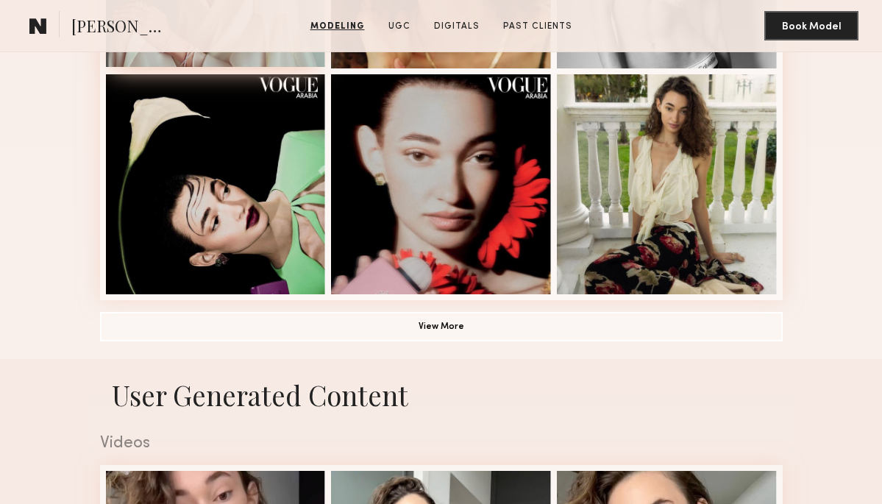
scroll to position [1019, 0]
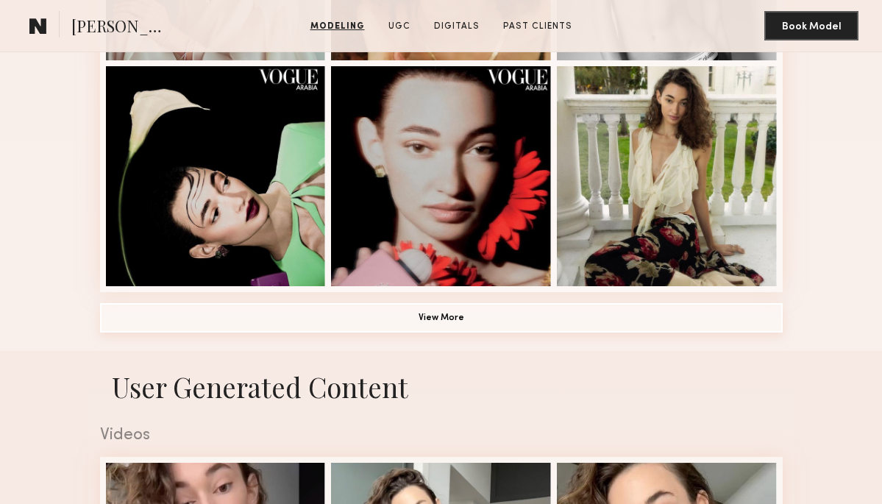
click at [332, 326] on button "View More" at bounding box center [441, 317] width 683 height 29
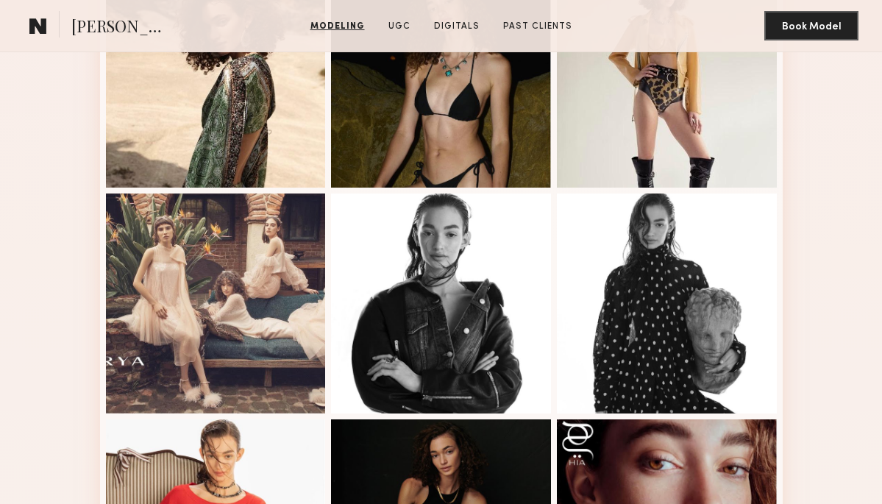
scroll to position [1632, 0]
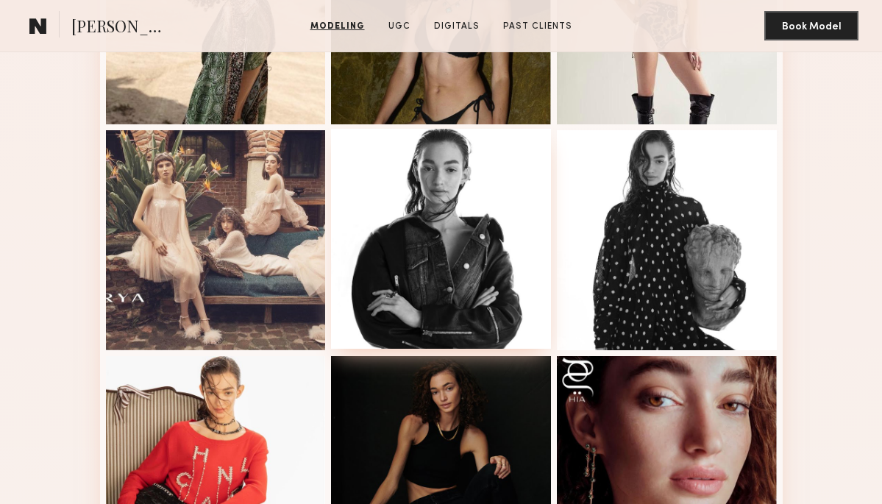
click at [458, 236] on div at bounding box center [441, 239] width 220 height 220
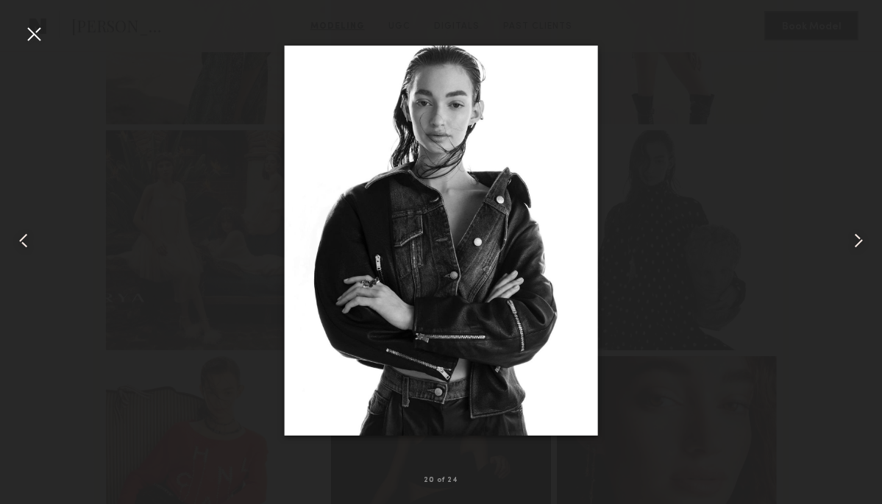
drag, startPoint x: 503, startPoint y: 252, endPoint x: 219, endPoint y: 1, distance: 378.6
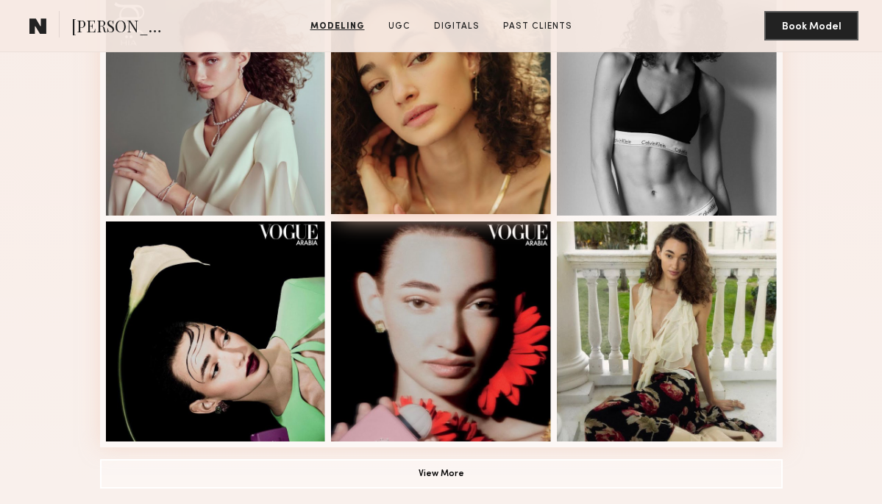
scroll to position [872, 0]
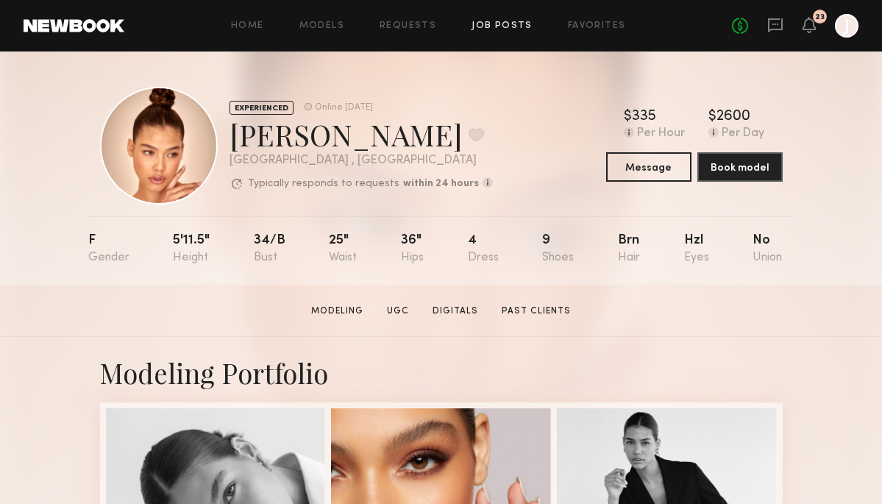
click at [481, 28] on link "Job Posts" at bounding box center [502, 26] width 61 height 10
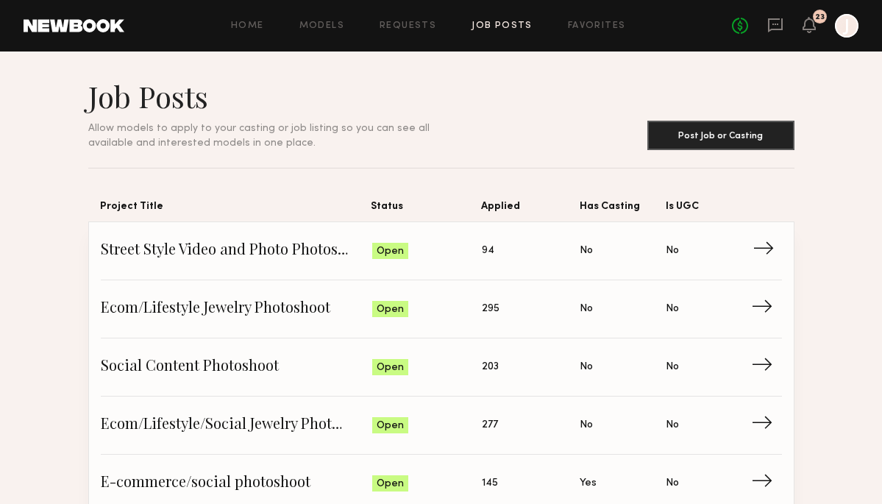
click at [291, 256] on span "Street Style Video and Photo Photoshoot" at bounding box center [237, 251] width 272 height 22
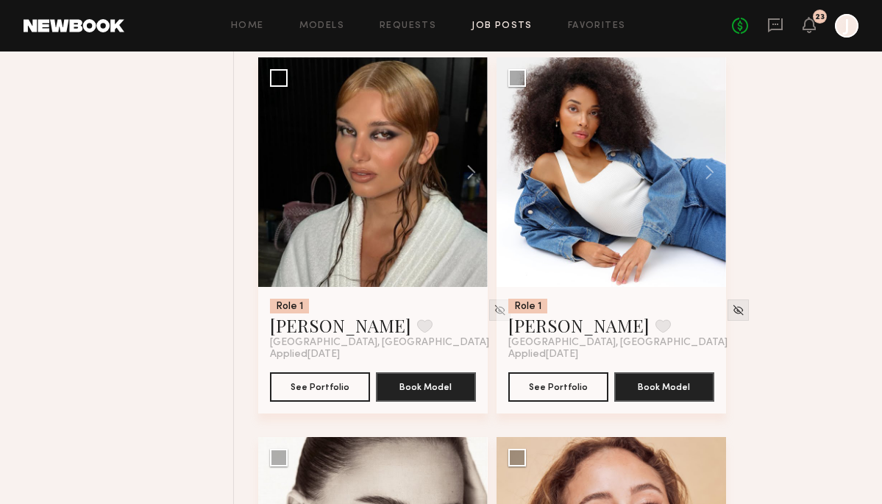
scroll to position [2490, 0]
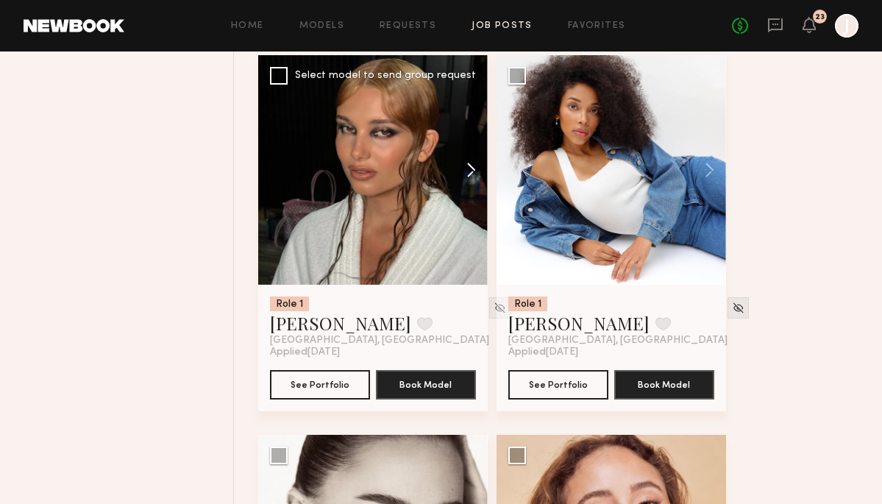
click at [466, 166] on button at bounding box center [464, 170] width 47 height 230
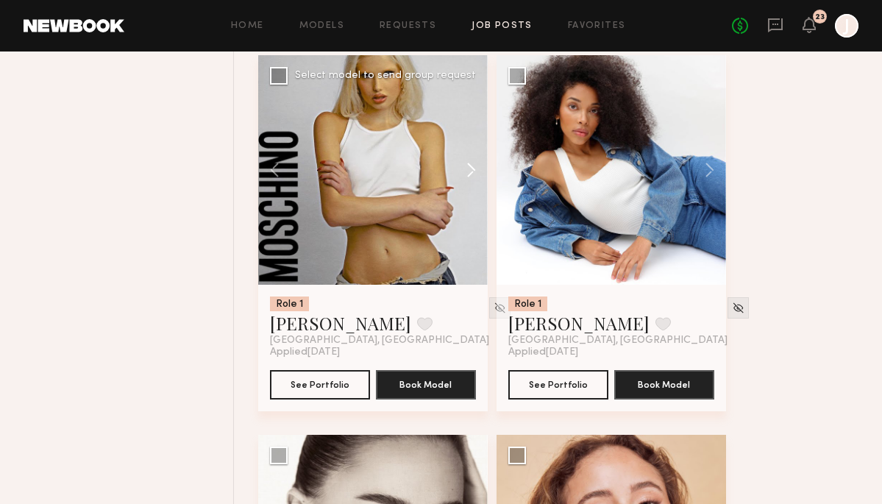
click at [466, 166] on button at bounding box center [464, 170] width 47 height 230
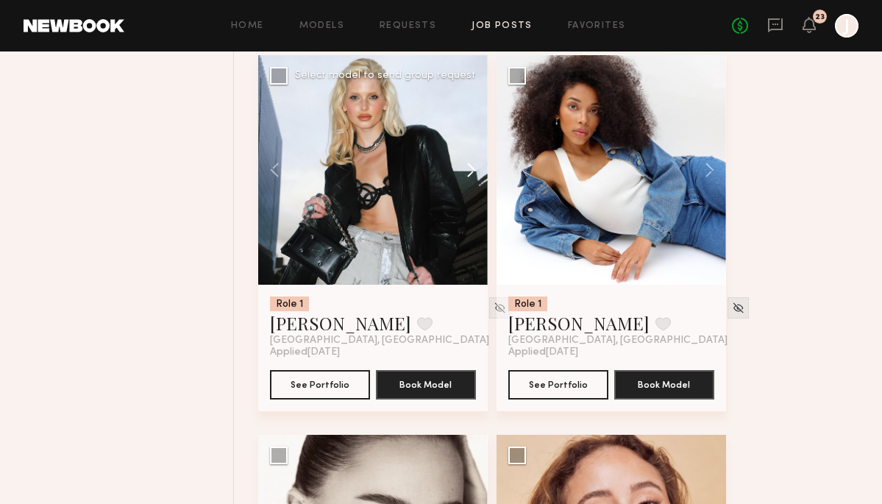
click at [466, 166] on button at bounding box center [464, 170] width 47 height 230
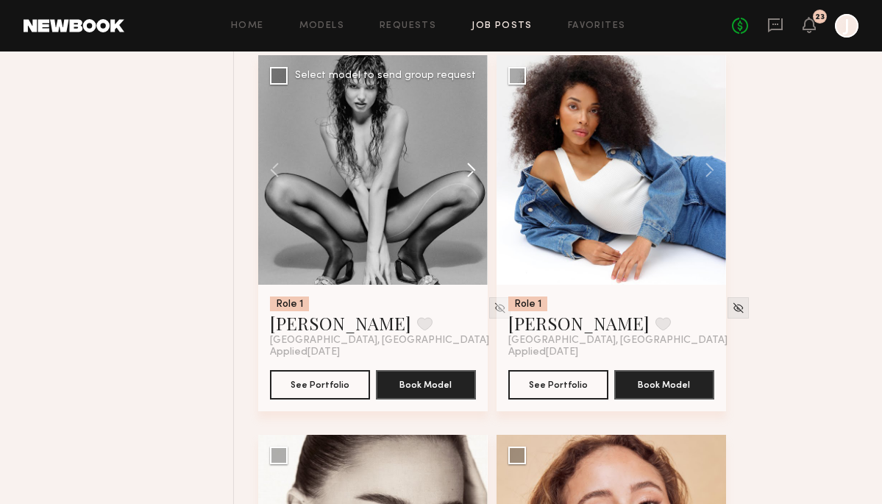
click at [466, 166] on button at bounding box center [464, 170] width 47 height 230
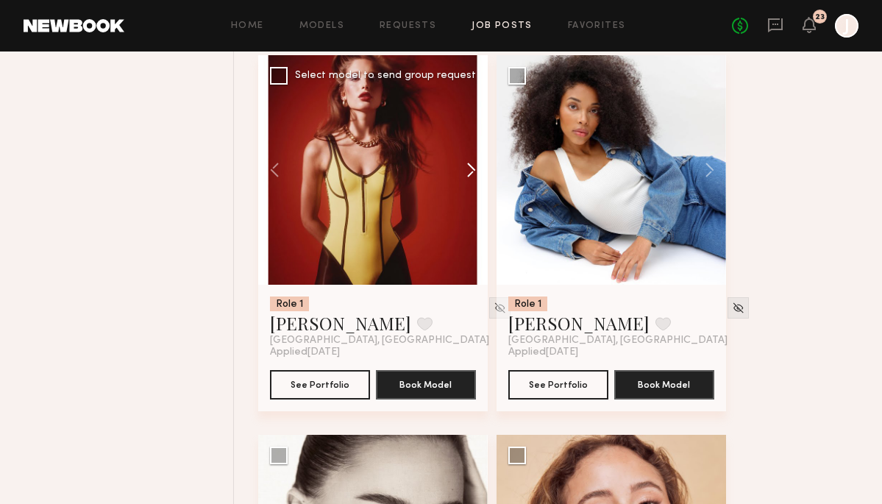
click at [466, 166] on button at bounding box center [464, 170] width 47 height 230
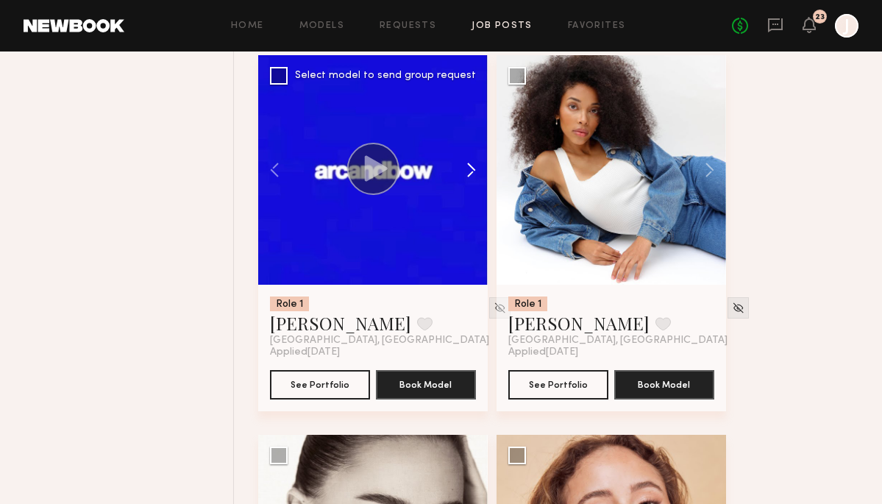
click at [466, 166] on button at bounding box center [464, 170] width 47 height 230
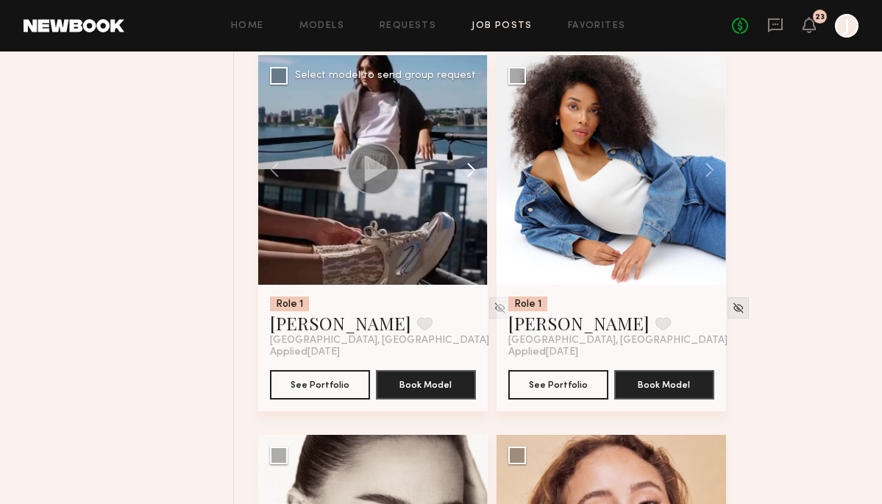
click at [466, 166] on button at bounding box center [464, 170] width 47 height 230
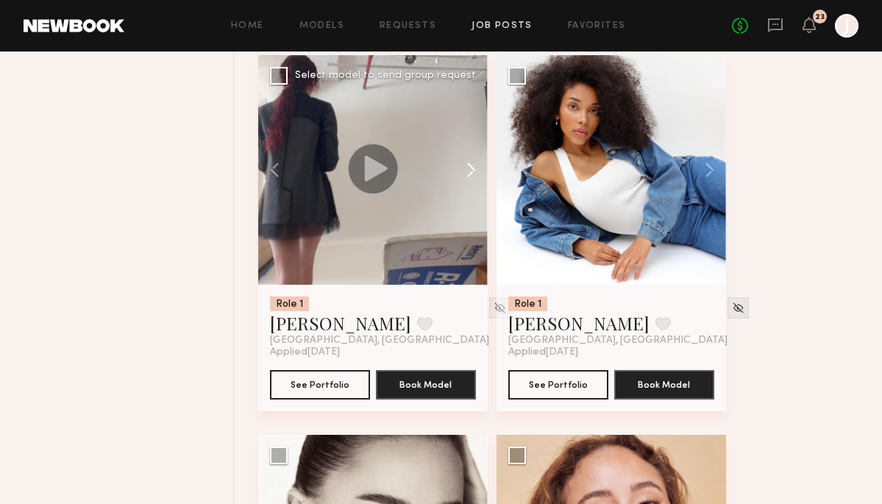
click at [467, 163] on button at bounding box center [464, 170] width 47 height 230
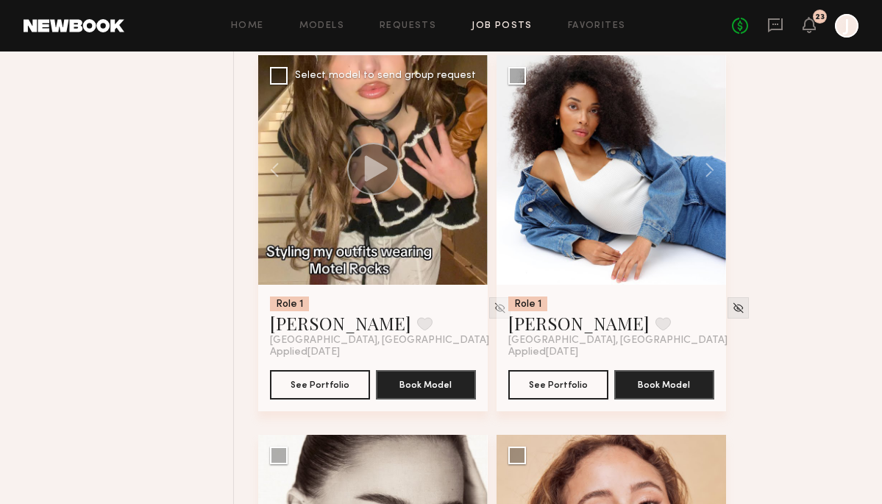
click at [467, 163] on div at bounding box center [373, 170] width 230 height 230
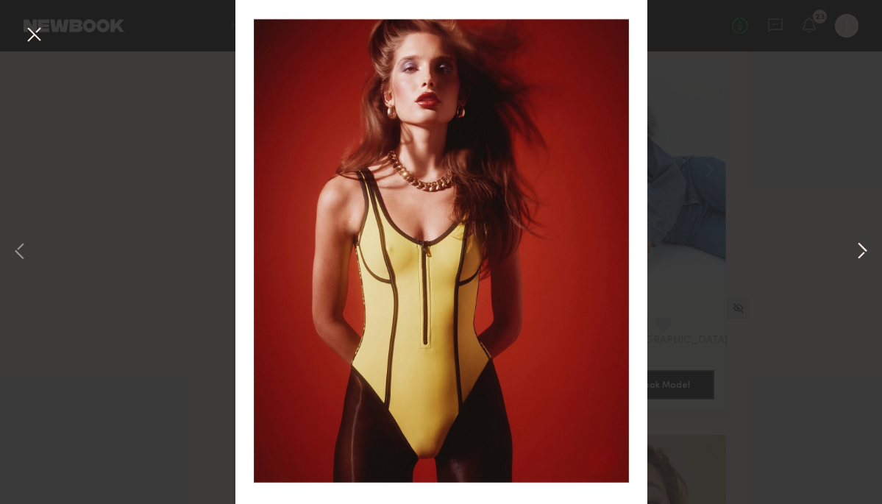
click at [854, 248] on button at bounding box center [863, 252] width 18 height 403
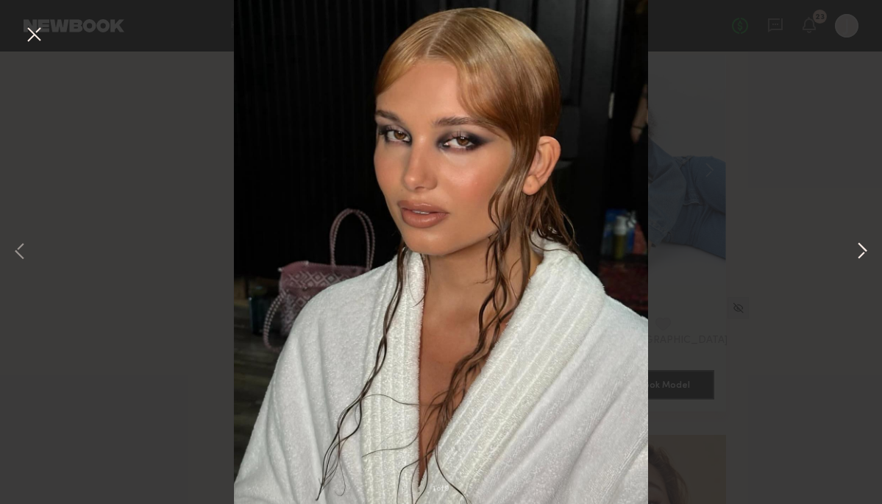
click at [860, 248] on button at bounding box center [863, 252] width 18 height 403
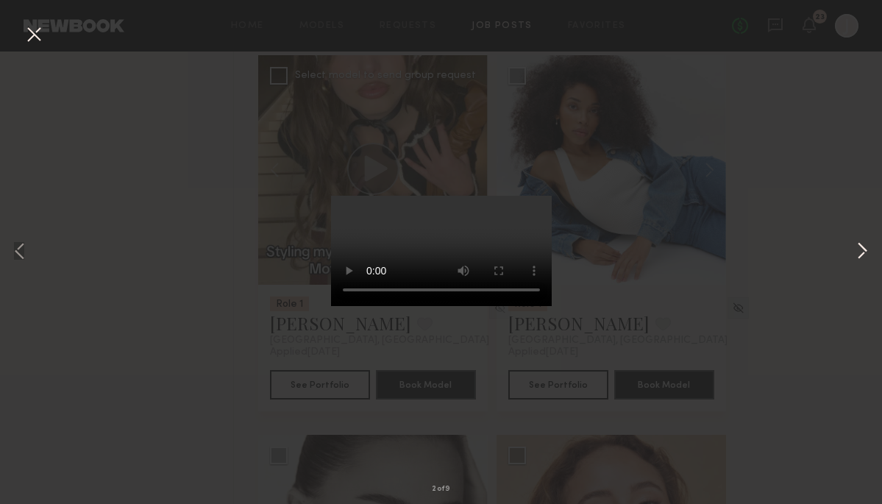
click at [860, 248] on button at bounding box center [863, 252] width 18 height 403
click at [860, 247] on button at bounding box center [863, 252] width 18 height 403
click at [746, 247] on div "5 of 9" at bounding box center [441, 252] width 882 height 504
click at [57, 43] on div "5 of 9" at bounding box center [441, 252] width 882 height 504
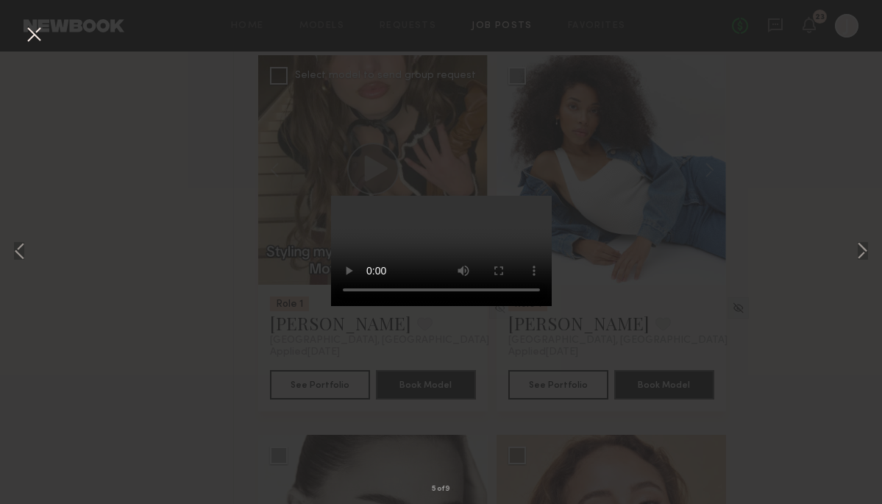
click at [35, 35] on button at bounding box center [34, 35] width 24 height 26
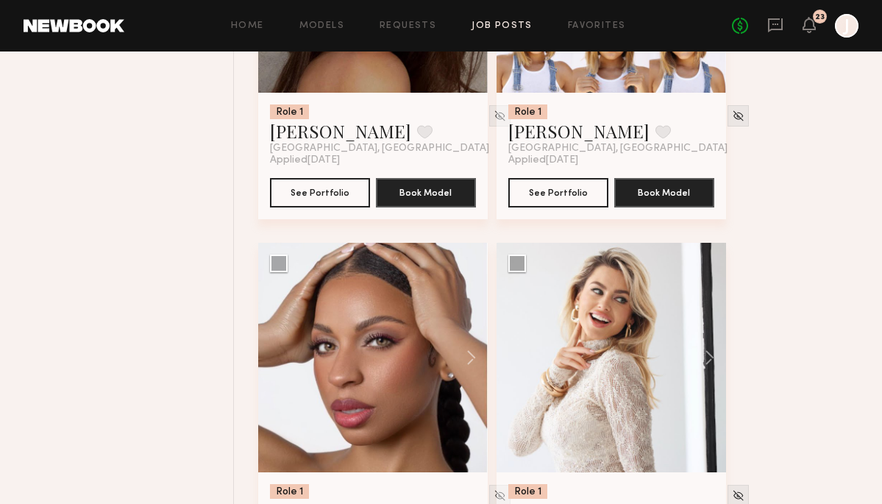
scroll to position [4972, 0]
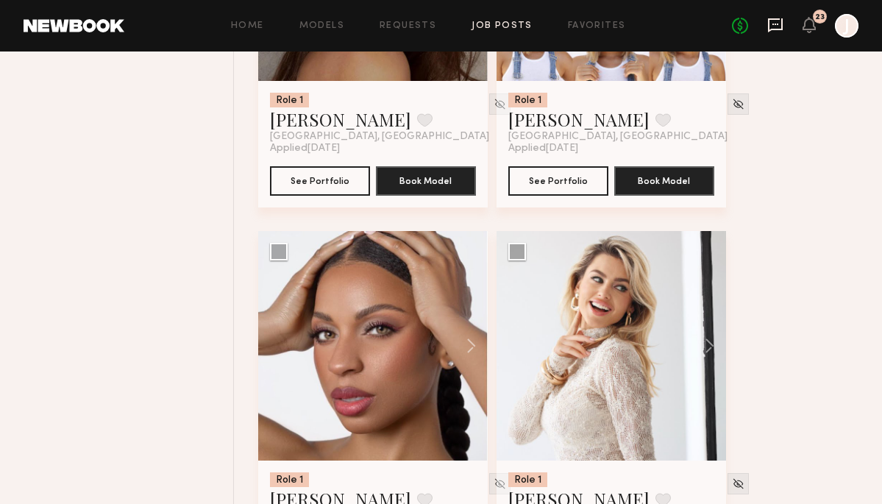
click at [779, 24] on icon at bounding box center [776, 25] width 16 height 16
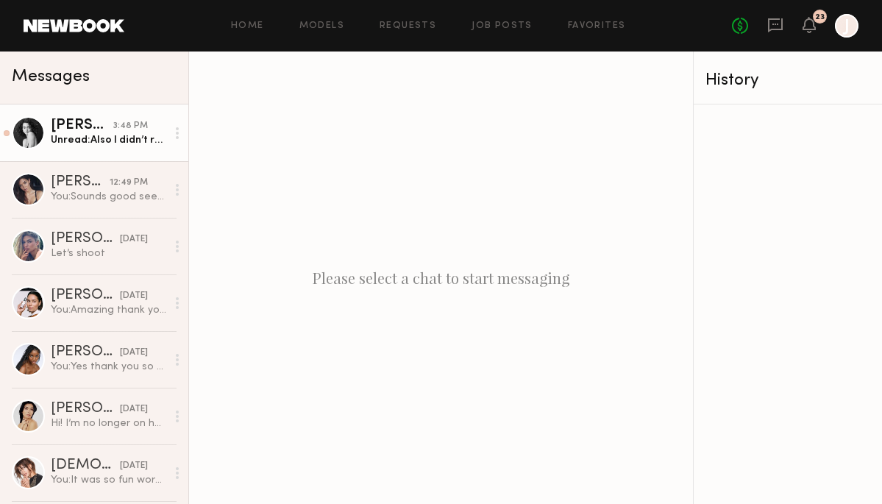
click at [118, 143] on div "Unread: Also I didn’t realize I need two ear lobe piercings is it okay if I don…" at bounding box center [109, 140] width 116 height 14
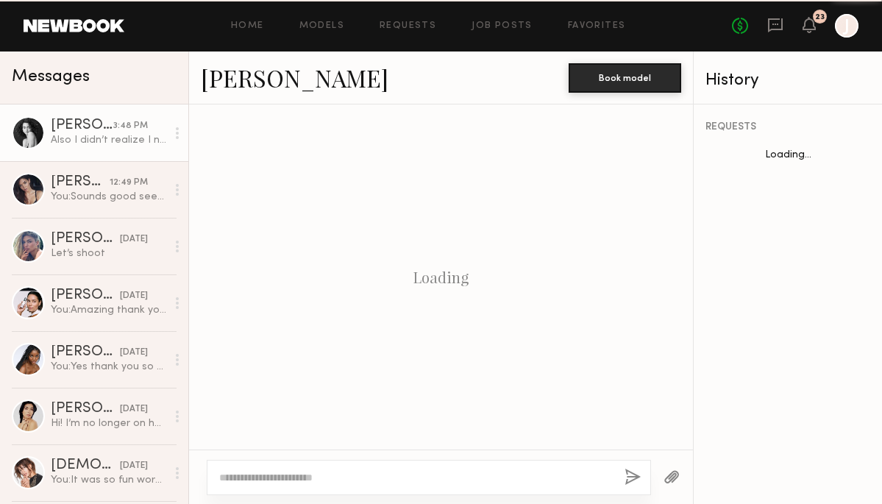
scroll to position [572, 0]
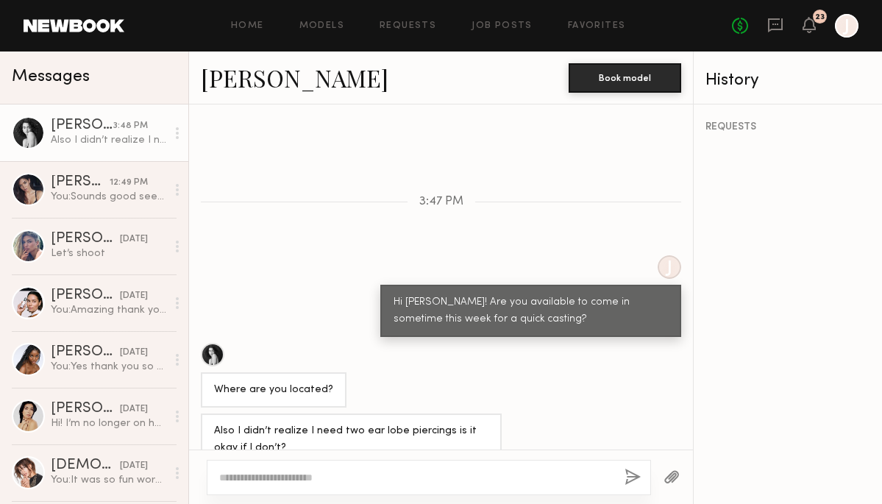
click at [342, 478] on textarea at bounding box center [416, 477] width 394 height 15
type textarea "**********"
click at [626, 476] on button "button" at bounding box center [633, 478] width 16 height 18
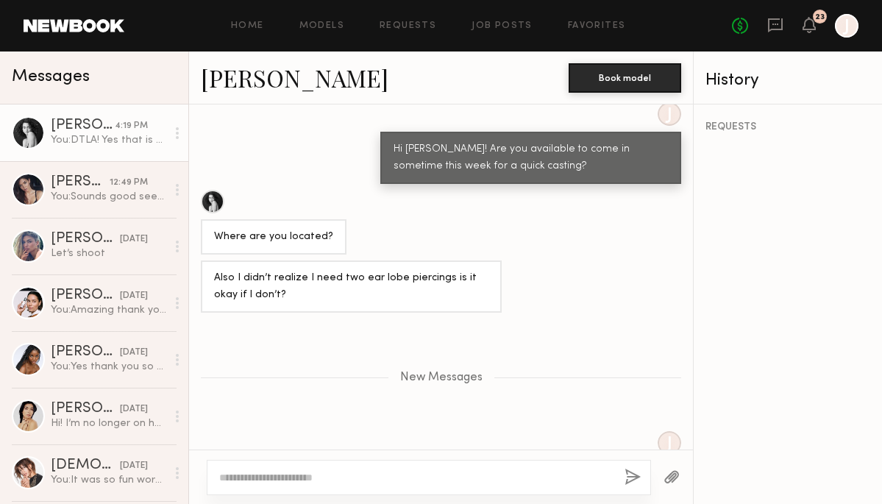
scroll to position [883, 0]
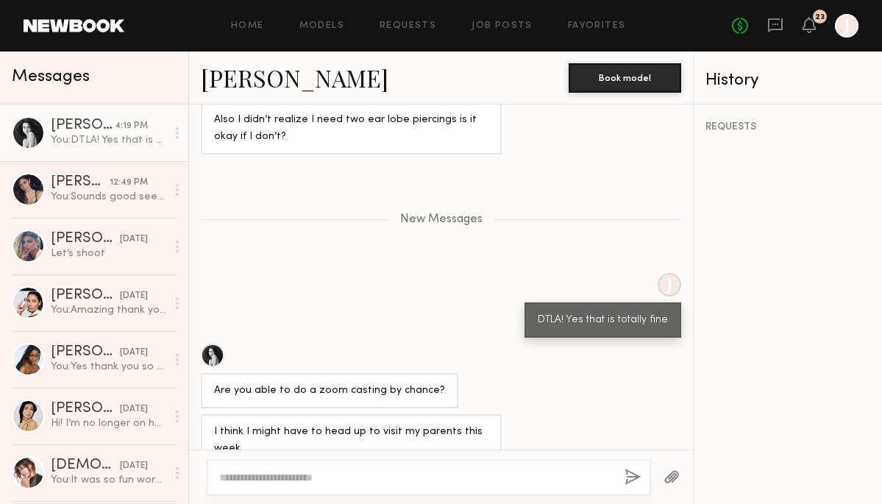
click at [475, 478] on textarea at bounding box center [416, 477] width 394 height 15
type textarea "*"
type textarea "**********"
click at [640, 478] on button "button" at bounding box center [633, 478] width 16 height 18
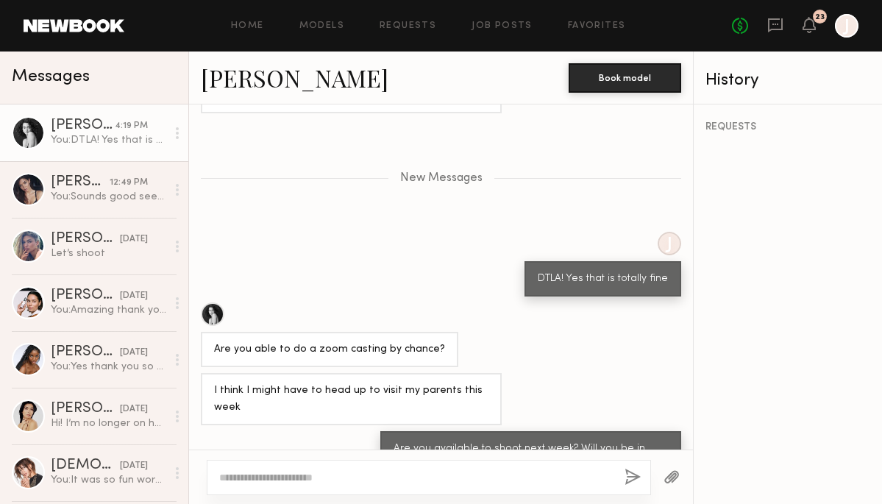
click at [812, 245] on div "REQUESTS" at bounding box center [788, 305] width 188 height 400
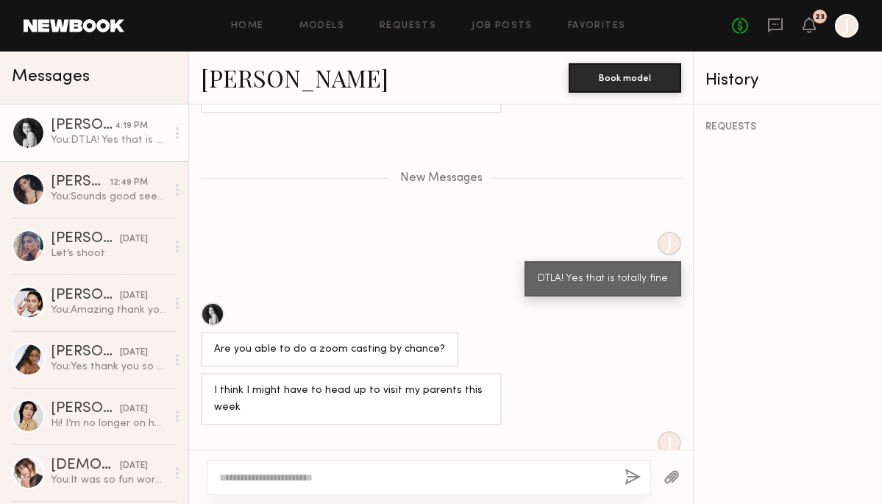
click at [300, 332] on div "Are you able to do a zoom casting by chance?" at bounding box center [330, 349] width 258 height 35
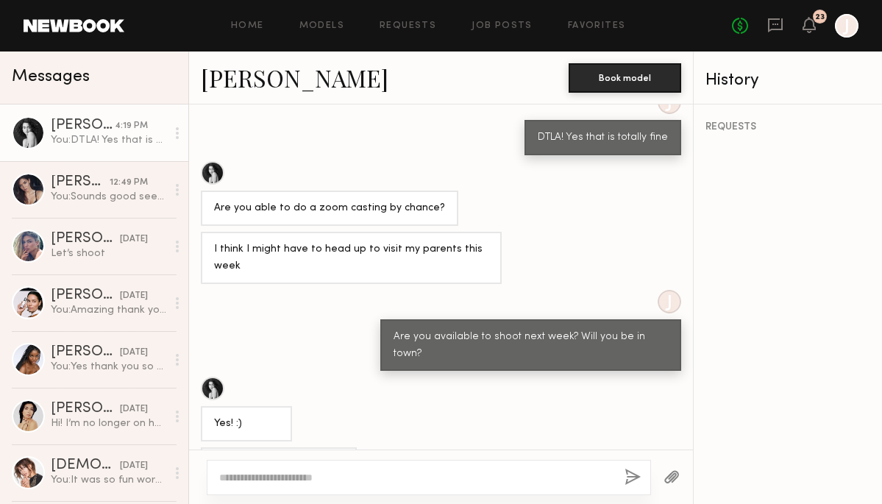
click at [340, 478] on div at bounding box center [441, 477] width 504 height 54
click at [311, 478] on textarea at bounding box center [416, 477] width 394 height 15
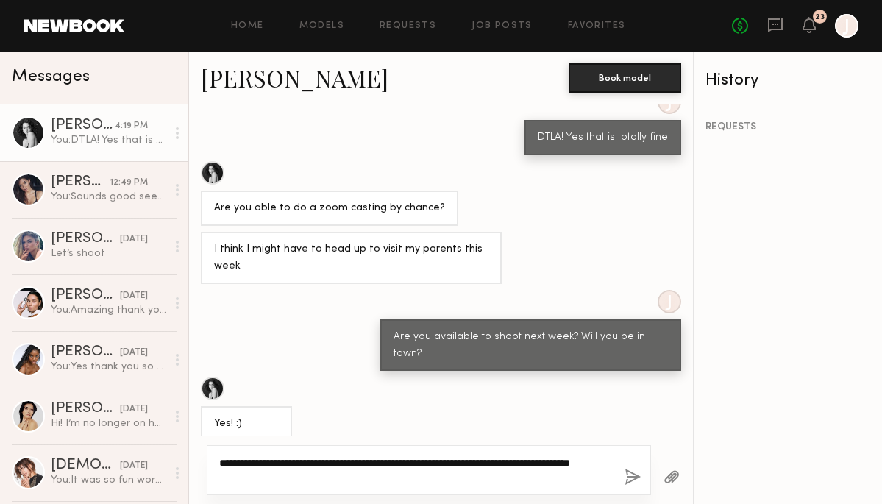
type textarea "**********"
click at [629, 478] on button "button" at bounding box center [633, 478] width 16 height 18
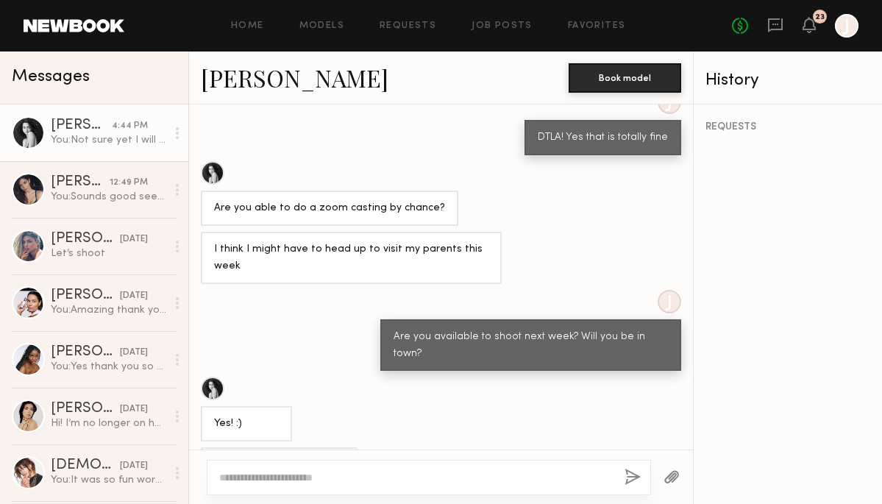
scroll to position [1124, 0]
